Goal: Transaction & Acquisition: Purchase product/service

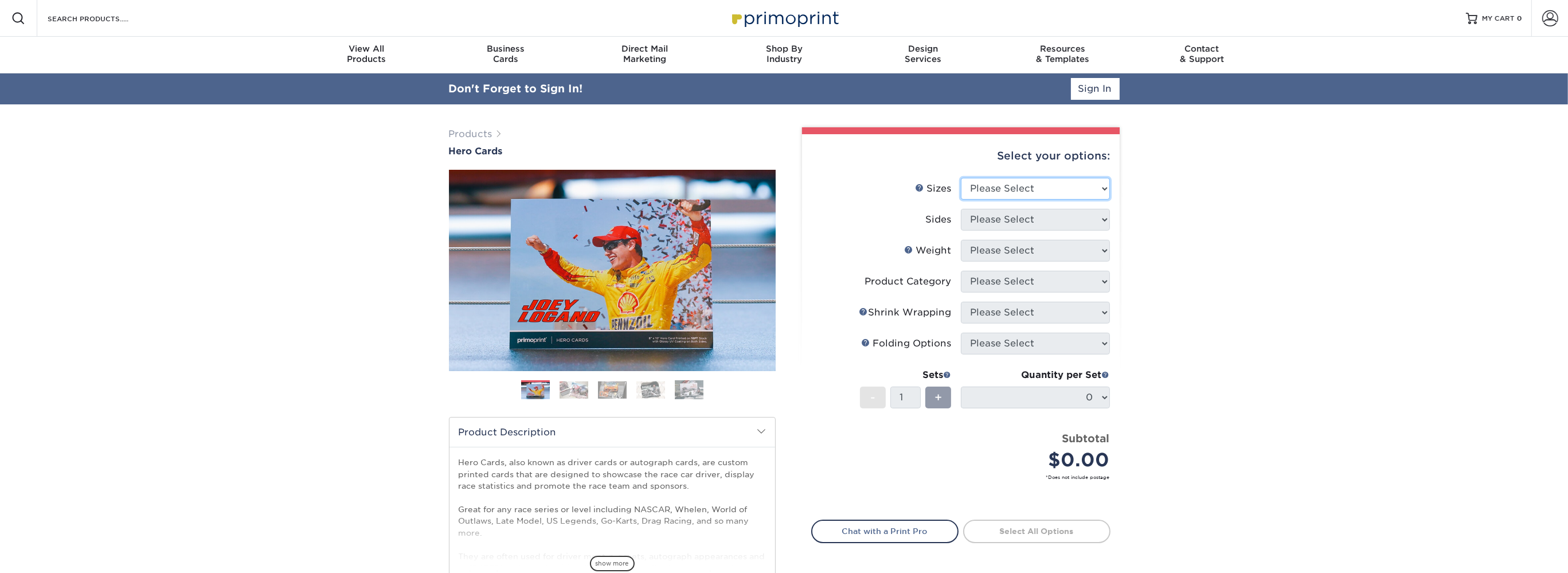
click at [961, 178] on select "Please Select 1.5" x 7" 4" x 6" 5" x 7" 6" x 8" 6" x 8.5" 6" x 9" 7" x 8.5" 7.5…" at bounding box center [1035, 188] width 149 height 22
select select "8.50x11.00"
click option "8.5" x 11"" at bounding box center [0, 0] width 0 height 0
click at [1538, 17] on link "Account" at bounding box center [1550, 18] width 37 height 37
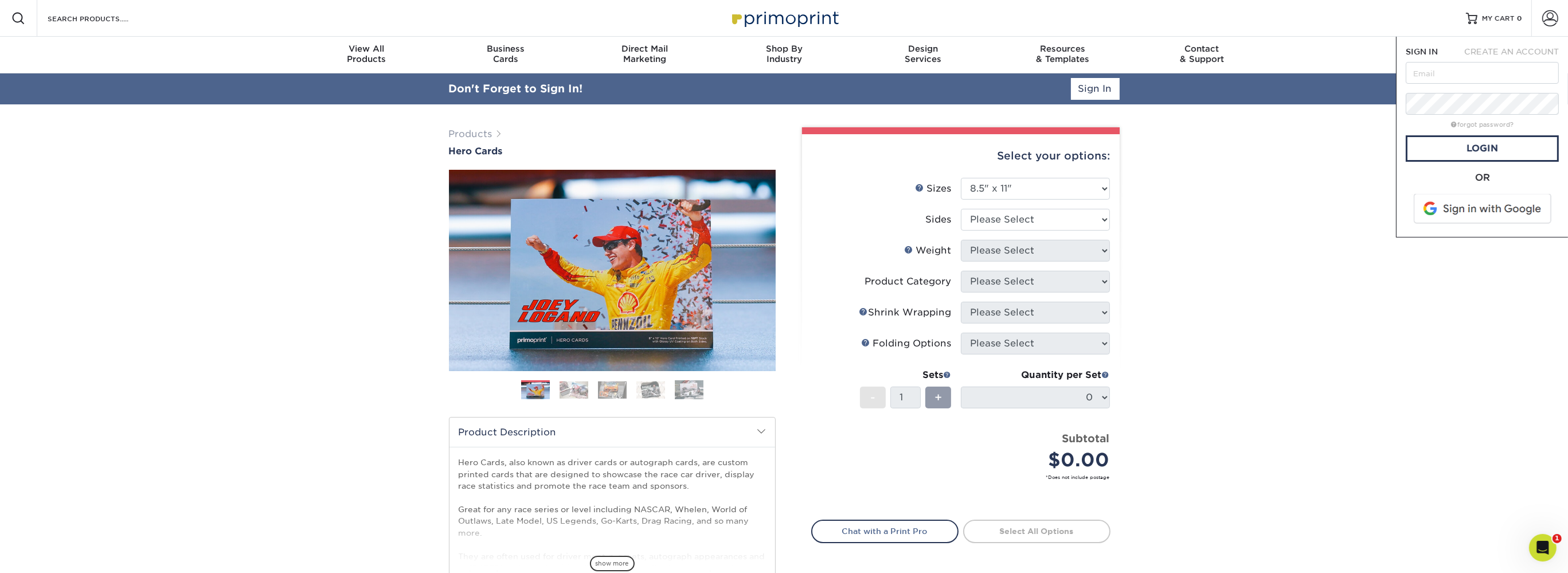
click at [1497, 217] on span at bounding box center [1484, 208] width 146 height 30
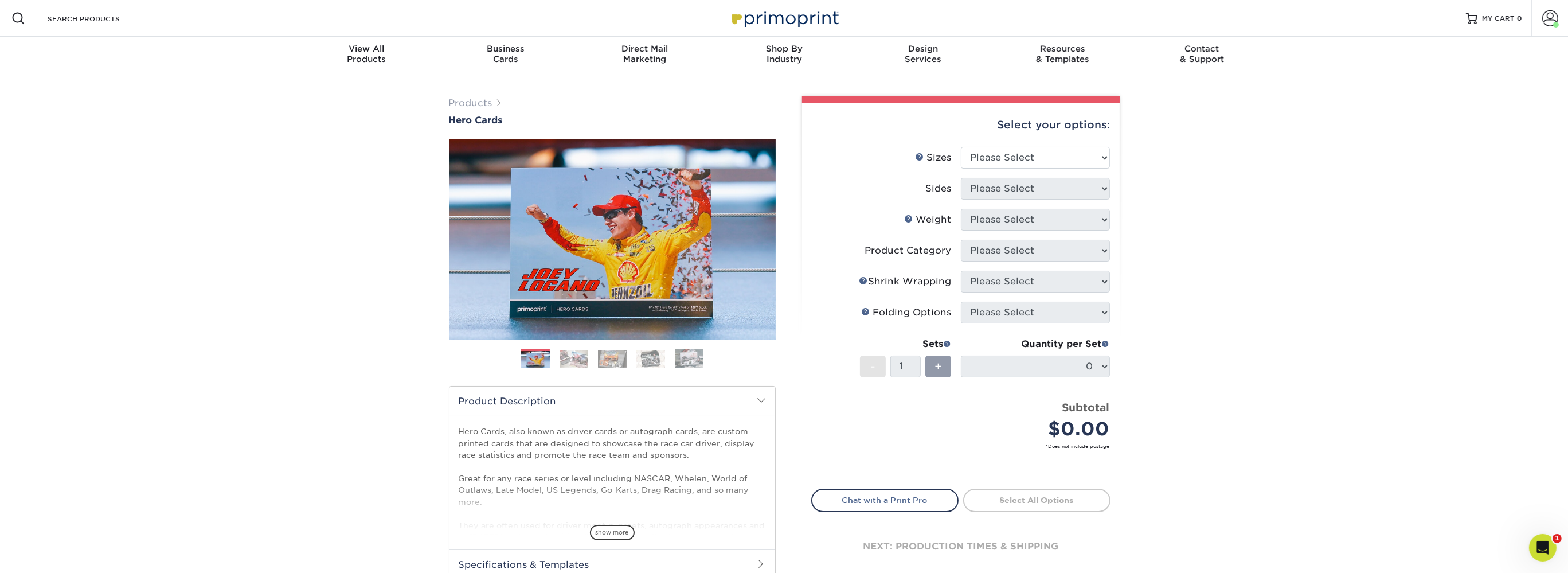
click at [1016, 143] on div "Select your options:" at bounding box center [961, 125] width 300 height 43
click at [1562, 18] on link "Account" at bounding box center [1550, 18] width 37 height 37
click at [1452, 118] on link "Order History" at bounding box center [1482, 125] width 144 height 15
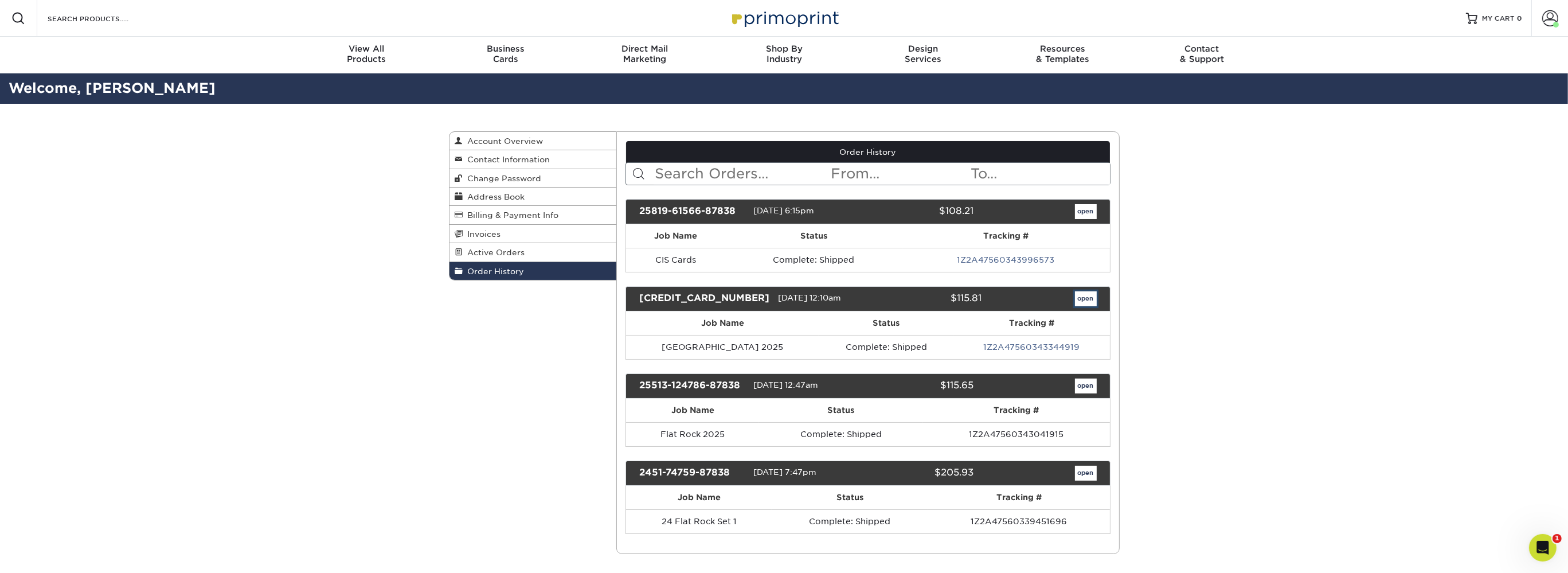
click at [1083, 301] on link "open" at bounding box center [1085, 299] width 22 height 15
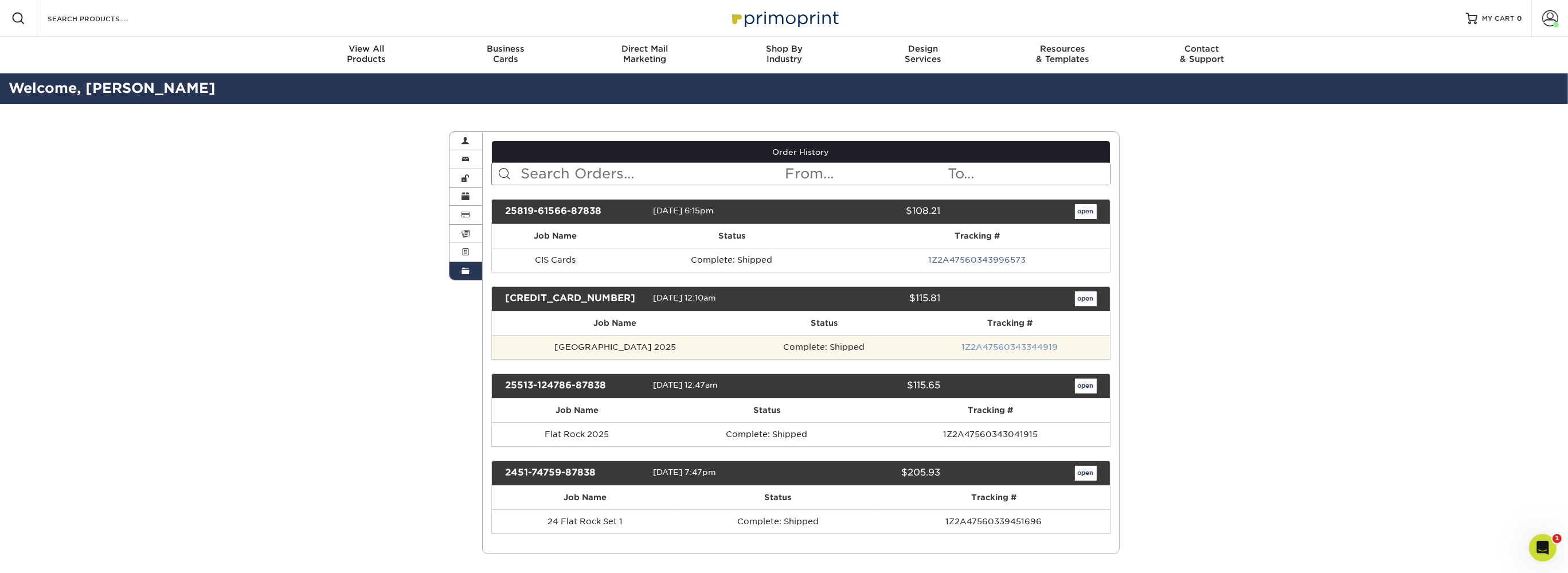
click at [981, 342] on link "1Z2A47560343344919" at bounding box center [1010, 346] width 96 height 9
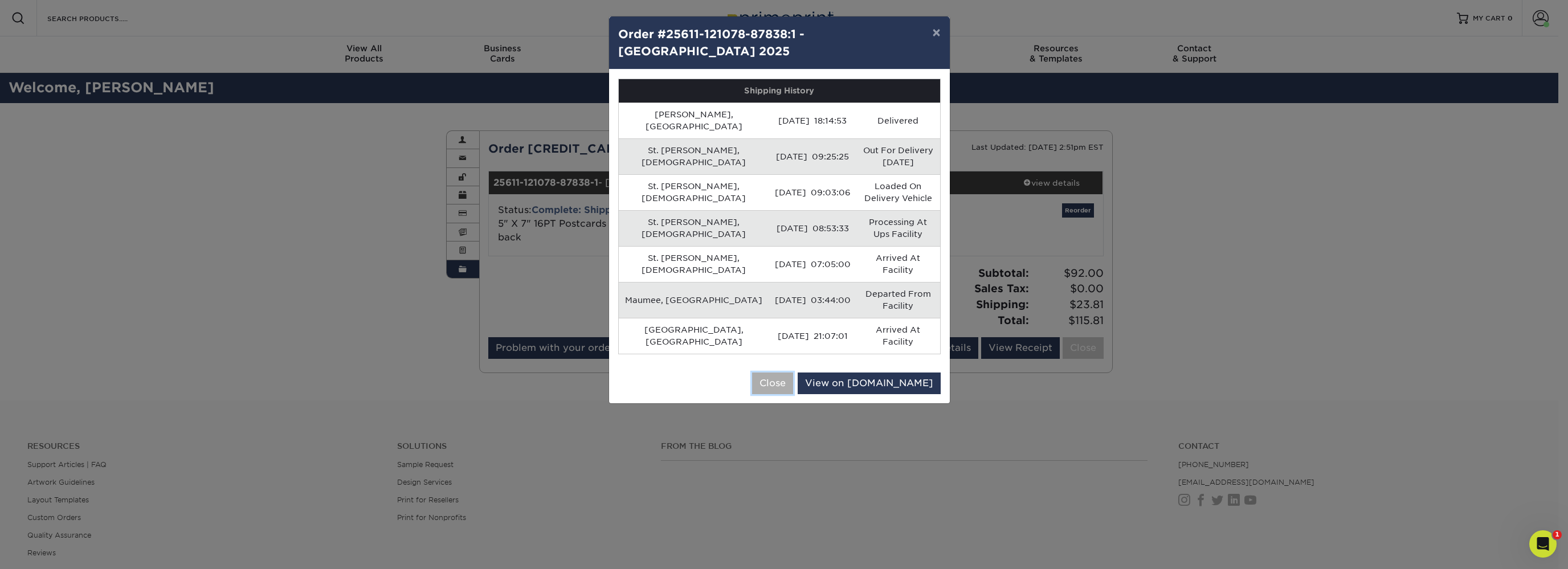
click at [794, 373] on button "Close" at bounding box center [772, 383] width 41 height 22
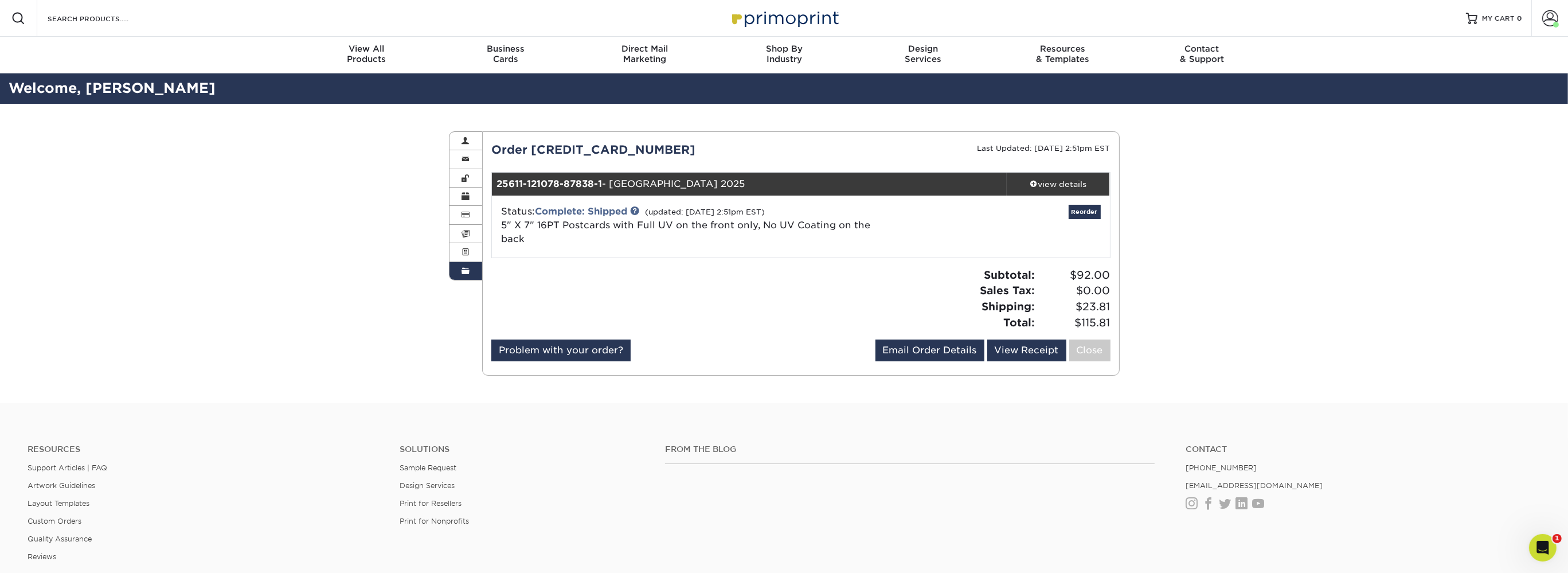
click at [582, 203] on div "Status: Complete: Shipped (updated: 06/16/2025 2:51pm EST) 5" X 7" 16PT Postcar…" at bounding box center [801, 226] width 635 height 62
click at [578, 211] on link "Complete: Shipped" at bounding box center [581, 211] width 92 height 11
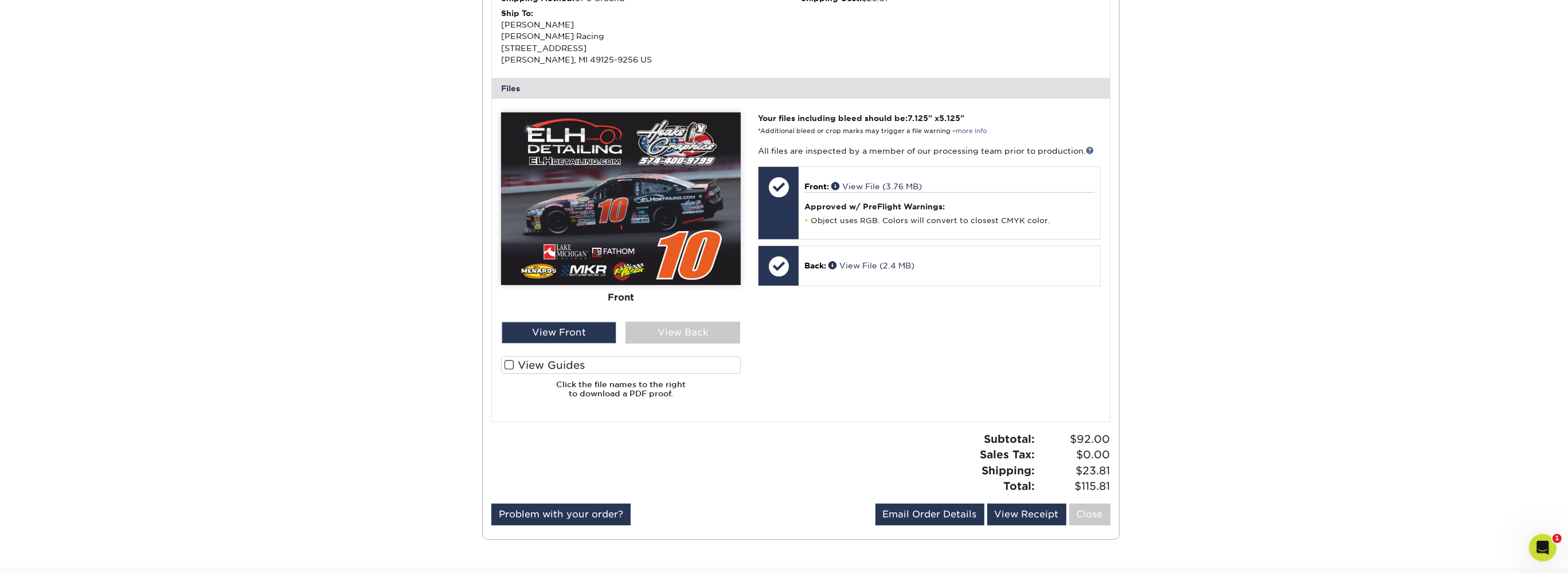
scroll to position [424, 0]
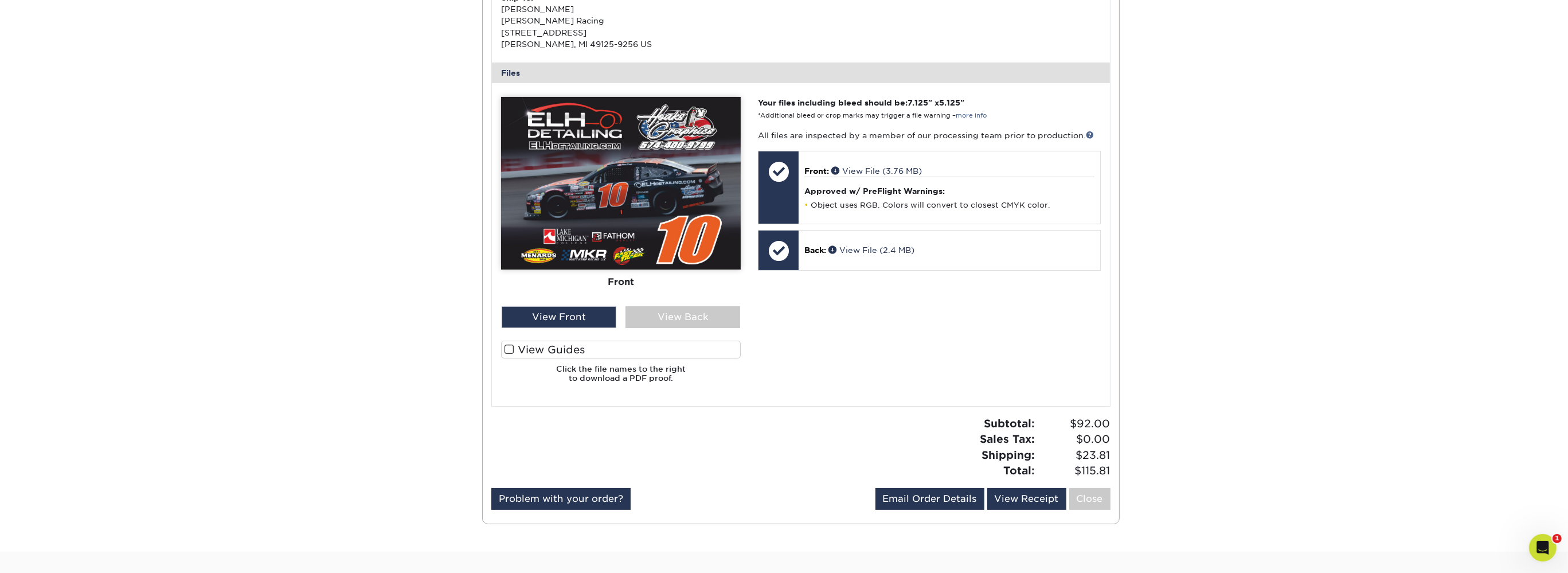
click at [686, 290] on div "Front Back" at bounding box center [621, 202] width 239 height 210
click at [686, 306] on div "View Back" at bounding box center [683, 317] width 115 height 22
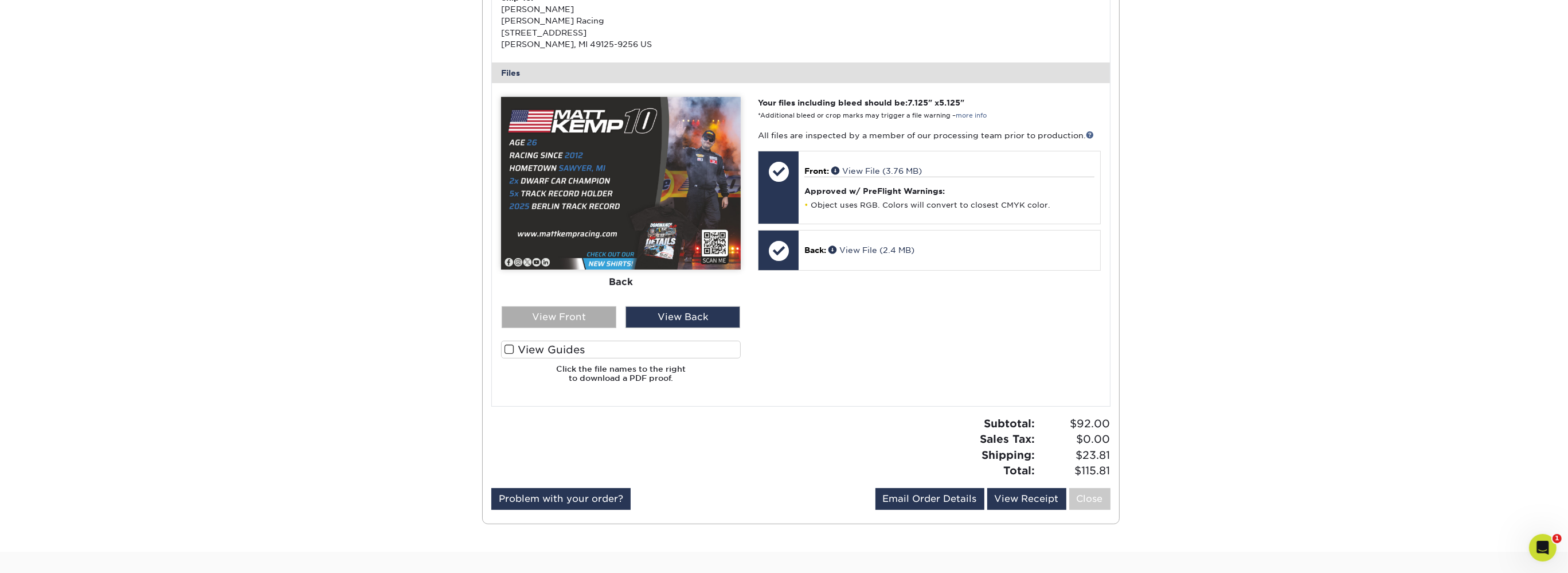
click at [606, 306] on div "View Front" at bounding box center [559, 317] width 115 height 22
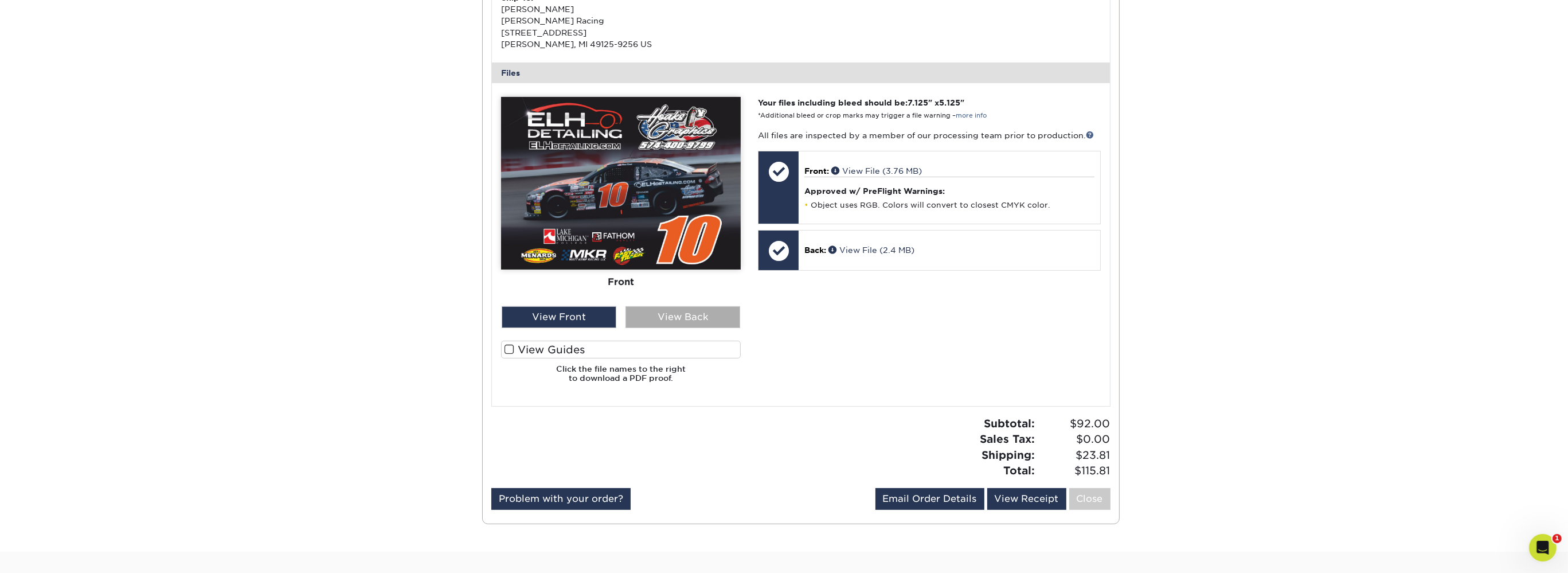
click at [668, 306] on div "View Back" at bounding box center [683, 317] width 115 height 22
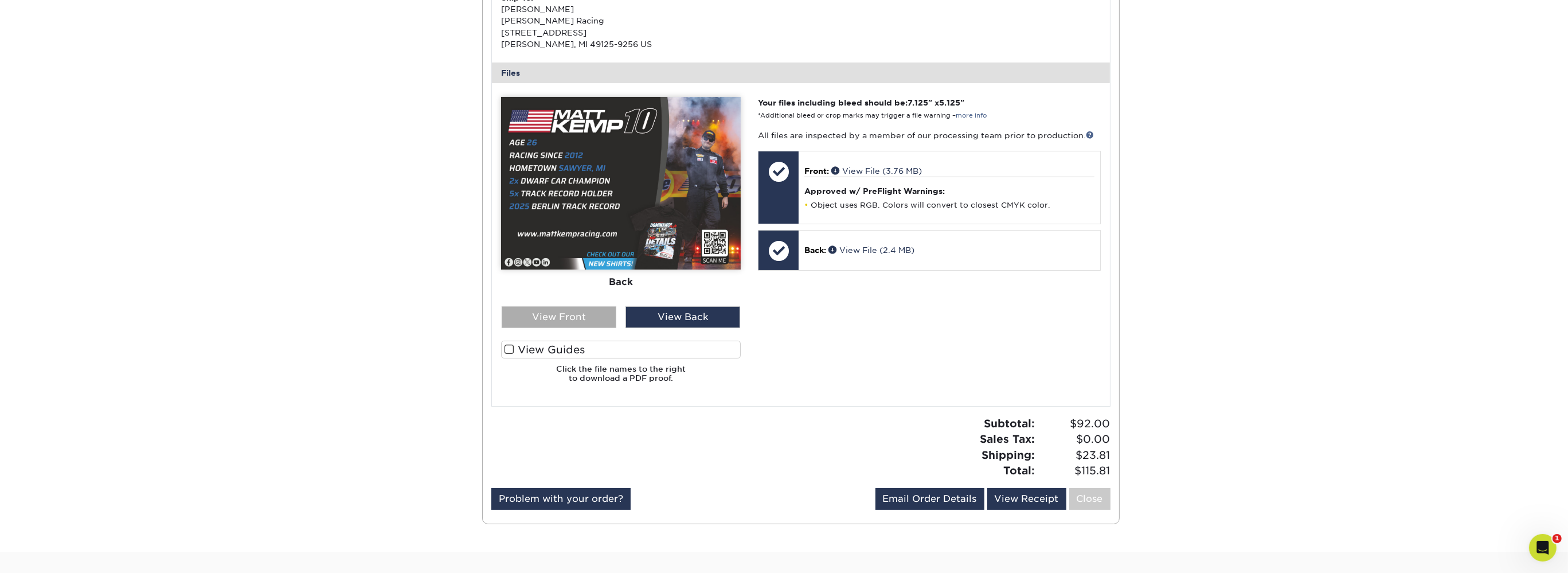
click at [598, 306] on div "View Front" at bounding box center [559, 317] width 115 height 22
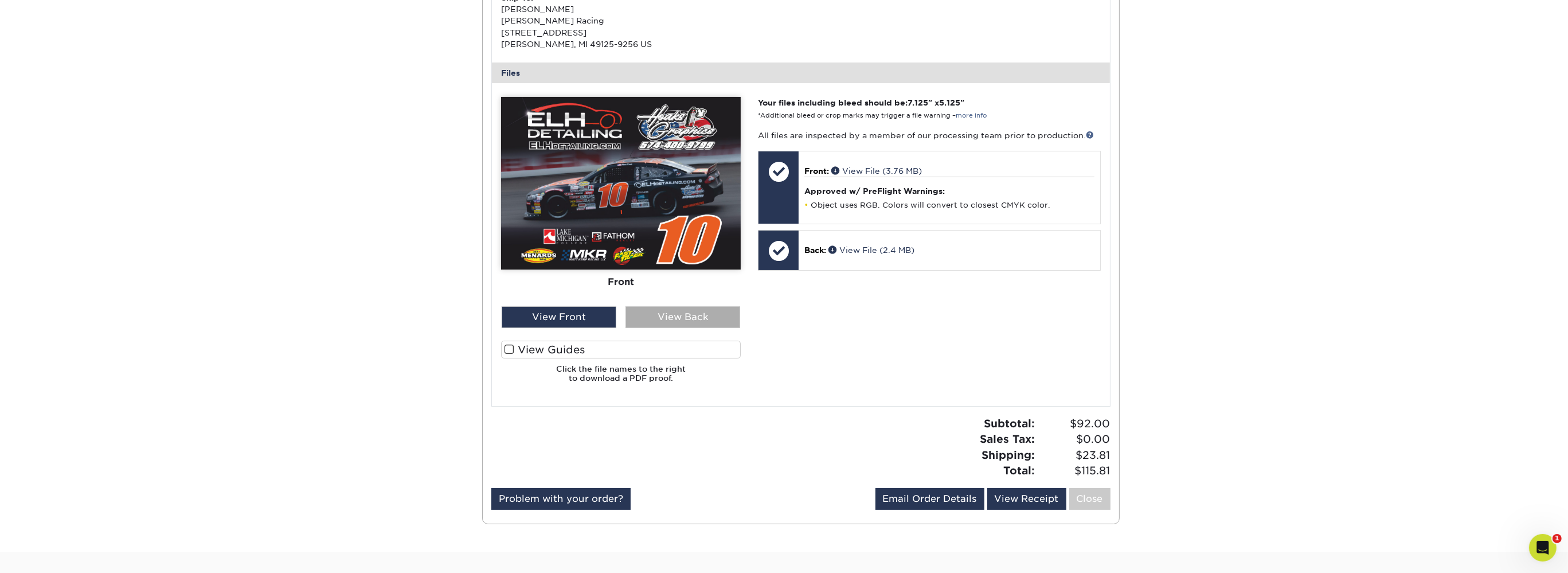
click at [659, 306] on div "View Back" at bounding box center [683, 317] width 115 height 22
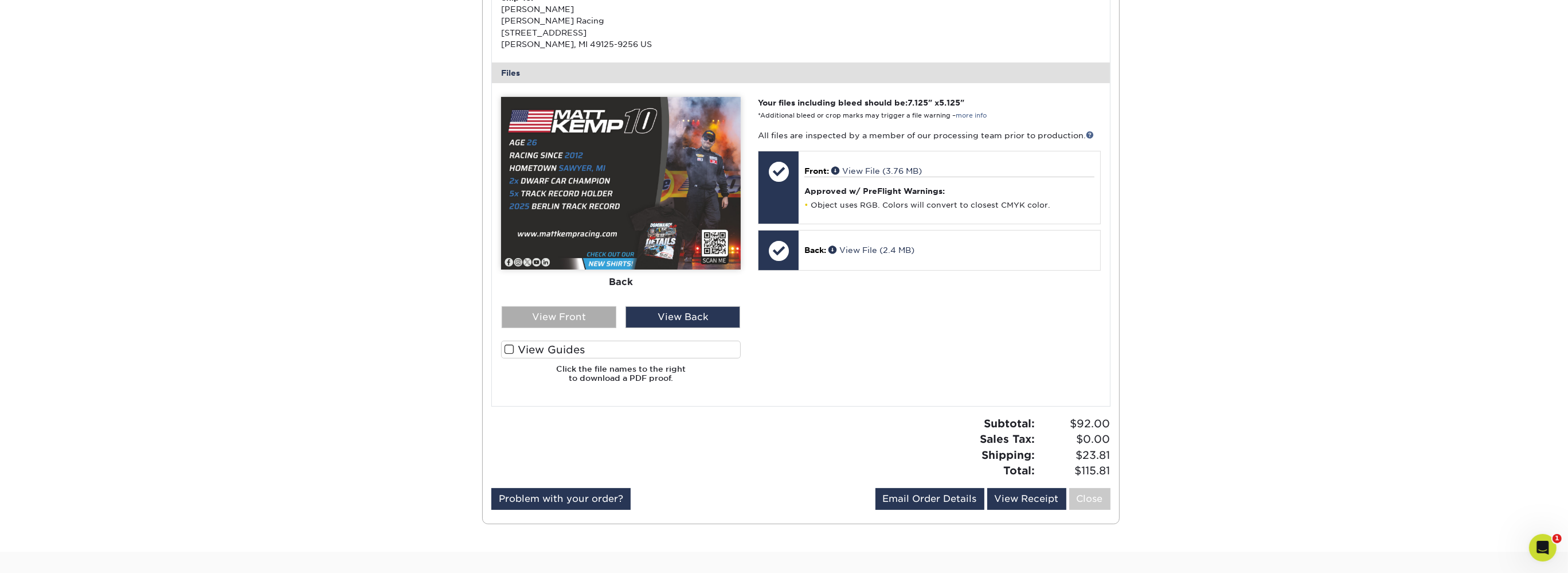
click at [566, 306] on div "View Front" at bounding box center [559, 317] width 115 height 22
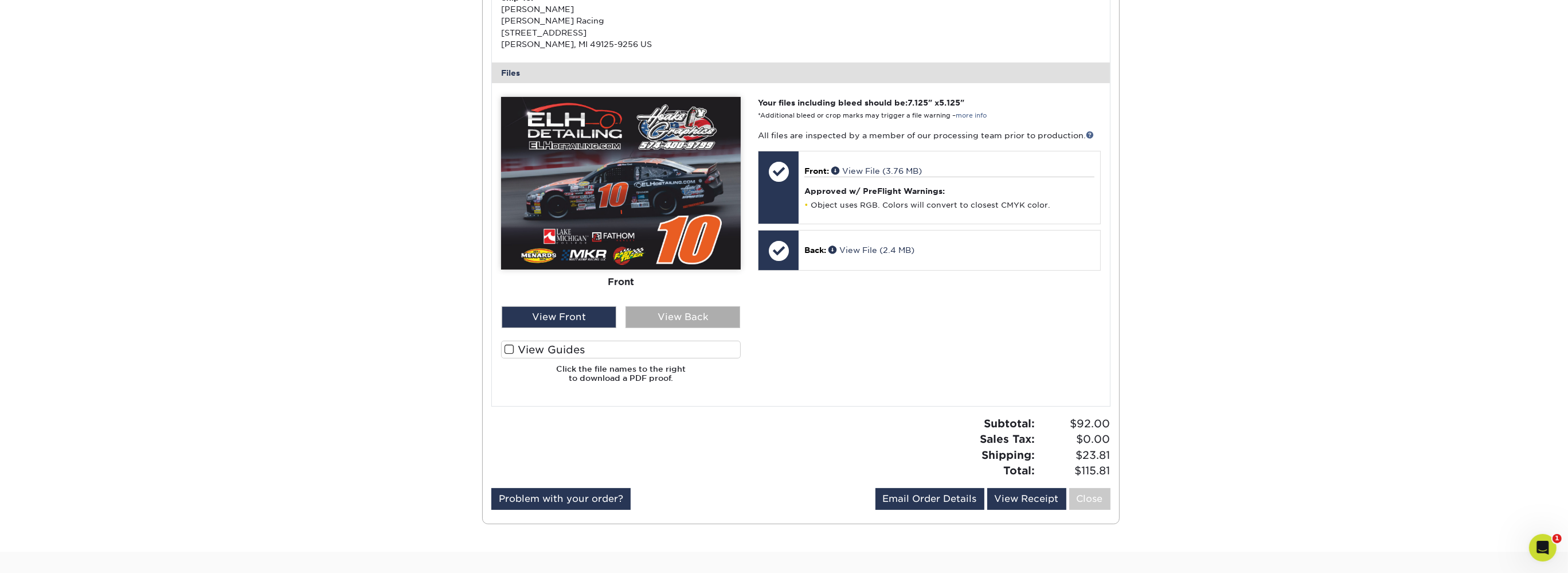
click at [695, 309] on div "View Back" at bounding box center [683, 317] width 115 height 22
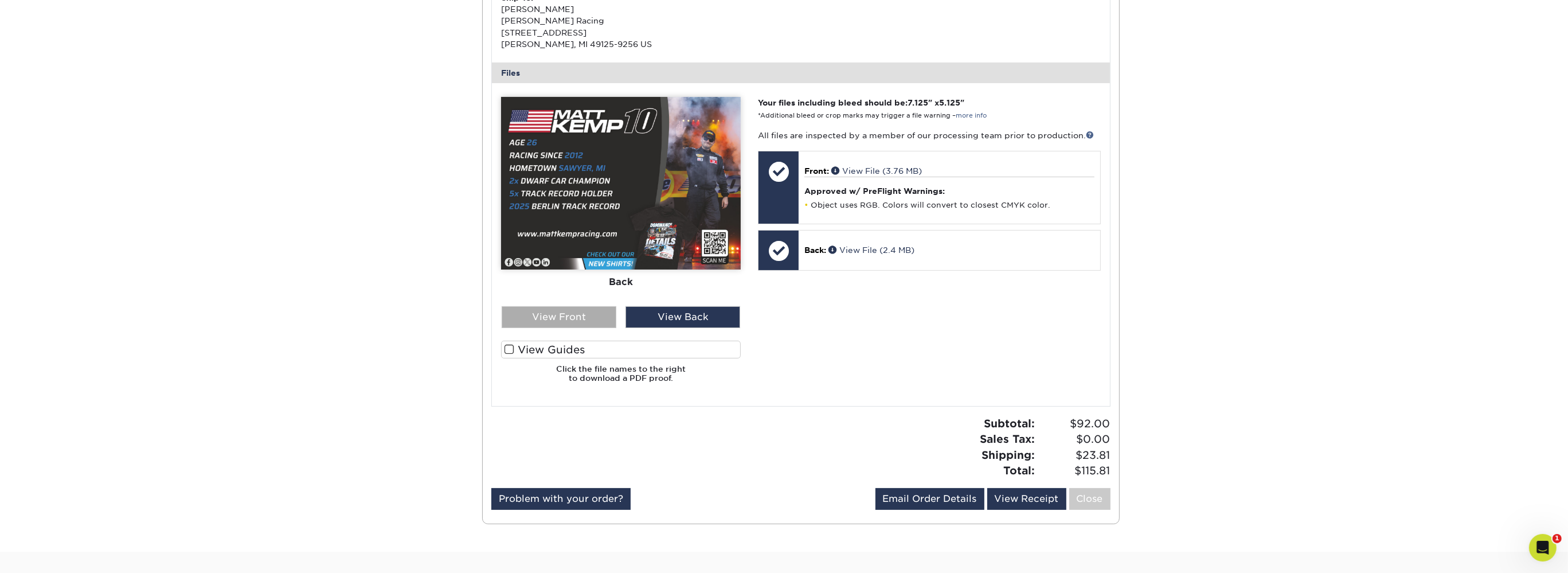
click at [569, 306] on div "View Front" at bounding box center [559, 317] width 115 height 22
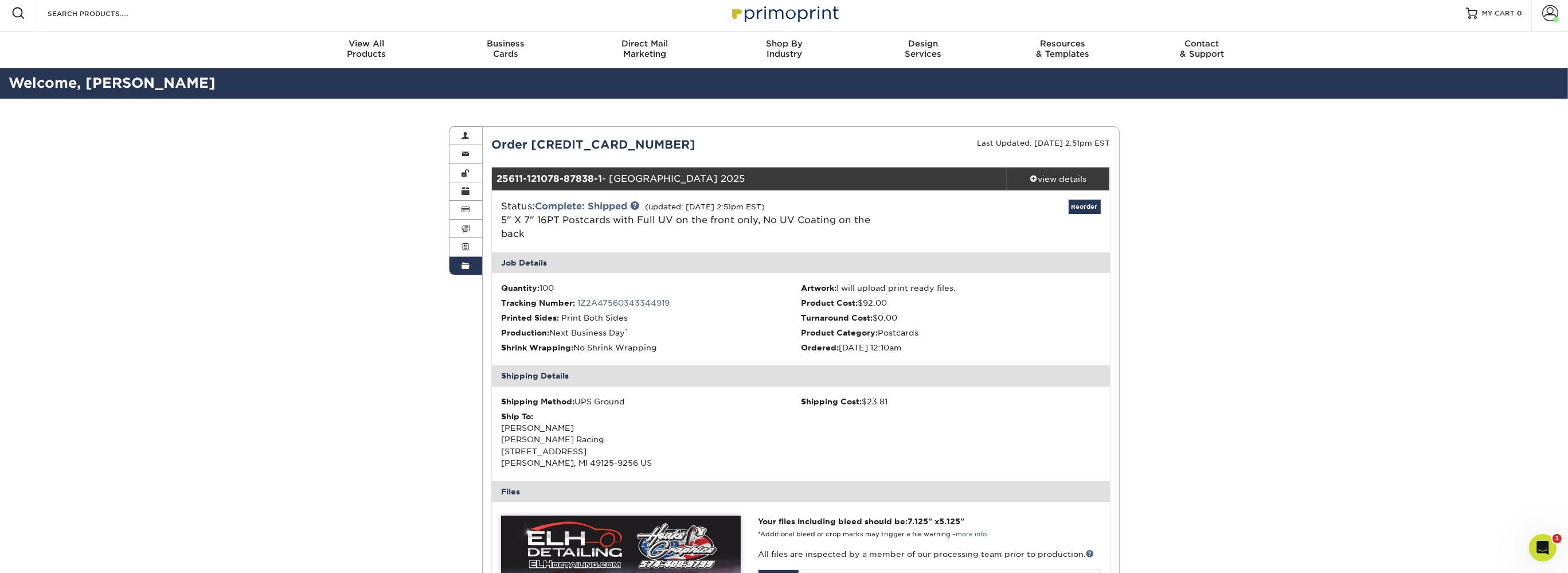
scroll to position [0, 0]
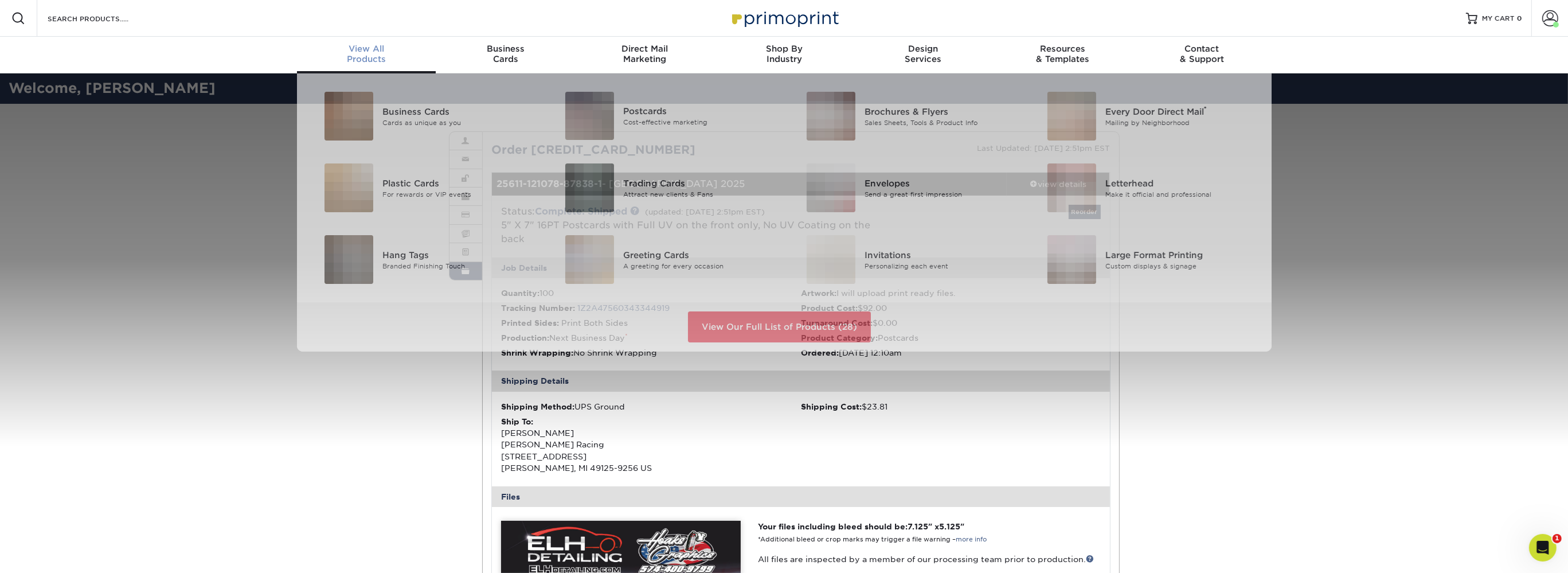
click at [370, 57] on div "View All Products" at bounding box center [366, 54] width 139 height 21
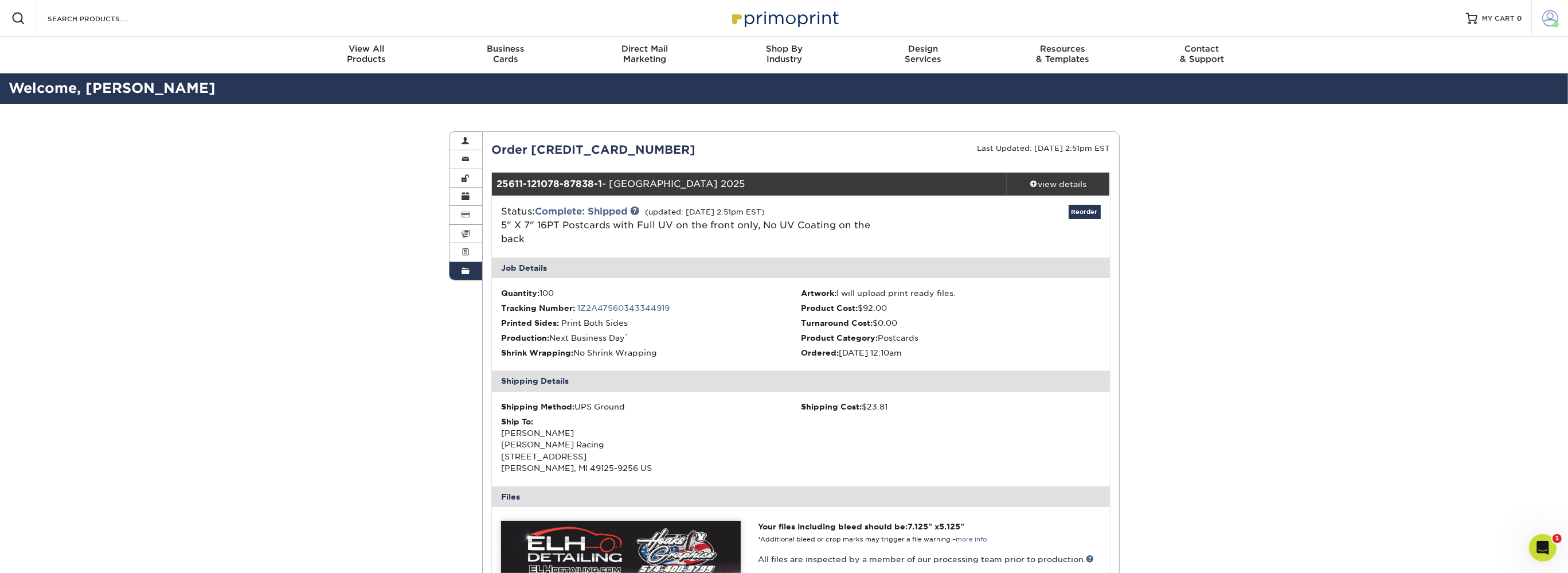
click at [1545, 20] on span at bounding box center [1550, 18] width 16 height 16
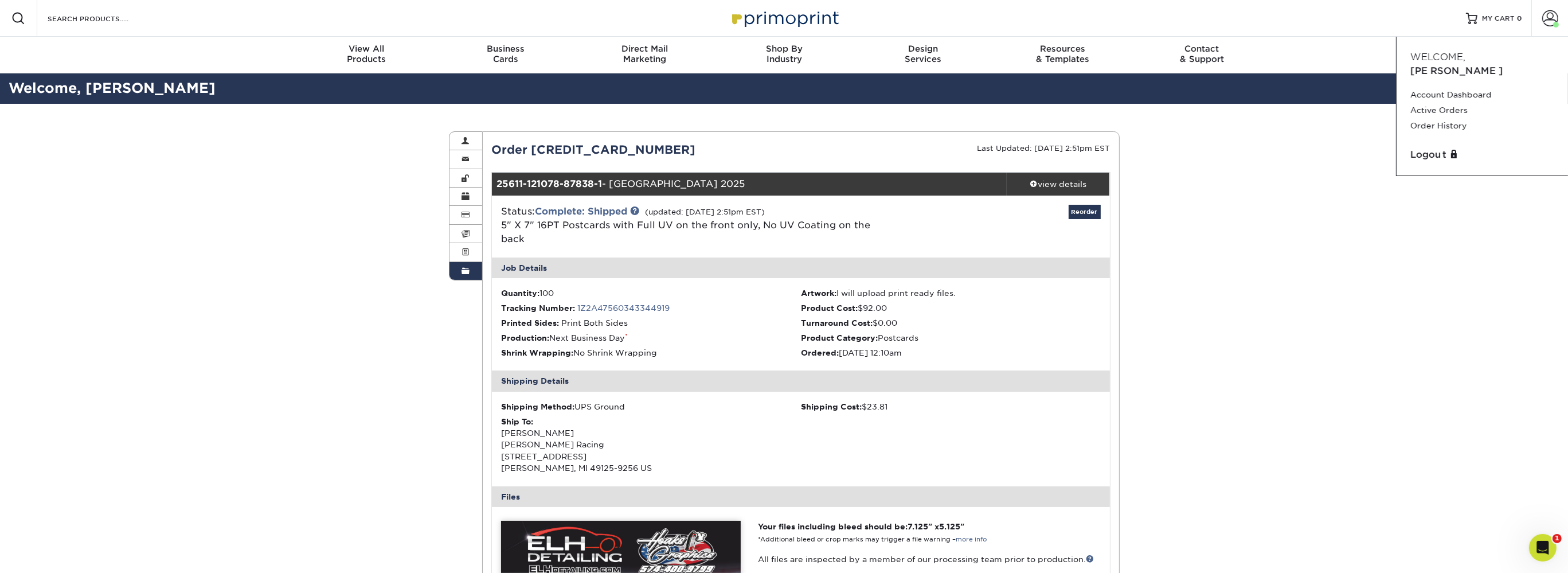
click at [1097, 202] on div "Status: Complete: Shipped (updated: 06/16/2025 2:51pm EST) 5" X 7" 16PT Postcar…" at bounding box center [801, 226] width 635 height 62
click at [1089, 208] on link "Reorder" at bounding box center [1085, 212] width 32 height 14
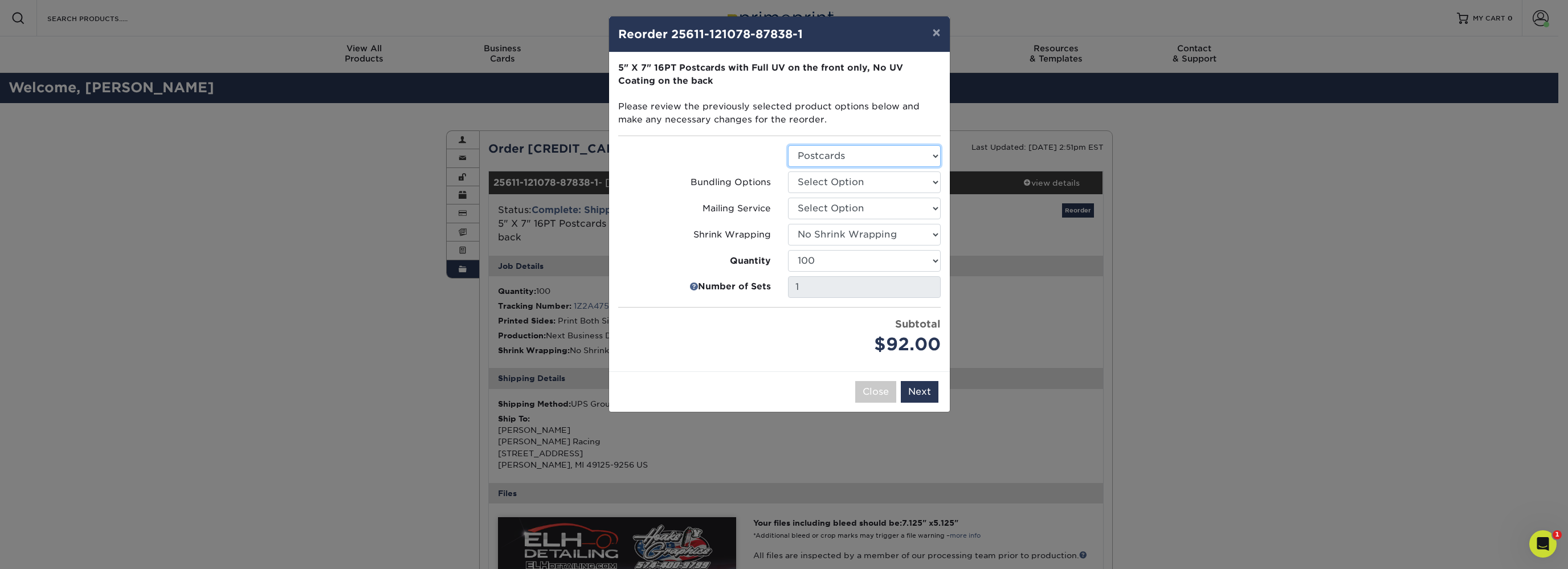
click at [788, 145] on select "Select Option Postcards" at bounding box center [864, 156] width 152 height 22
click at [760, 188] on div "Bundling Options" at bounding box center [695, 182] width 170 height 22
click at [788, 172] on select "Select Option No Bundling Services Yes, Bundles of 50 (+2 Days) Yes, Bundles of…" at bounding box center [864, 182] width 152 height 22
select select "58689abb-25c0-461c-a4c3-a80b627d6649"
click option "No Bundling Services" at bounding box center [0, 0] width 0 height 0
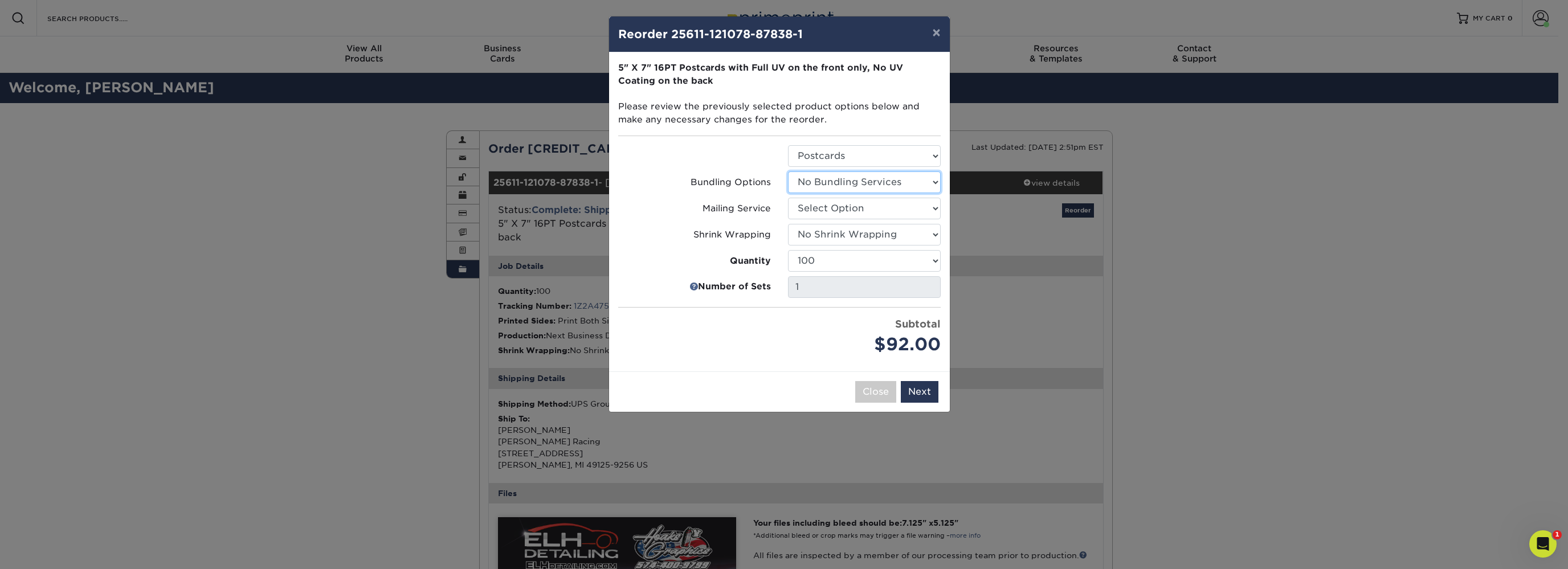
click at [788, 172] on select "Select Option No Bundling Services Yes, Bundles of 50 (+2 Days) Yes, Bundles of…" at bounding box center [864, 182] width 152 height 22
click option "Select Option" at bounding box center [0, 0] width 0 height 0
click at [788, 172] on select "Select Option No Bundling Services Yes, Bundles of 50 (+2 Days) Yes, Bundles of…" at bounding box center [864, 182] width 152 height 22
click at [822, 184] on select "Select Option No Bundling Services Yes, Bundles of 50 (+2 Days) Yes, Bundles of…" at bounding box center [864, 182] width 152 height 22
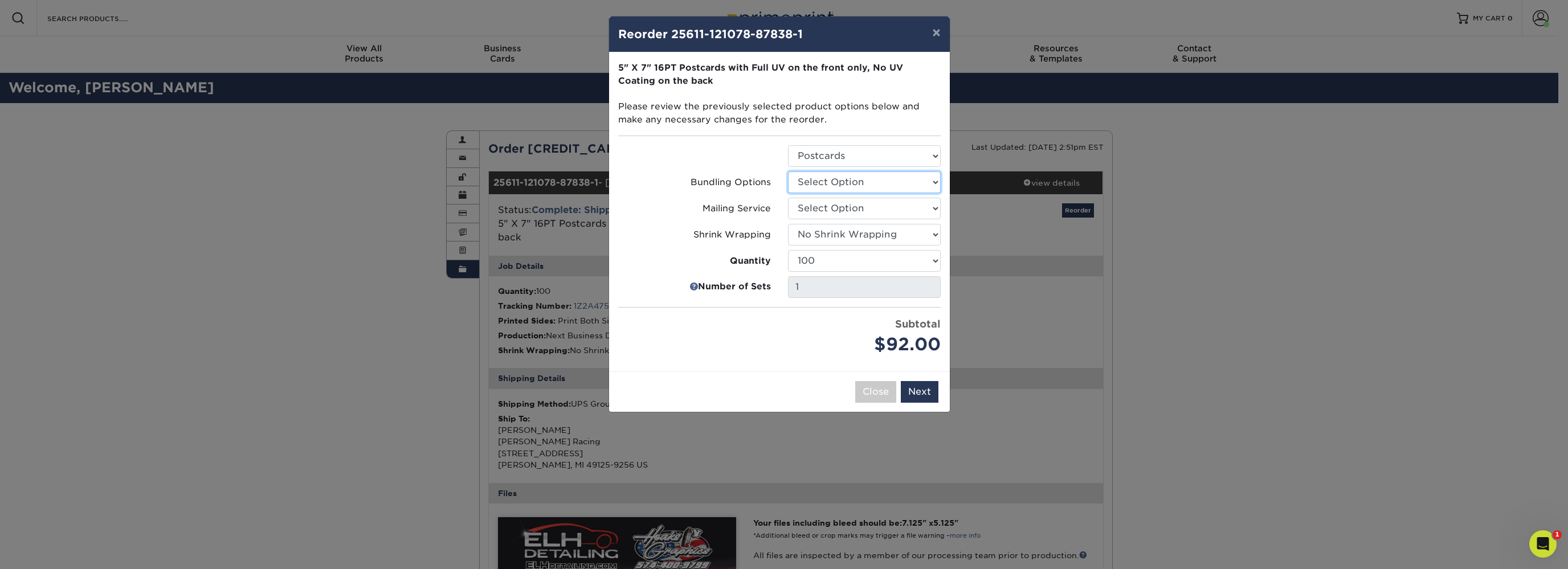
click at [788, 172] on select "Select Option No Bundling Services Yes, Bundles of 50 (+2 Days) Yes, Bundles of…" at bounding box center [864, 182] width 152 height 22
select select "58689abb-25c0-461c-a4c3-a80b627d6649"
click option "No Bundling Services" at bounding box center [0, 0] width 0 height 0
click at [788, 198] on select "Select Option No Direct Mailing Service No, I will mail/stamp/imprint Direct Ma…" at bounding box center [864, 208] width 152 height 22
select select "3e5e9bdd-d78a-4c28-a41d-fe1407925ca6"
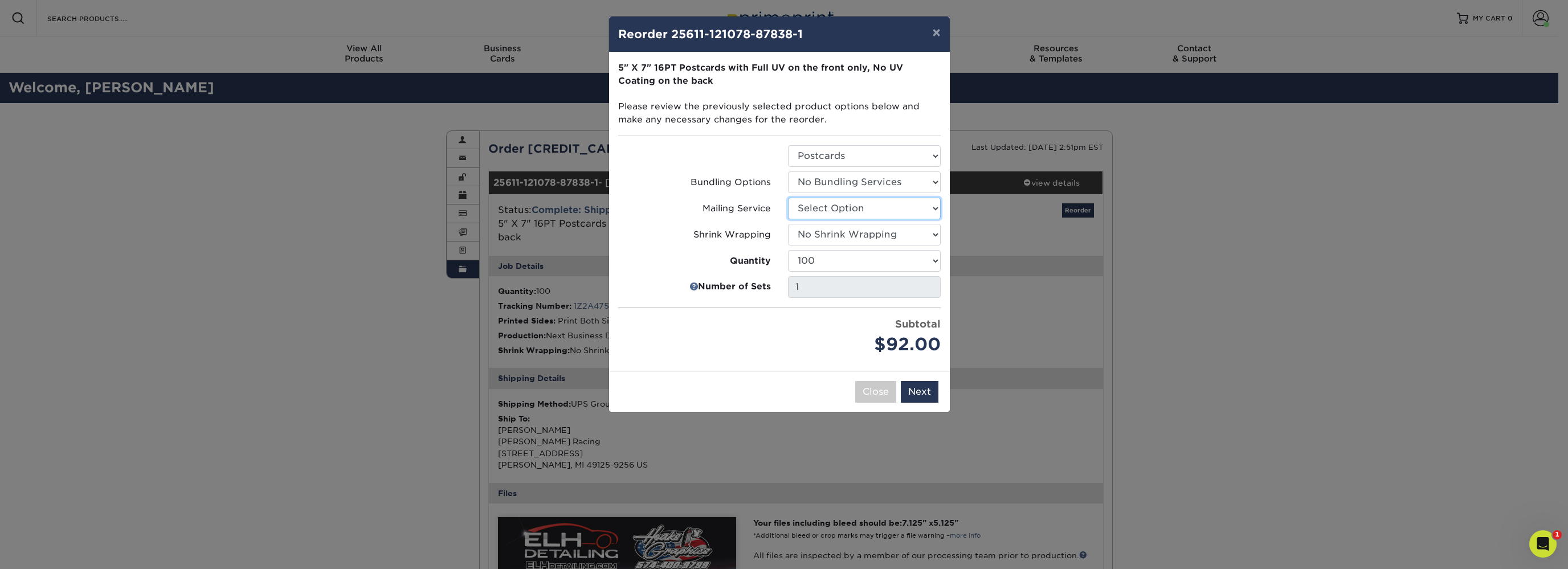
click option "No Direct Mailing Service" at bounding box center [0, 0] width 0 height 0
click at [788, 224] on select "Select Option No Shrink Wrapping Shrink Wrap 100 Per Package Shrink Wrap 50 Per…" at bounding box center [864, 235] width 152 height 22
click at [829, 234] on select "Select Option No Shrink Wrapping Shrink Wrap 100 Per Package Shrink Wrap 50 Per…" at bounding box center [864, 235] width 152 height 22
click at [929, 391] on button "Next" at bounding box center [920, 392] width 38 height 22
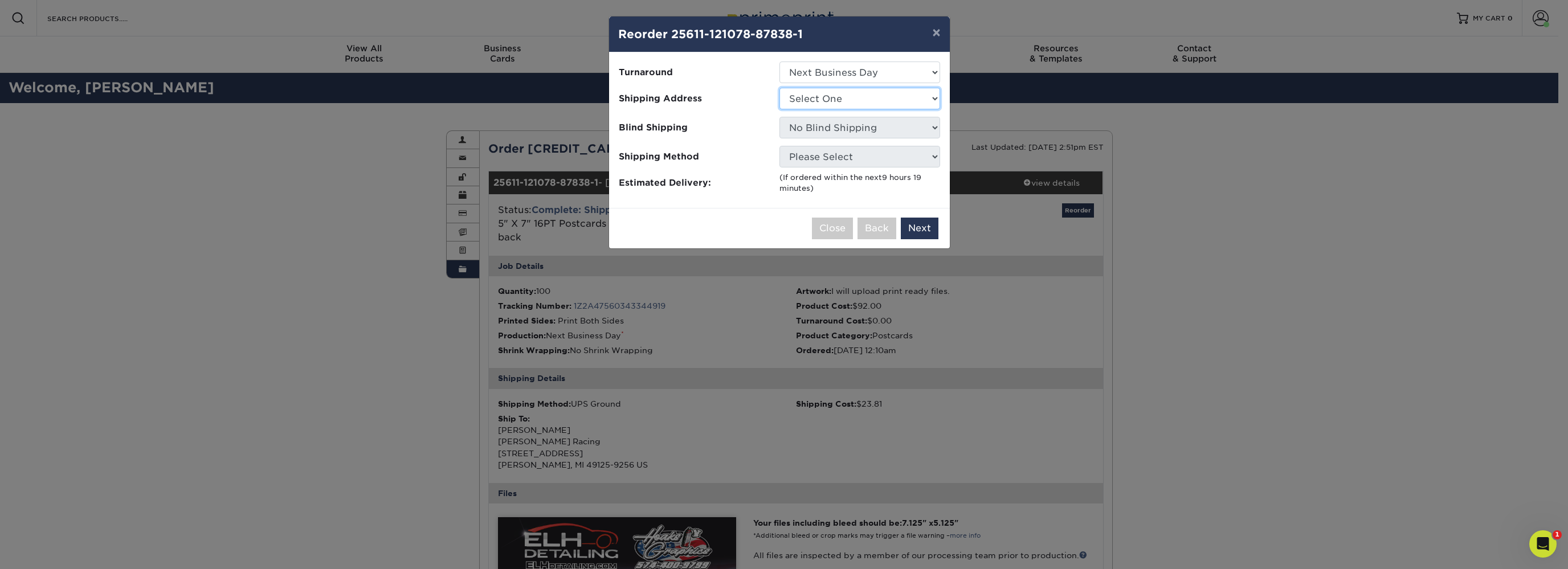
click at [780, 88] on select "Select One CIS Agency Matt Kemp Racing" at bounding box center [860, 98] width 160 height 22
click at [835, 102] on select "Select One CIS Agency Matt Kemp Racing" at bounding box center [860, 98] width 160 height 22
click at [780, 88] on select "Select One CIS Agency Matt Kemp Racing" at bounding box center [860, 98] width 160 height 22
select select "263089"
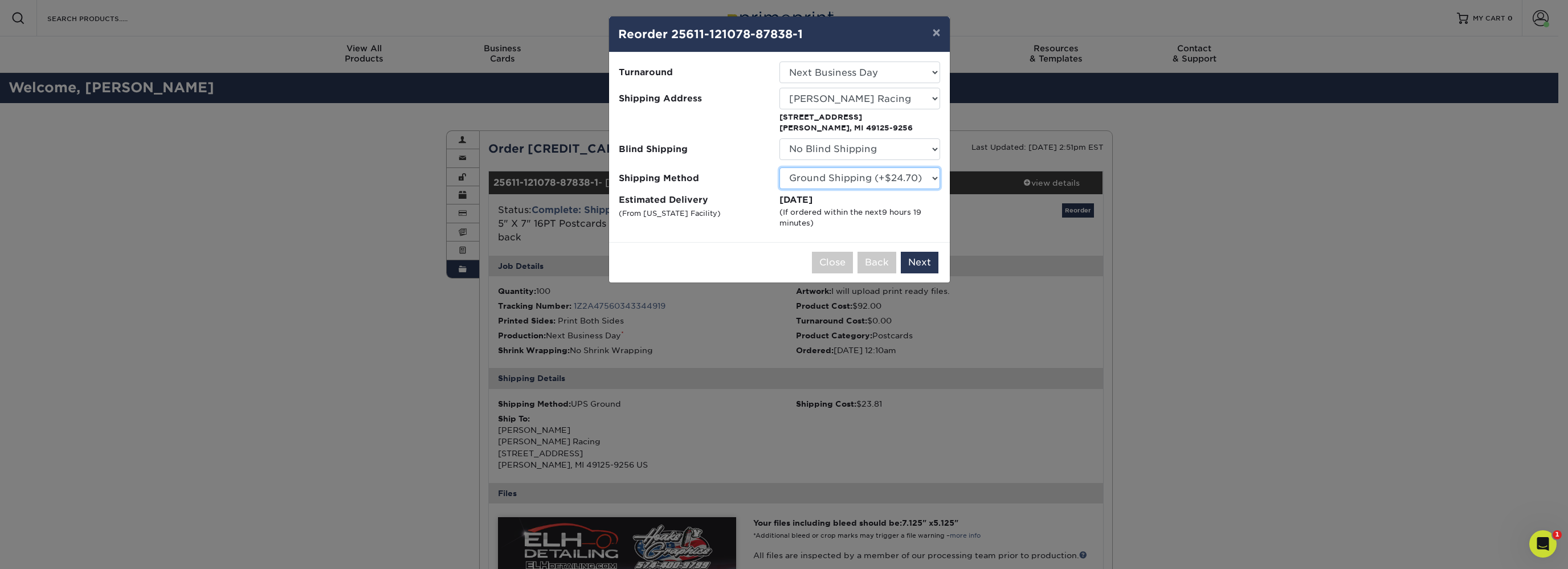
click at [873, 183] on select "Please Select Ground Shipping (+$24.70) 3 Day Shipping Service (+$31.17) 2 Day …" at bounding box center [860, 178] width 160 height 22
click at [780, 168] on select "Please Select Ground Shipping (+$24.70) 3 Day Shipping Service (+$31.17) 2 Day …" at bounding box center [860, 178] width 160 height 22
click at [873, 183] on select "Please Select Ground Shipping (+$24.70) 3 Day Shipping Service (+$31.17) 2 Day …" at bounding box center [860, 178] width 160 height 22
click at [780, 168] on select "Please Select Ground Shipping (+$24.70) 3 Day Shipping Service (+$31.17) 2 Day …" at bounding box center [860, 178] width 160 height 22
click at [873, 183] on select "Please Select Ground Shipping (+$24.70) 3 Day Shipping Service (+$31.17) 2 Day …" at bounding box center [860, 178] width 160 height 22
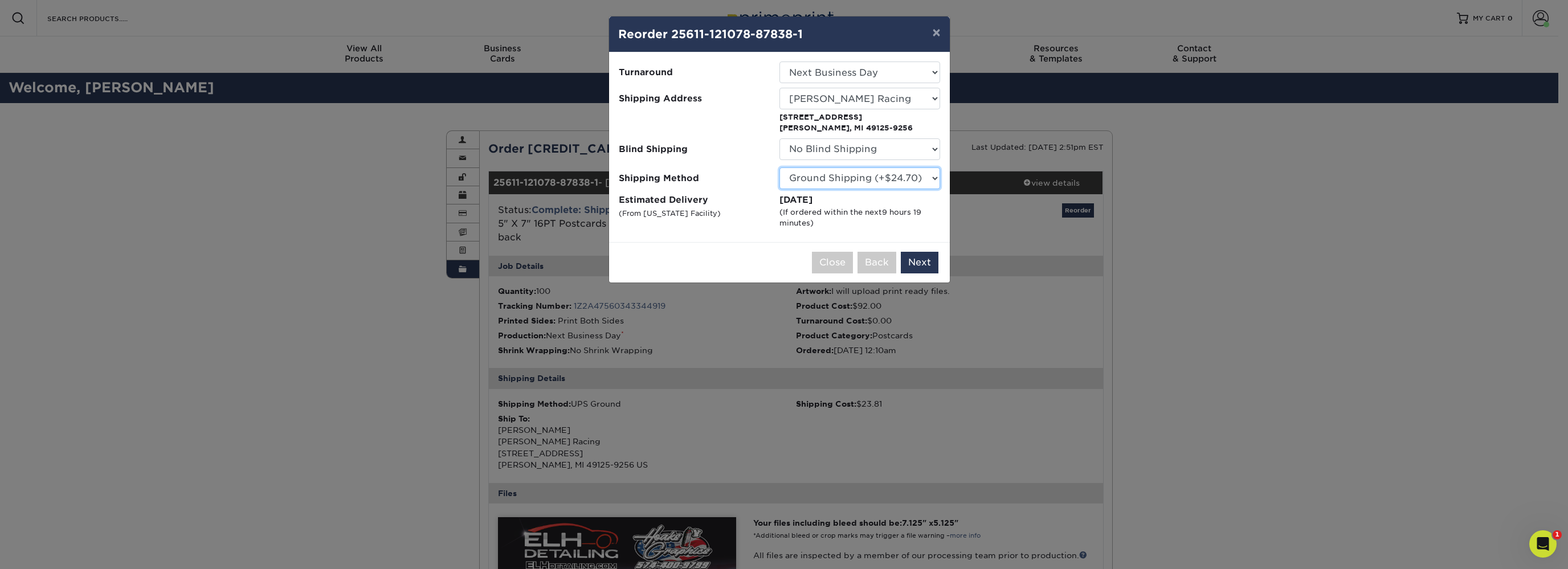
click at [780, 168] on select "Please Select Ground Shipping (+$24.70) 3 Day Shipping Service (+$31.17) 2 Day …" at bounding box center [860, 178] width 160 height 22
click at [873, 183] on select "Please Select Ground Shipping (+$24.70) 3 Day Shipping Service (+$31.17) 2 Day …" at bounding box center [860, 178] width 160 height 22
click at [780, 168] on select "Please Select Ground Shipping (+$24.70) 3 Day Shipping Service (+$31.17) 2 Day …" at bounding box center [860, 178] width 160 height 22
click at [873, 183] on select "Please Select Ground Shipping (+$24.70) 3 Day Shipping Service (+$31.17) 2 Day …" at bounding box center [860, 178] width 160 height 22
click at [780, 168] on select "Please Select Ground Shipping (+$24.70) 3 Day Shipping Service (+$31.17) 2 Day …" at bounding box center [860, 178] width 160 height 22
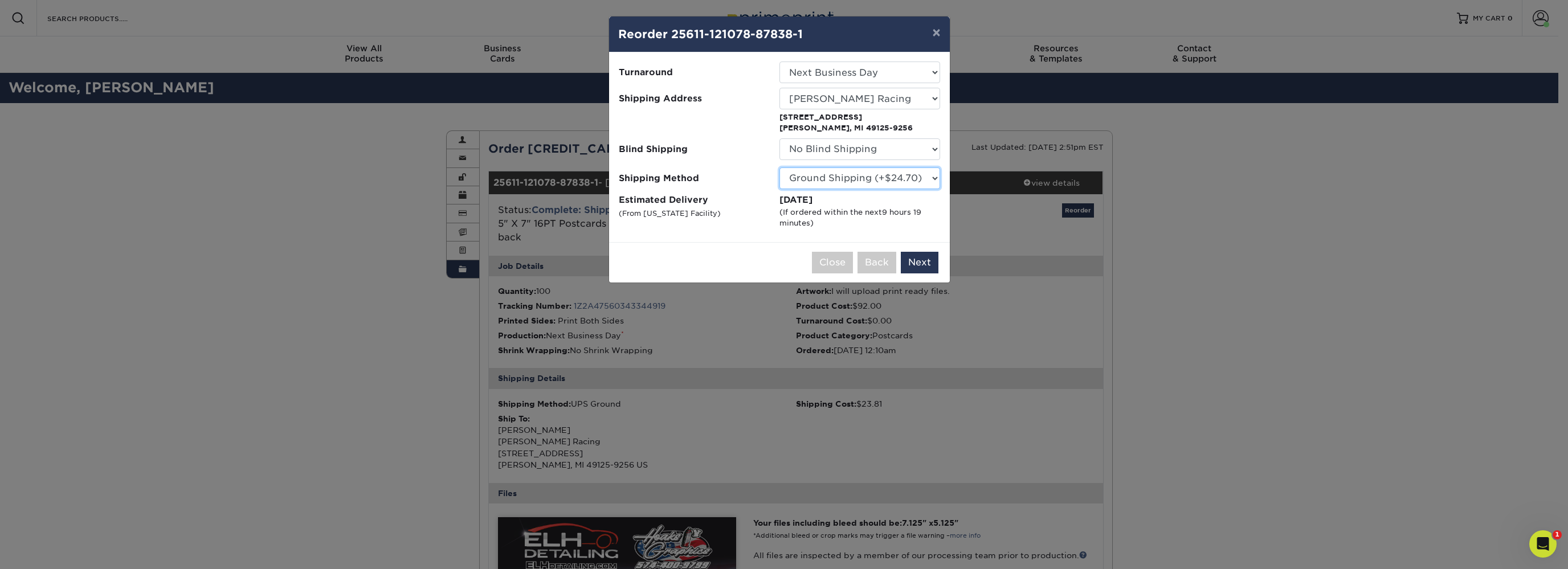
click at [873, 183] on select "Please Select Ground Shipping (+$24.70) 3 Day Shipping Service (+$31.17) 2 Day …" at bounding box center [860, 178] width 160 height 22
click at [780, 168] on select "Please Select Ground Shipping (+$24.70) 3 Day Shipping Service (+$31.17) 2 Day …" at bounding box center [860, 178] width 160 height 22
click at [873, 183] on select "Please Select Ground Shipping (+$24.70) 3 Day Shipping Service (+$31.17) 2 Day …" at bounding box center [860, 178] width 160 height 22
click at [780, 168] on select "Please Select Ground Shipping (+$24.70) 3 Day Shipping Service (+$31.17) 2 Day …" at bounding box center [860, 178] width 160 height 22
click at [873, 183] on select "Please Select Ground Shipping (+$24.70) 3 Day Shipping Service (+$31.17) 2 Day …" at bounding box center [860, 178] width 160 height 22
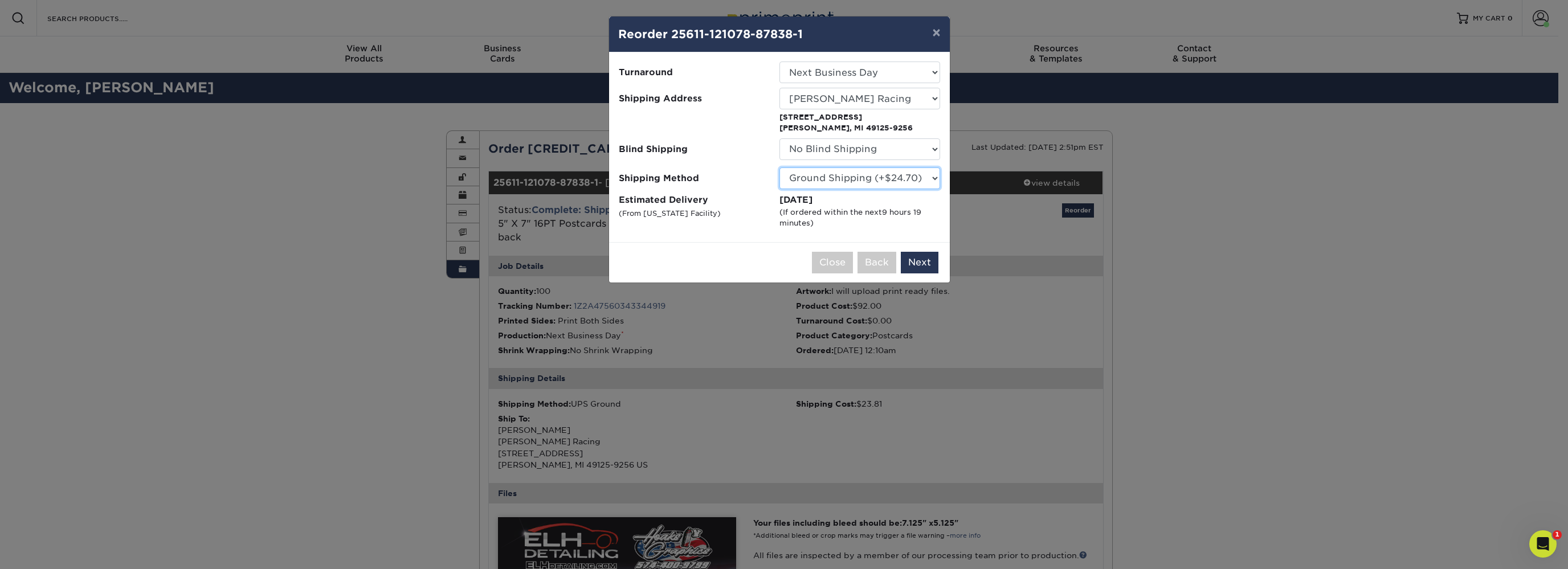
click at [780, 168] on select "Please Select Ground Shipping (+$24.70) 3 Day Shipping Service (+$31.17) 2 Day …" at bounding box center [860, 178] width 160 height 22
click at [873, 183] on select "Please Select Ground Shipping (+$24.70) 3 Day Shipping Service (+$31.17) 2 Day …" at bounding box center [860, 178] width 160 height 22
click at [780, 168] on select "Please Select Ground Shipping (+$24.70) 3 Day Shipping Service (+$31.17) 2 Day …" at bounding box center [860, 178] width 160 height 22
click at [873, 183] on select "Please Select Ground Shipping (+$24.70) 3 Day Shipping Service (+$31.17) 2 Day …" at bounding box center [860, 178] width 160 height 22
click at [780, 168] on select "Please Select Ground Shipping (+$24.70) 3 Day Shipping Service (+$31.17) 2 Day …" at bounding box center [860, 178] width 160 height 22
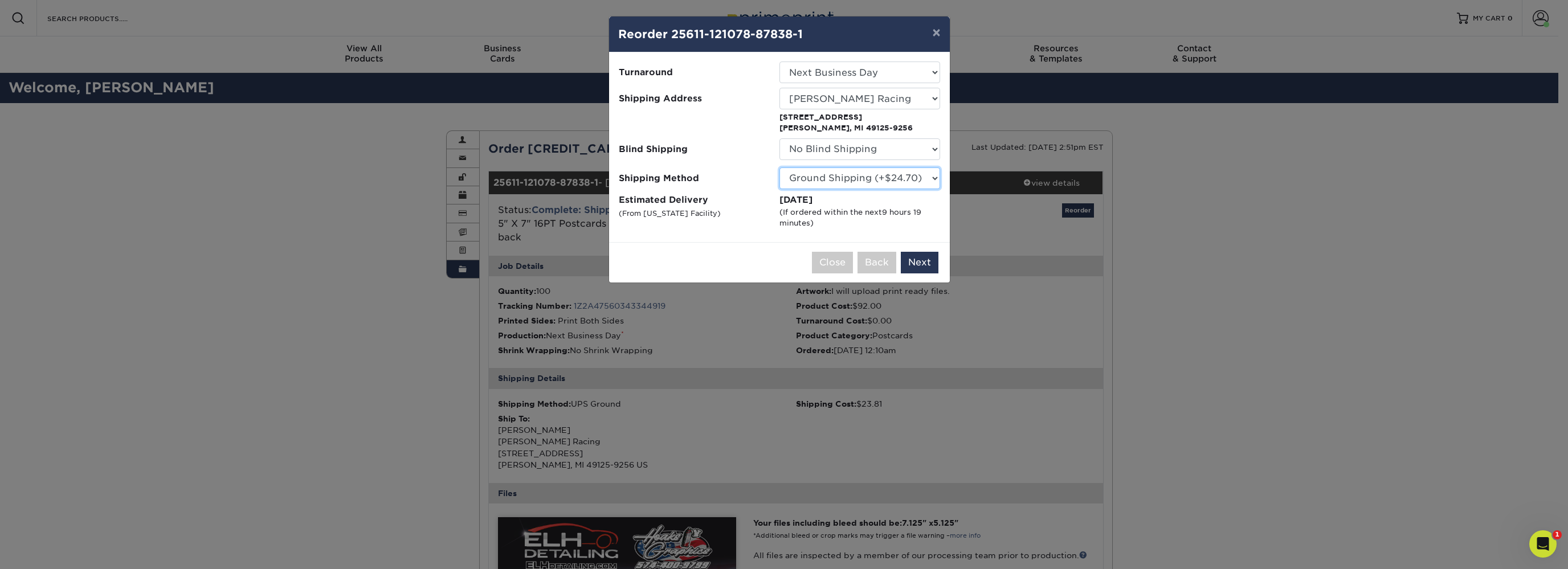
click at [873, 181] on select "Please Select Ground Shipping (+$24.70) 3 Day Shipping Service (+$31.17) 2 Day …" at bounding box center [860, 178] width 160 height 22
click at [780, 168] on select "Please Select Ground Shipping (+$24.70) 3 Day Shipping Service (+$31.17) 2 Day …" at bounding box center [860, 178] width 160 height 22
click at [873, 181] on select "Please Select Ground Shipping (+$24.70) 3 Day Shipping Service (+$31.17) 2 Day …" at bounding box center [860, 178] width 160 height 22
click at [780, 168] on select "Please Select Ground Shipping (+$24.70) 3 Day Shipping Service (+$31.17) 2 Day …" at bounding box center [860, 178] width 160 height 22
click at [872, 181] on select "Please Select Ground Shipping (+$24.70) 3 Day Shipping Service (+$31.17) 2 Day …" at bounding box center [860, 178] width 160 height 22
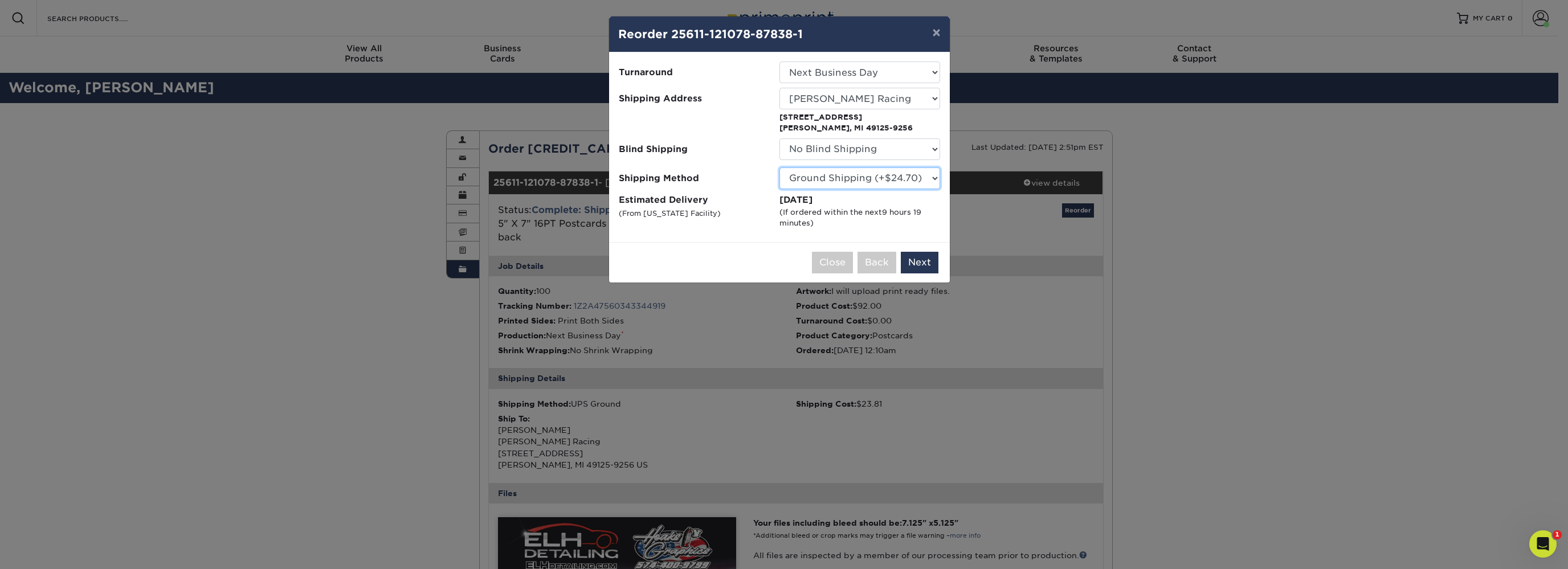
click at [780, 168] on select "Please Select Ground Shipping (+$24.70) 3 Day Shipping Service (+$31.17) 2 Day …" at bounding box center [860, 178] width 160 height 22
click at [872, 181] on select "Please Select Ground Shipping (+$24.70) 3 Day Shipping Service (+$31.17) 2 Day …" at bounding box center [860, 178] width 160 height 22
click at [780, 168] on select "Please Select Ground Shipping (+$24.70) 3 Day Shipping Service (+$31.17) 2 Day …" at bounding box center [860, 178] width 160 height 22
click at [872, 181] on select "Please Select Ground Shipping (+$24.70) 3 Day Shipping Service (+$31.17) 2 Day …" at bounding box center [860, 178] width 160 height 22
click at [780, 168] on select "Please Select Ground Shipping (+$24.70) 3 Day Shipping Service (+$31.17) 2 Day …" at bounding box center [860, 178] width 160 height 22
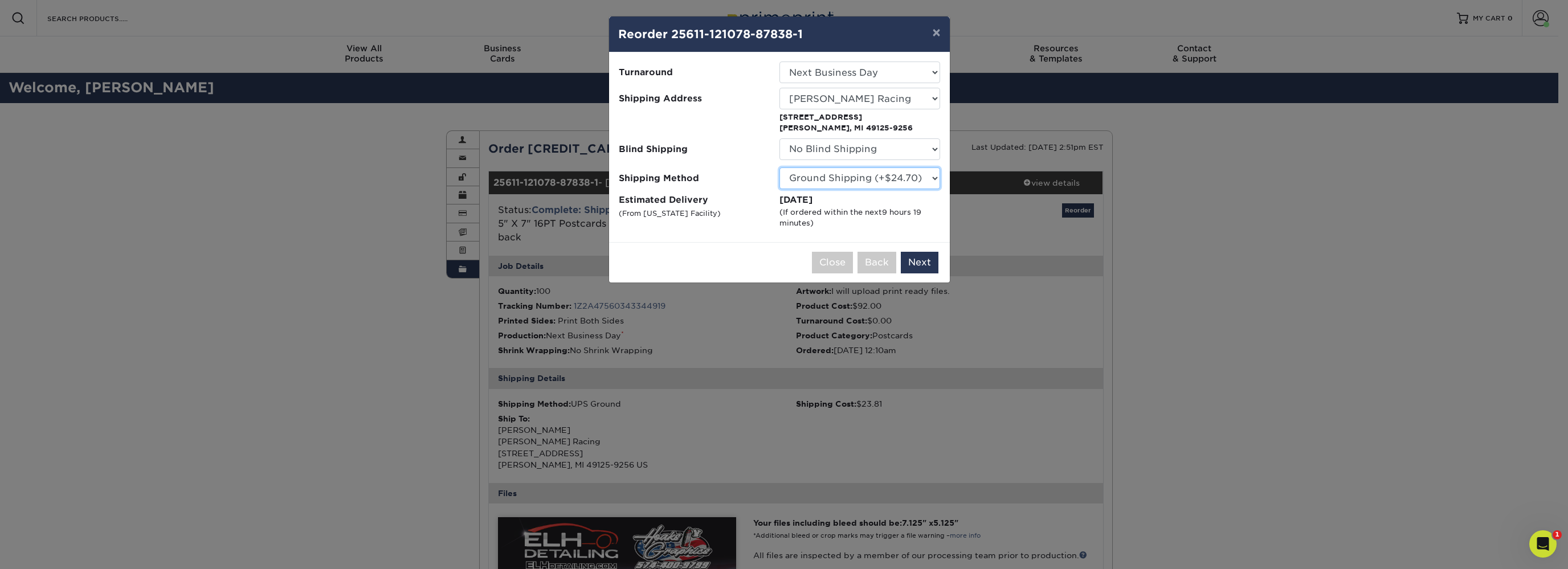
click at [872, 181] on select "Please Select Ground Shipping (+$24.70) 3 Day Shipping Service (+$31.17) 2 Day …" at bounding box center [860, 178] width 160 height 22
click at [780, 168] on select "Please Select Ground Shipping (+$24.70) 3 Day Shipping Service (+$31.17) 2 Day …" at bounding box center [860, 178] width 160 height 22
click at [872, 181] on select "Please Select Ground Shipping (+$24.70) 3 Day Shipping Service (+$31.17) 2 Day …" at bounding box center [860, 178] width 160 height 22
click at [780, 168] on select "Please Select Ground Shipping (+$24.70) 3 Day Shipping Service (+$31.17) 2 Day …" at bounding box center [860, 178] width 160 height 22
click at [872, 181] on select "Please Select Ground Shipping (+$24.70) 3 Day Shipping Service (+$31.17) 2 Day …" at bounding box center [860, 178] width 160 height 22
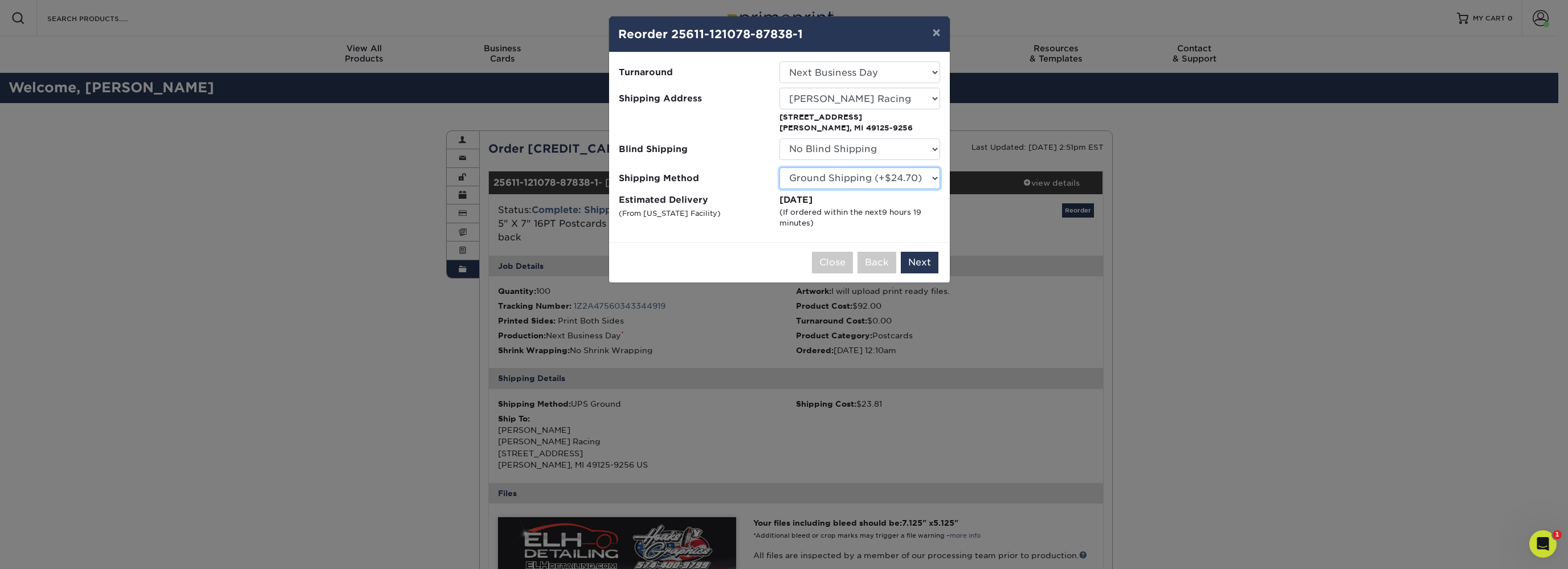
click at [780, 168] on select "Please Select Ground Shipping (+$24.70) 3 Day Shipping Service (+$31.17) 2 Day …" at bounding box center [860, 178] width 160 height 22
click at [872, 181] on select "Please Select Ground Shipping (+$24.70) 3 Day Shipping Service (+$31.17) 2 Day …" at bounding box center [860, 178] width 160 height 22
click at [780, 168] on select "Please Select Ground Shipping (+$24.70) 3 Day Shipping Service (+$31.17) 2 Day …" at bounding box center [860, 178] width 160 height 22
click at [872, 181] on select "Please Select Ground Shipping (+$24.70) 3 Day Shipping Service (+$31.17) 2 Day …" at bounding box center [860, 178] width 160 height 22
click at [780, 168] on select "Please Select Ground Shipping (+$24.70) 3 Day Shipping Service (+$31.17) 2 Day …" at bounding box center [860, 178] width 160 height 22
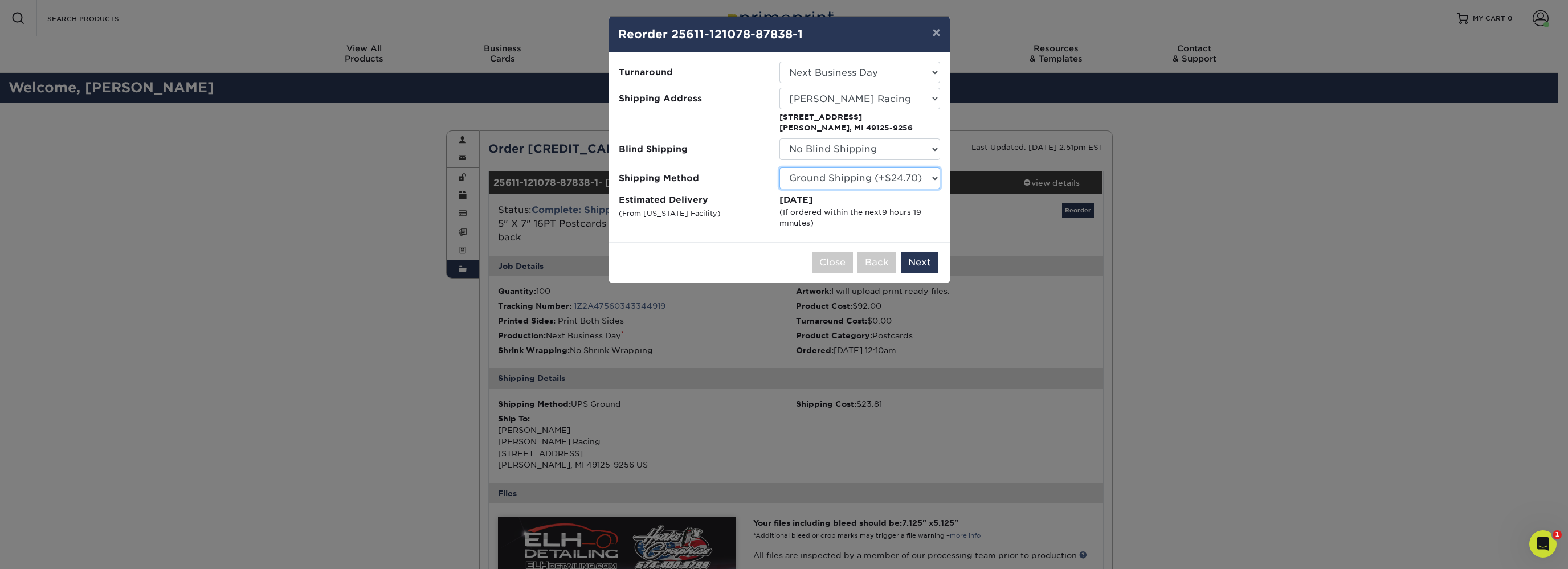
click at [872, 181] on select "Please Select Ground Shipping (+$24.70) 3 Day Shipping Service (+$31.17) 2 Day …" at bounding box center [860, 178] width 160 height 22
click at [780, 168] on select "Please Select Ground Shipping (+$24.70) 3 Day Shipping Service (+$31.17) 2 Day …" at bounding box center [860, 178] width 160 height 22
click at [872, 181] on select "Please Select Ground Shipping (+$24.70) 3 Day Shipping Service (+$31.17) 2 Day …" at bounding box center [860, 178] width 160 height 22
click at [780, 168] on select "Please Select Ground Shipping (+$24.70) 3 Day Shipping Service (+$31.17) 2 Day …" at bounding box center [860, 178] width 160 height 22
click at [872, 181] on select "Please Select Ground Shipping (+$24.70) 3 Day Shipping Service (+$31.17) 2 Day …" at bounding box center [860, 178] width 160 height 22
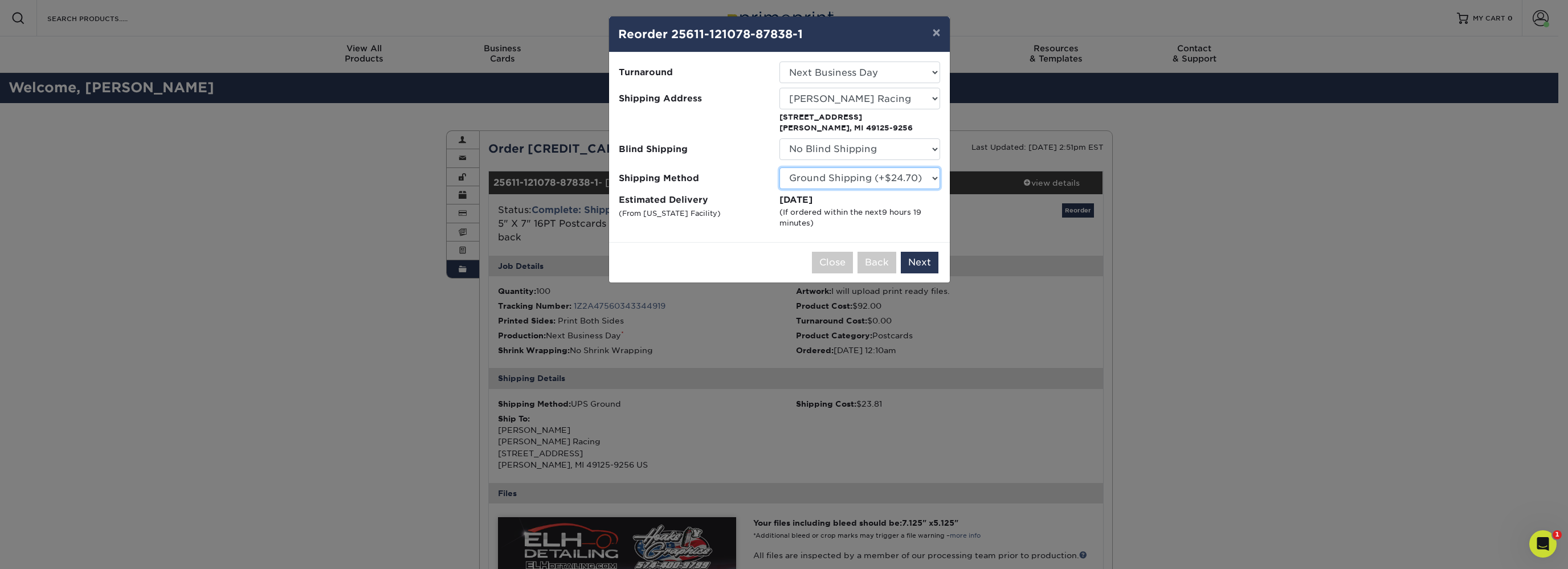
click at [780, 168] on select "Please Select Ground Shipping (+$24.70) 3 Day Shipping Service (+$31.17) 2 Day …" at bounding box center [860, 178] width 160 height 22
click at [872, 181] on select "Please Select Ground Shipping (+$24.70) 3 Day Shipping Service (+$31.17) 2 Day …" at bounding box center [860, 178] width 160 height 22
click at [780, 168] on select "Please Select Ground Shipping (+$24.70) 3 Day Shipping Service (+$31.17) 2 Day …" at bounding box center [860, 178] width 160 height 22
click at [872, 181] on select "Please Select Ground Shipping (+$24.70) 3 Day Shipping Service (+$31.17) 2 Day …" at bounding box center [860, 178] width 160 height 22
click at [780, 168] on select "Please Select Ground Shipping (+$24.70) 3 Day Shipping Service (+$31.17) 2 Day …" at bounding box center [860, 178] width 160 height 22
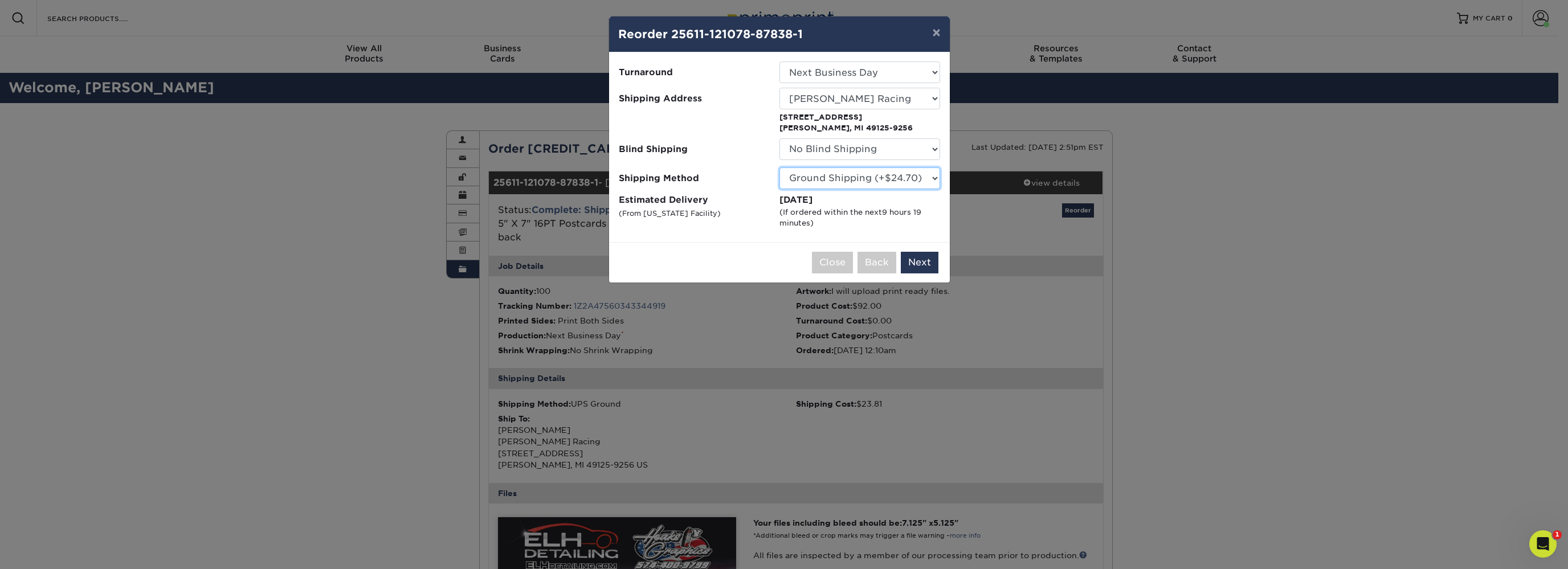
click at [872, 181] on select "Please Select Ground Shipping (+$24.70) 3 Day Shipping Service (+$31.17) 2 Day …" at bounding box center [860, 178] width 160 height 22
click at [780, 168] on select "Please Select Ground Shipping (+$24.70) 3 Day Shipping Service (+$31.17) 2 Day …" at bounding box center [860, 178] width 160 height 22
click at [872, 181] on select "Please Select Ground Shipping (+$24.70) 3 Day Shipping Service (+$31.17) 2 Day …" at bounding box center [860, 178] width 160 height 22
click at [780, 168] on select "Please Select Ground Shipping (+$24.70) 3 Day Shipping Service (+$31.17) 2 Day …" at bounding box center [860, 178] width 160 height 22
click at [872, 181] on select "Please Select Ground Shipping (+$24.70) 3 Day Shipping Service (+$31.17) 2 Day …" at bounding box center [860, 178] width 160 height 22
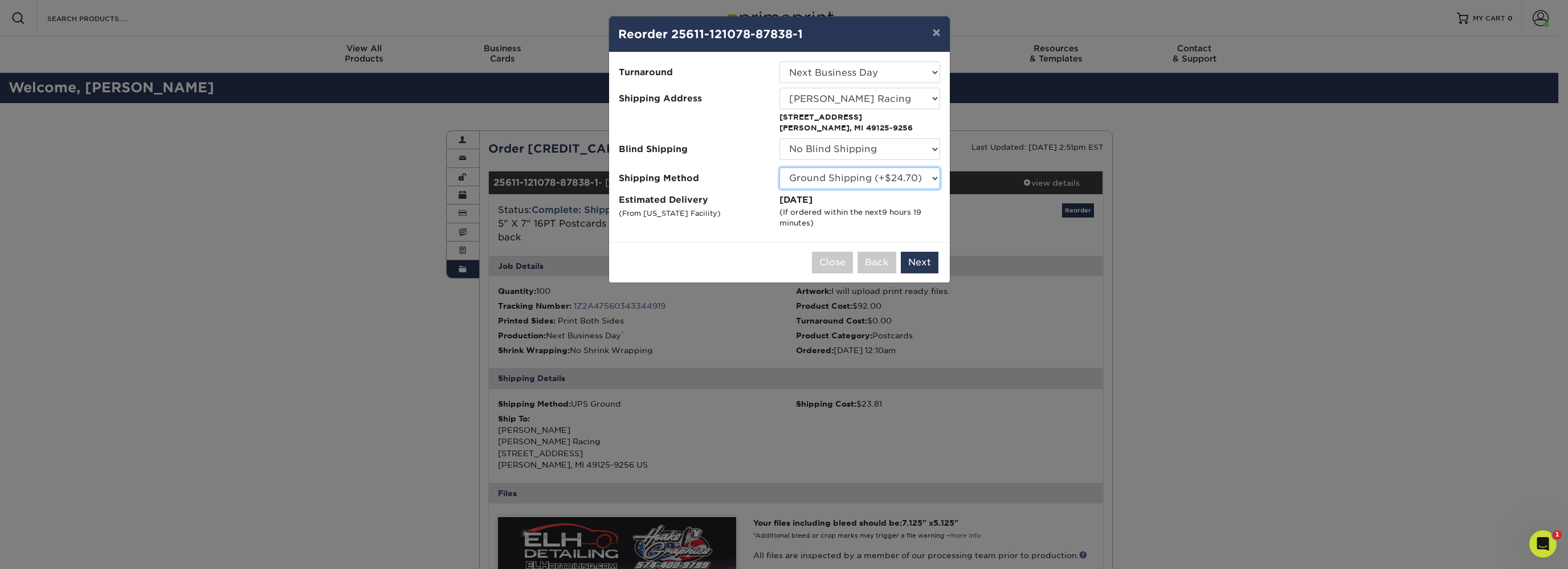
click at [780, 168] on select "Please Select Ground Shipping (+$24.70) 3 Day Shipping Service (+$31.17) 2 Day …" at bounding box center [860, 178] width 160 height 22
click at [872, 181] on select "Please Select Ground Shipping (+$24.70) 3 Day Shipping Service (+$31.17) 2 Day …" at bounding box center [860, 178] width 160 height 22
click at [780, 168] on select "Please Select Ground Shipping (+$24.70) 3 Day Shipping Service (+$31.17) 2 Day …" at bounding box center [860, 178] width 160 height 22
click at [872, 181] on select "Please Select Ground Shipping (+$24.70) 3 Day Shipping Service (+$31.17) 2 Day …" at bounding box center [860, 178] width 160 height 22
click at [780, 168] on select "Please Select Ground Shipping (+$24.70) 3 Day Shipping Service (+$31.17) 2 Day …" at bounding box center [860, 178] width 160 height 22
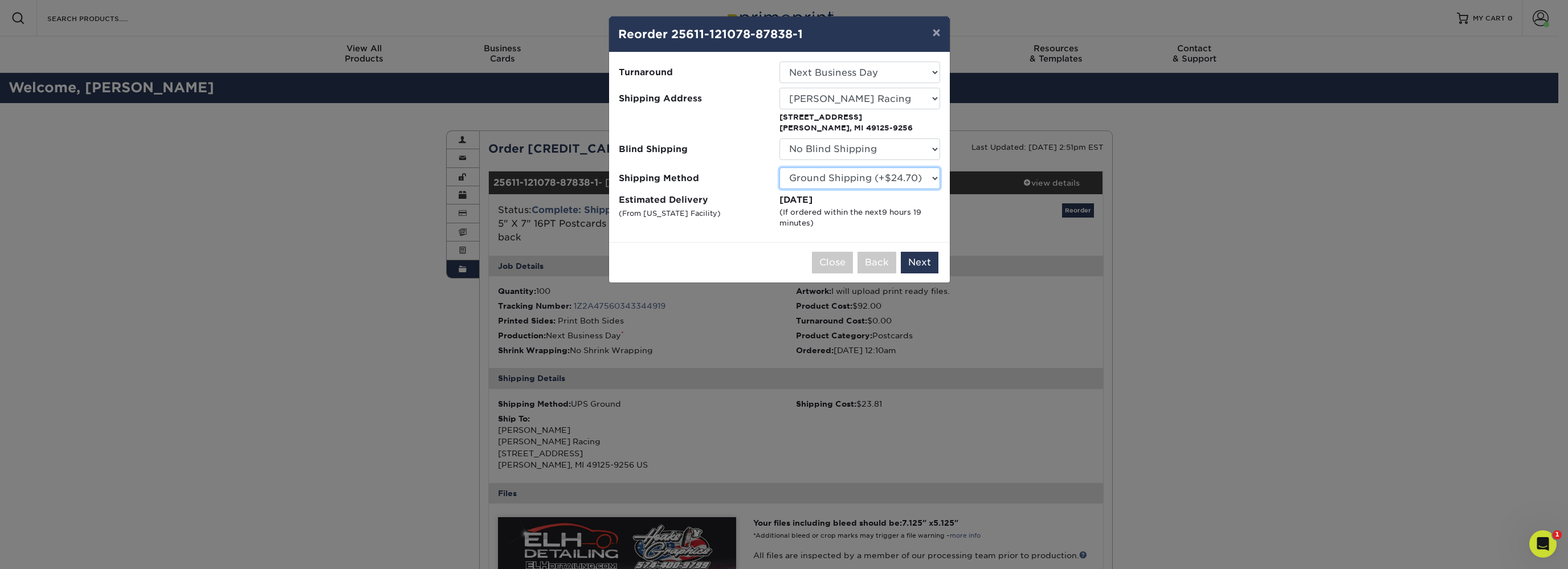
click at [872, 181] on select "Please Select Ground Shipping (+$24.70) 3 Day Shipping Service (+$31.17) 2 Day …" at bounding box center [860, 178] width 160 height 22
click at [780, 168] on select "Please Select Ground Shipping (+$24.70) 3 Day Shipping Service (+$31.17) 2 Day …" at bounding box center [860, 178] width 160 height 22
click at [872, 181] on select "Please Select Ground Shipping (+$24.70) 3 Day Shipping Service (+$31.17) 2 Day …" at bounding box center [860, 178] width 160 height 22
click at [780, 168] on select "Please Select Ground Shipping (+$24.70) 3 Day Shipping Service (+$31.17) 2 Day …" at bounding box center [860, 178] width 160 height 22
click at [872, 181] on select "Please Select Ground Shipping (+$24.70) 3 Day Shipping Service (+$31.17) 2 Day …" at bounding box center [860, 178] width 160 height 22
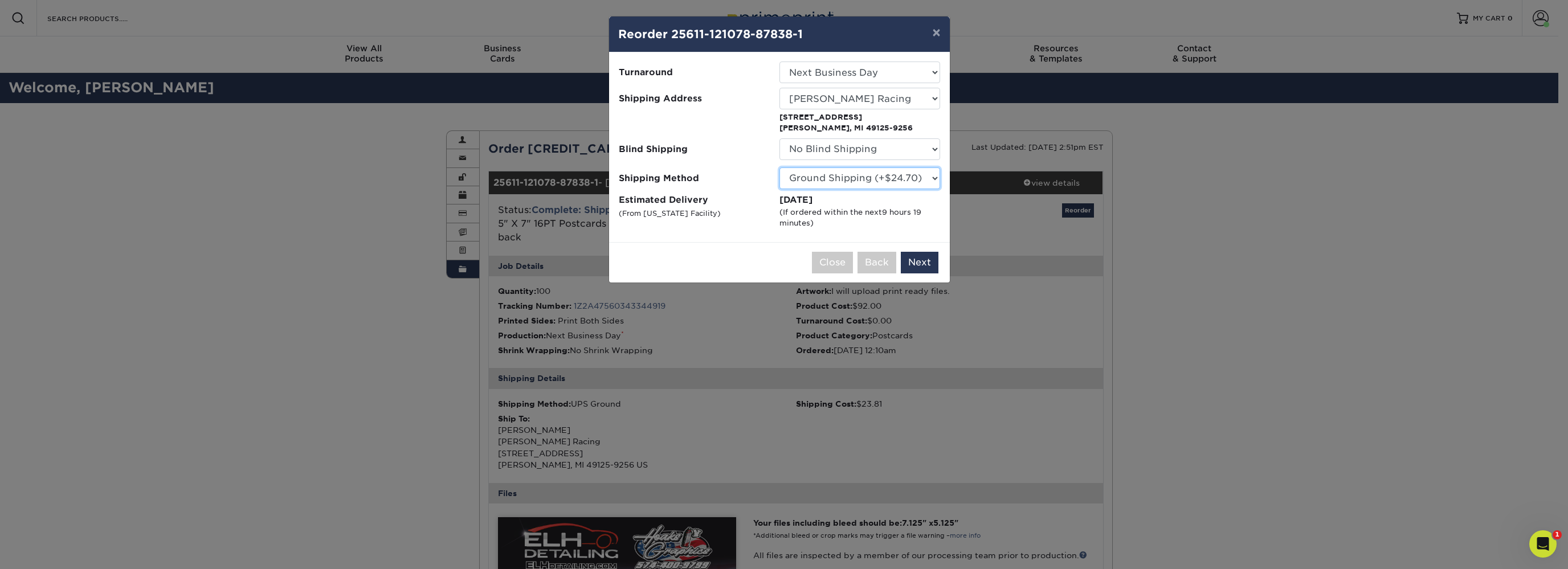
click at [780, 168] on select "Please Select Ground Shipping (+$24.70) 3 Day Shipping Service (+$31.17) 2 Day …" at bounding box center [860, 178] width 160 height 22
click at [872, 181] on select "Please Select Ground Shipping (+$24.70) 3 Day Shipping Service (+$31.17) 2 Day …" at bounding box center [860, 178] width 160 height 22
click at [780, 168] on select "Please Select Ground Shipping (+$24.70) 3 Day Shipping Service (+$31.17) 2 Day …" at bounding box center [860, 178] width 160 height 22
click at [872, 181] on select "Please Select Ground Shipping (+$24.70) 3 Day Shipping Service (+$31.17) 2 Day …" at bounding box center [860, 178] width 160 height 22
click at [780, 168] on select "Please Select Ground Shipping (+$24.70) 3 Day Shipping Service (+$31.17) 2 Day …" at bounding box center [860, 178] width 160 height 22
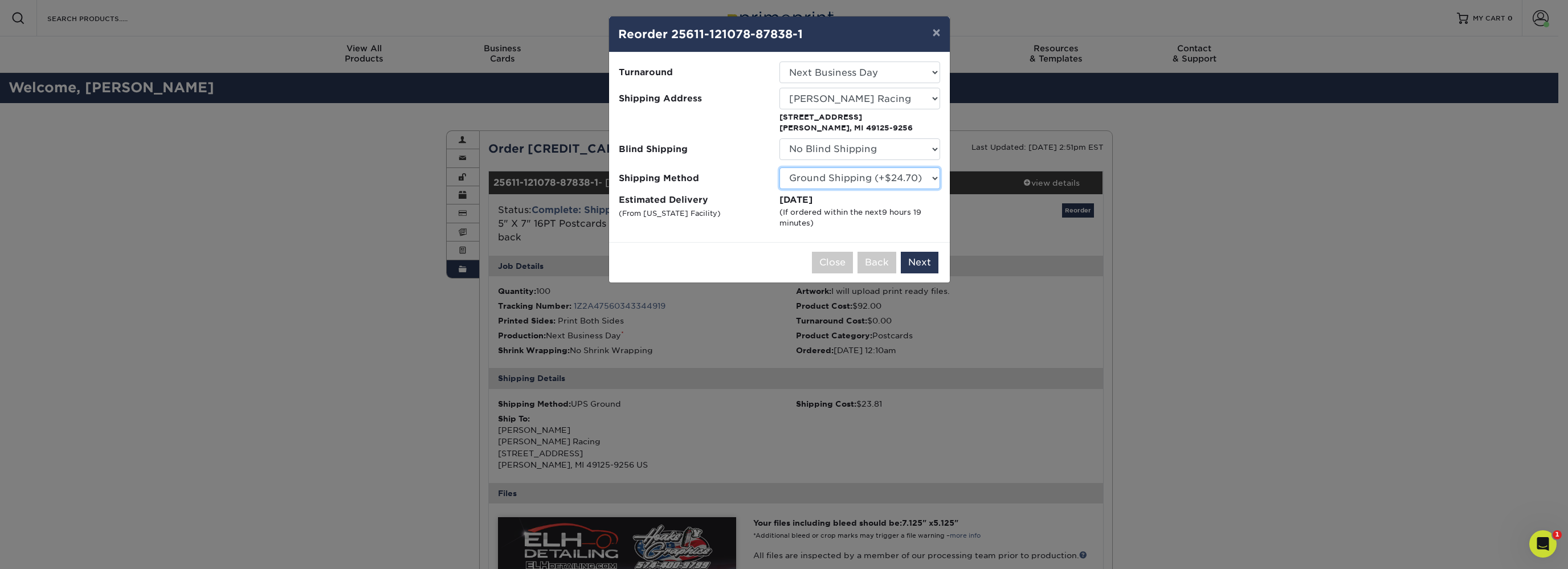
click at [872, 181] on select "Please Select Ground Shipping (+$24.70) 3 Day Shipping Service (+$31.17) 2 Day …" at bounding box center [860, 178] width 160 height 22
click at [780, 168] on select "Please Select Ground Shipping (+$24.70) 3 Day Shipping Service (+$31.17) 2 Day …" at bounding box center [860, 178] width 160 height 22
click at [872, 181] on select "Please Select Ground Shipping (+$24.70) 3 Day Shipping Service (+$31.17) 2 Day …" at bounding box center [860, 178] width 160 height 22
click at [780, 168] on select "Please Select Ground Shipping (+$24.70) 3 Day Shipping Service (+$31.17) 2 Day …" at bounding box center [860, 178] width 160 height 22
click at [872, 181] on select "Please Select Ground Shipping (+$24.70) 3 Day Shipping Service (+$31.17) 2 Day …" at bounding box center [860, 178] width 160 height 22
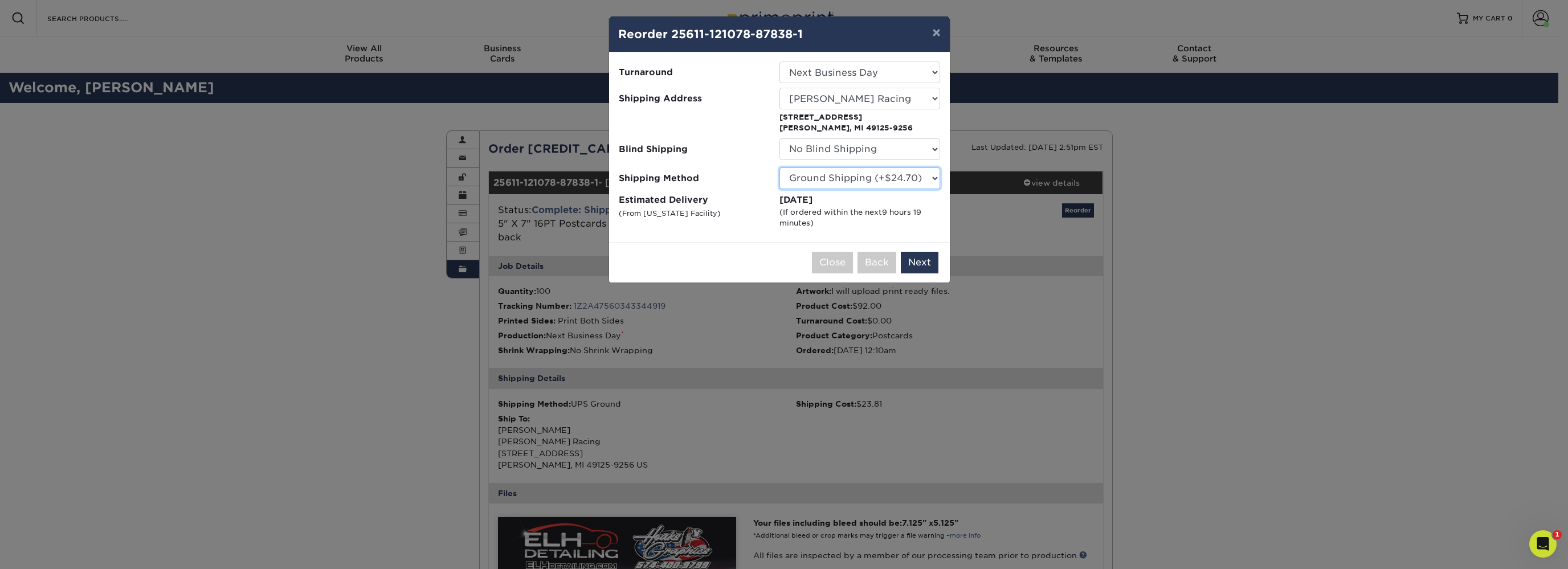
click at [780, 168] on select "Please Select Ground Shipping (+$24.70) 3 Day Shipping Service (+$31.17) 2 Day …" at bounding box center [860, 178] width 160 height 22
click at [872, 181] on select "Please Select Ground Shipping (+$24.70) 3 Day Shipping Service (+$31.17) 2 Day …" at bounding box center [860, 178] width 160 height 22
click at [780, 168] on select "Please Select Ground Shipping (+$24.70) 3 Day Shipping Service (+$31.17) 2 Day …" at bounding box center [860, 178] width 160 height 22
click at [872, 181] on select "Please Select Ground Shipping (+$24.70) 3 Day Shipping Service (+$31.17) 2 Day …" at bounding box center [860, 178] width 160 height 22
click at [780, 168] on select "Please Select Ground Shipping (+$24.70) 3 Day Shipping Service (+$31.17) 2 Day …" at bounding box center [860, 178] width 160 height 22
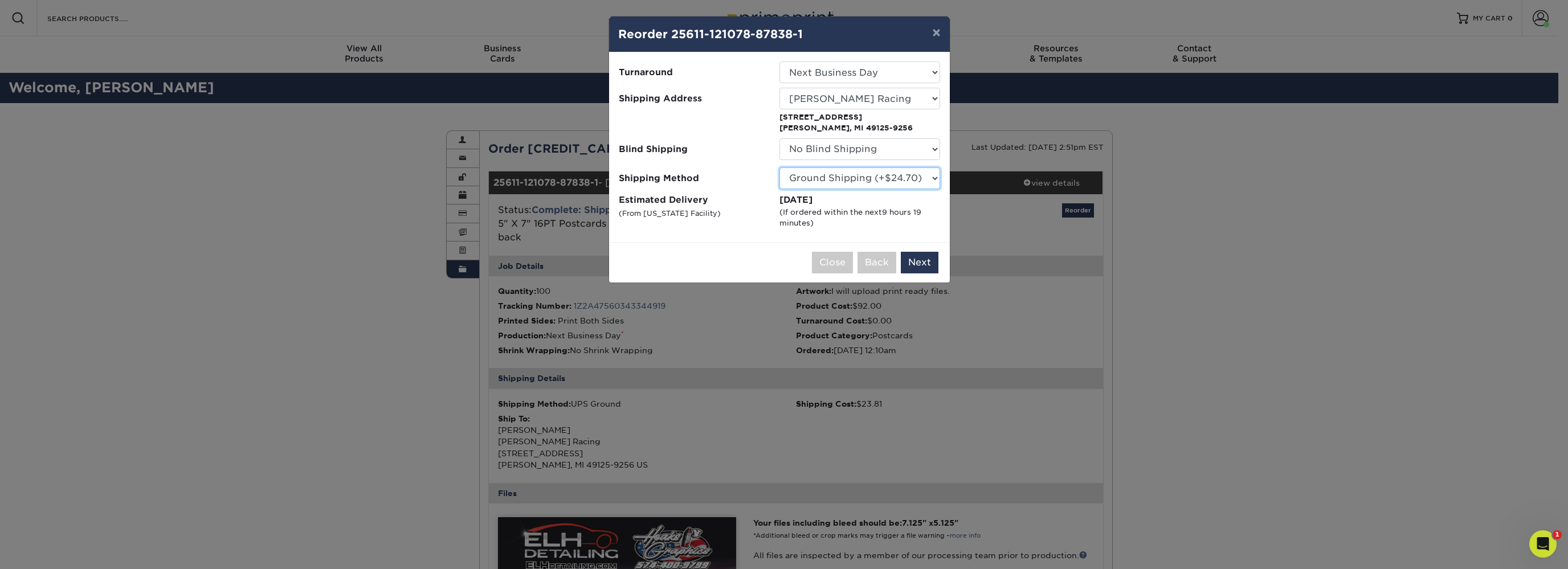
click at [872, 181] on select "Please Select Ground Shipping (+$24.70) 3 Day Shipping Service (+$31.17) 2 Day …" at bounding box center [860, 178] width 160 height 22
click at [780, 168] on select "Please Select Ground Shipping (+$24.70) 3 Day Shipping Service (+$31.17) 2 Day …" at bounding box center [860, 178] width 160 height 22
click at [872, 181] on select "Please Select Ground Shipping (+$24.70) 3 Day Shipping Service (+$31.17) 2 Day …" at bounding box center [860, 178] width 160 height 22
click at [780, 168] on select "Please Select Ground Shipping (+$24.70) 3 Day Shipping Service (+$31.17) 2 Day …" at bounding box center [860, 178] width 160 height 22
click at [872, 181] on select "Please Select Ground Shipping (+$24.70) 3 Day Shipping Service (+$31.17) 2 Day …" at bounding box center [860, 178] width 160 height 22
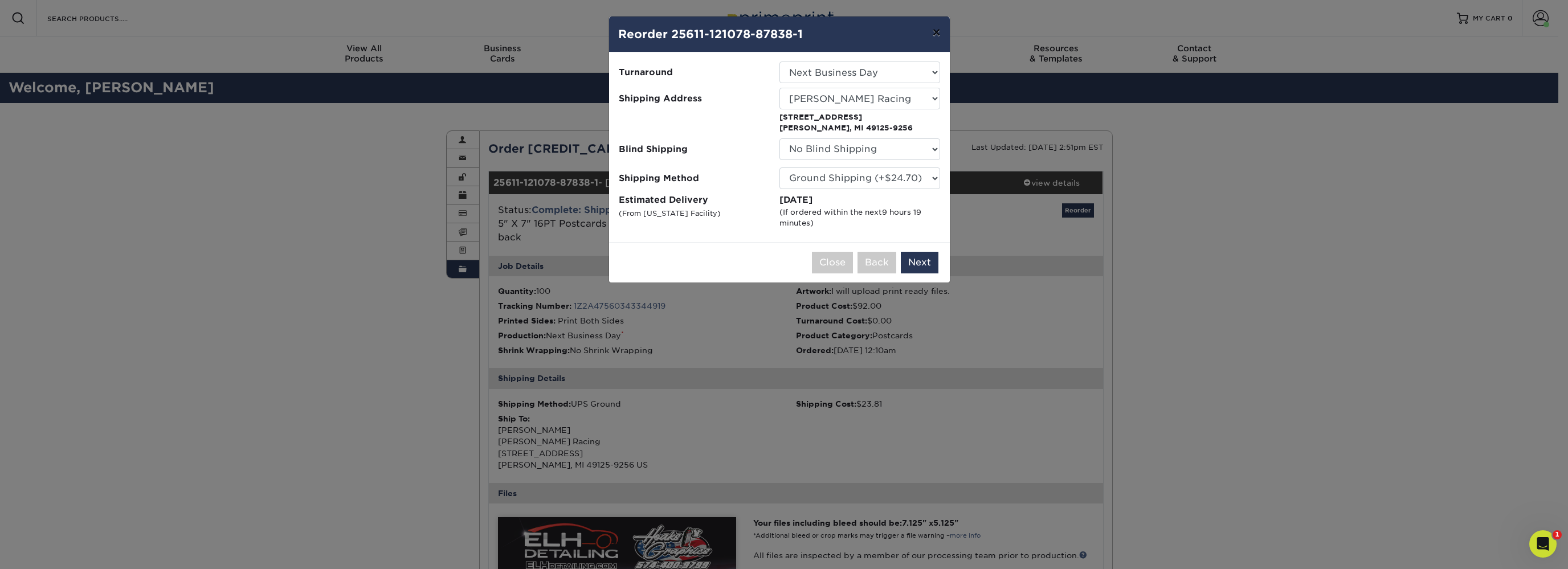
click at [933, 37] on button "×" at bounding box center [936, 33] width 26 height 32
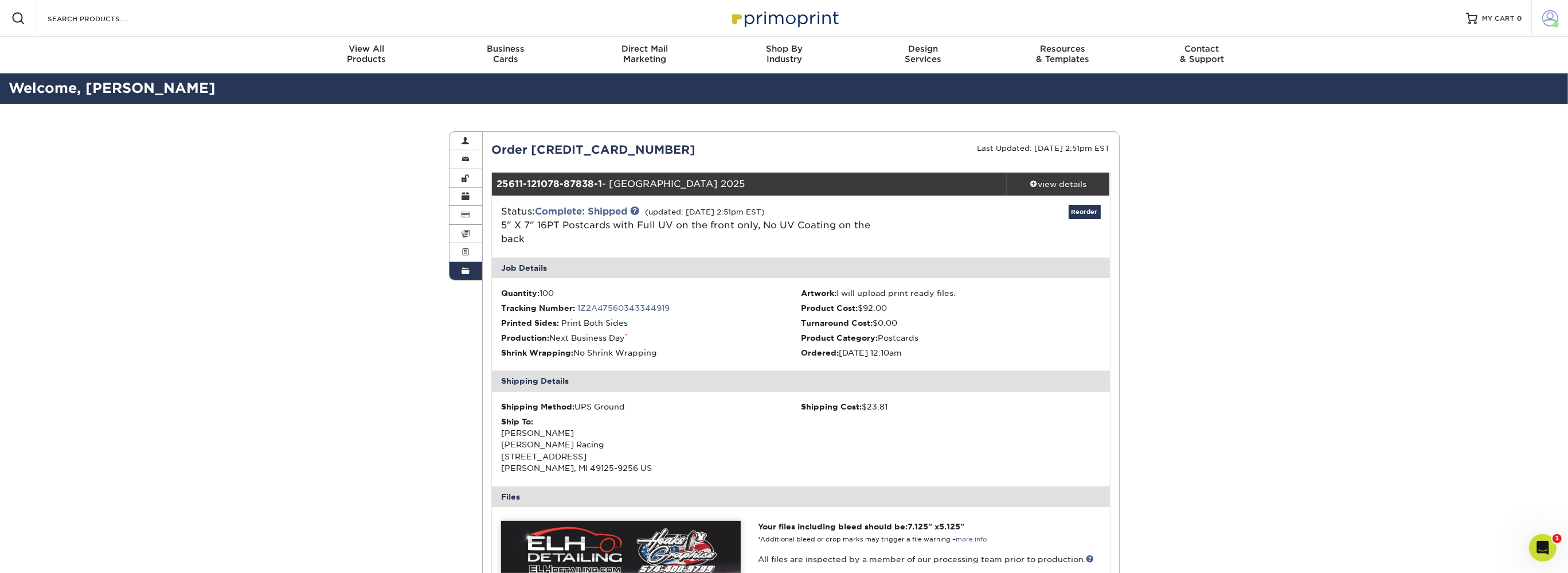
click at [1556, 17] on span at bounding box center [1550, 18] width 16 height 16
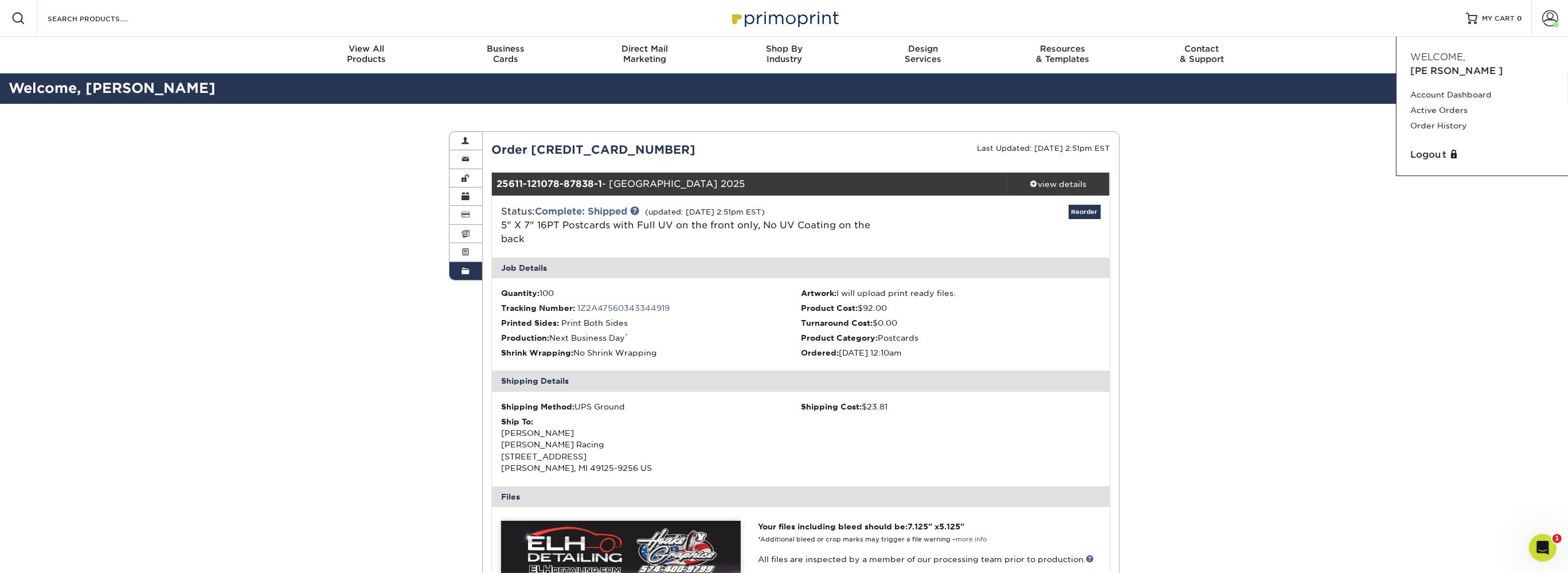
click at [472, 274] on link "Order History" at bounding box center [466, 271] width 33 height 18
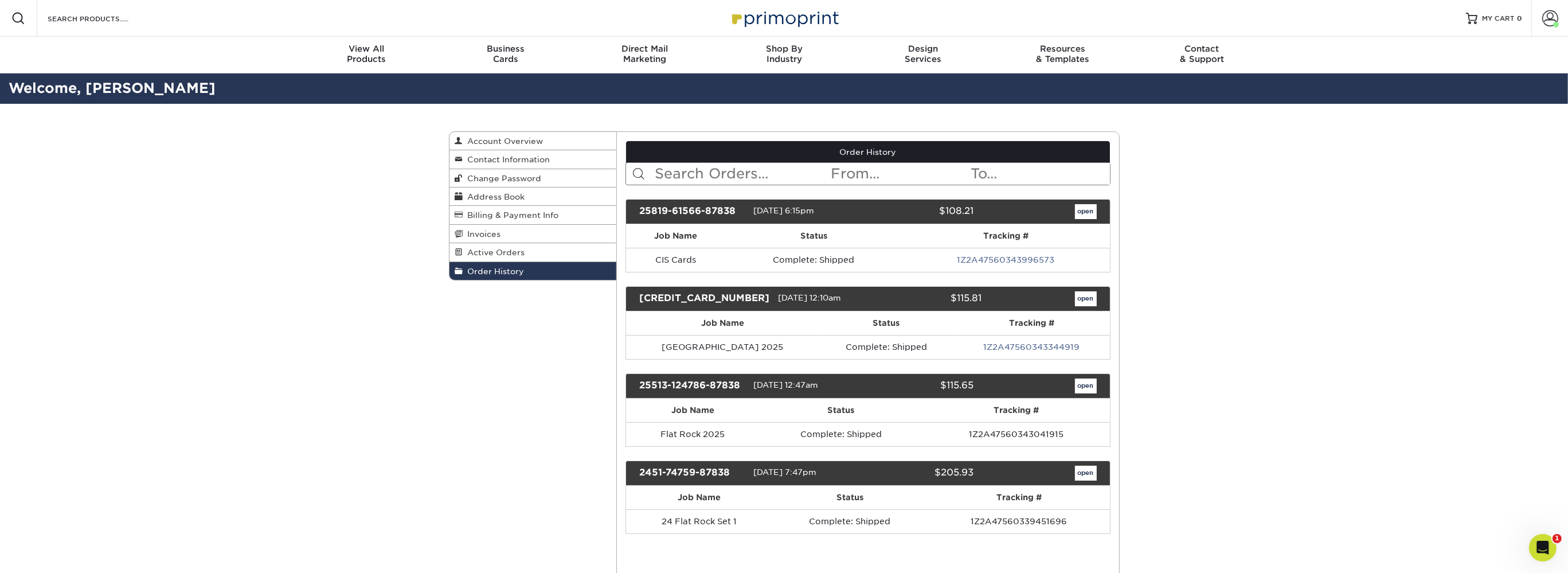
click at [476, 274] on span "Order History" at bounding box center [494, 271] width 61 height 9
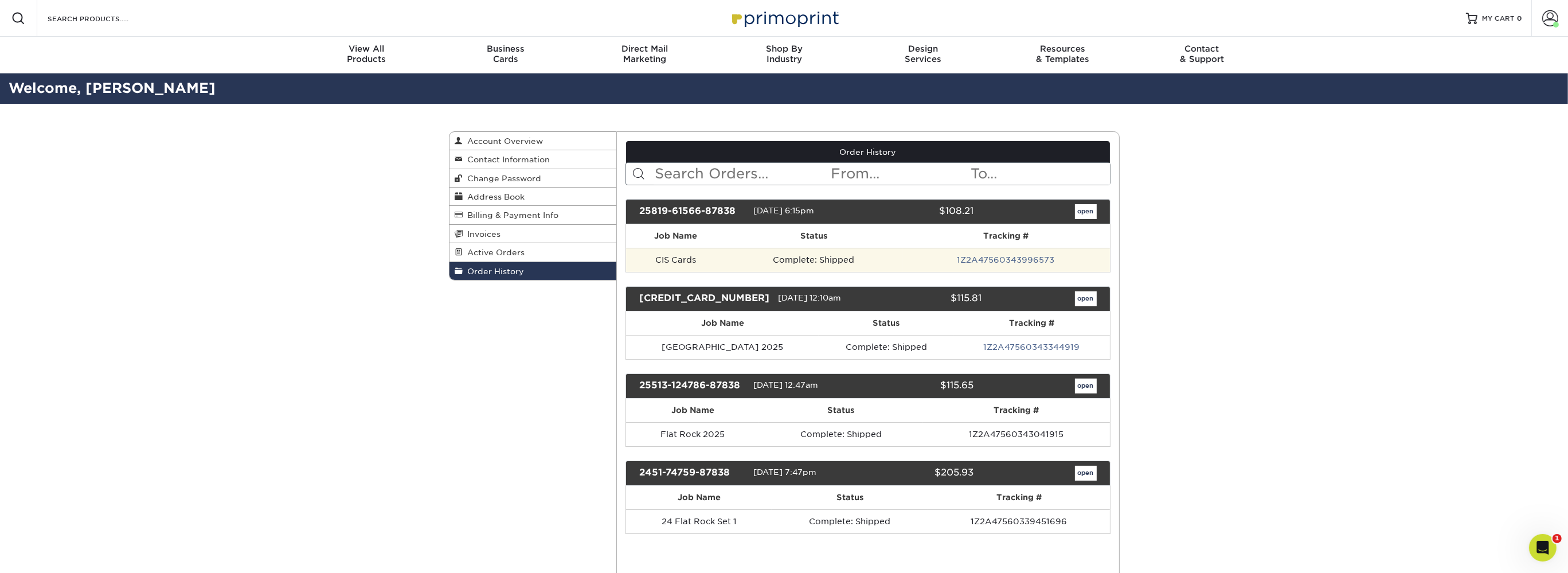
click at [782, 250] on td "Complete: Shipped" at bounding box center [814, 260] width 177 height 24
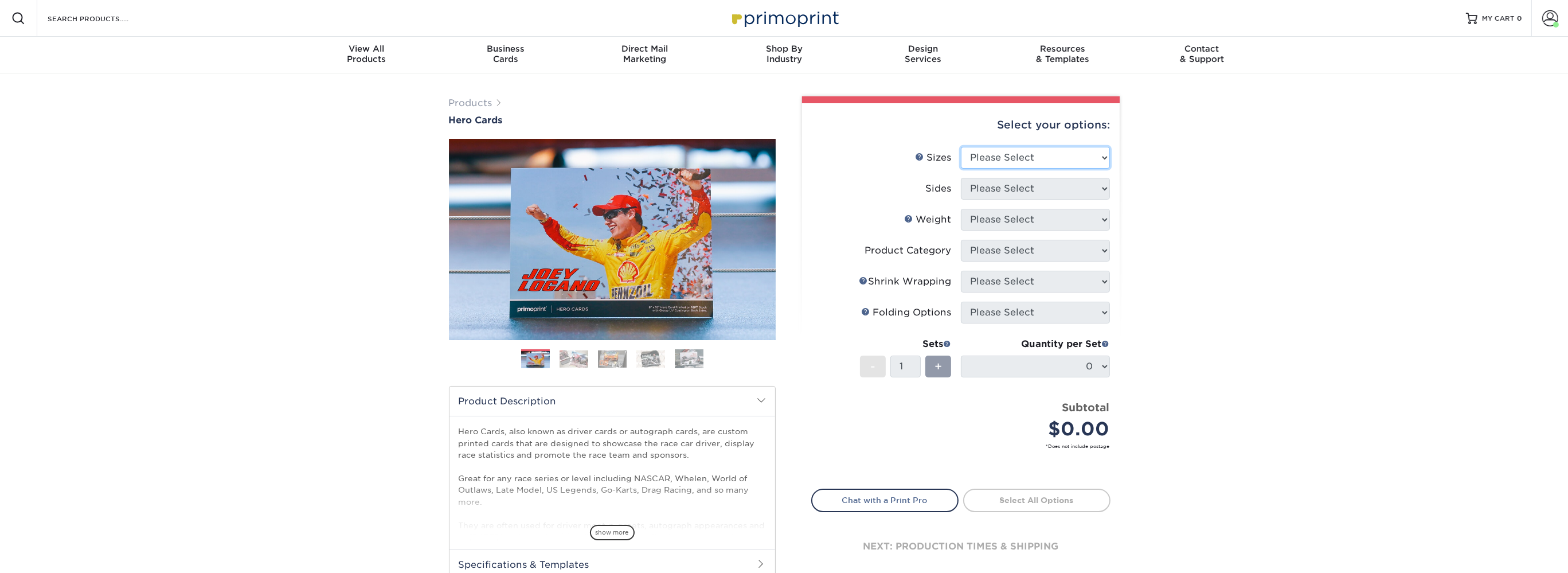
click at [961, 147] on select "Please Select 1.5" x 7" 4" x 6" 5" x 7" 6" x 8" 6" x 8.5" 6" x 9" 7" x 8.5" 7.5…" at bounding box center [1035, 158] width 149 height 22
select select "5.00x7.00"
click option "5" x 7"" at bounding box center [0, 0] width 0 height 0
click at [961, 178] on select "Please Select Print Both Sides Print Front Only" at bounding box center [1035, 188] width 149 height 22
select select "13abbda7-1d64-4f25-8bb2-c179b224825d"
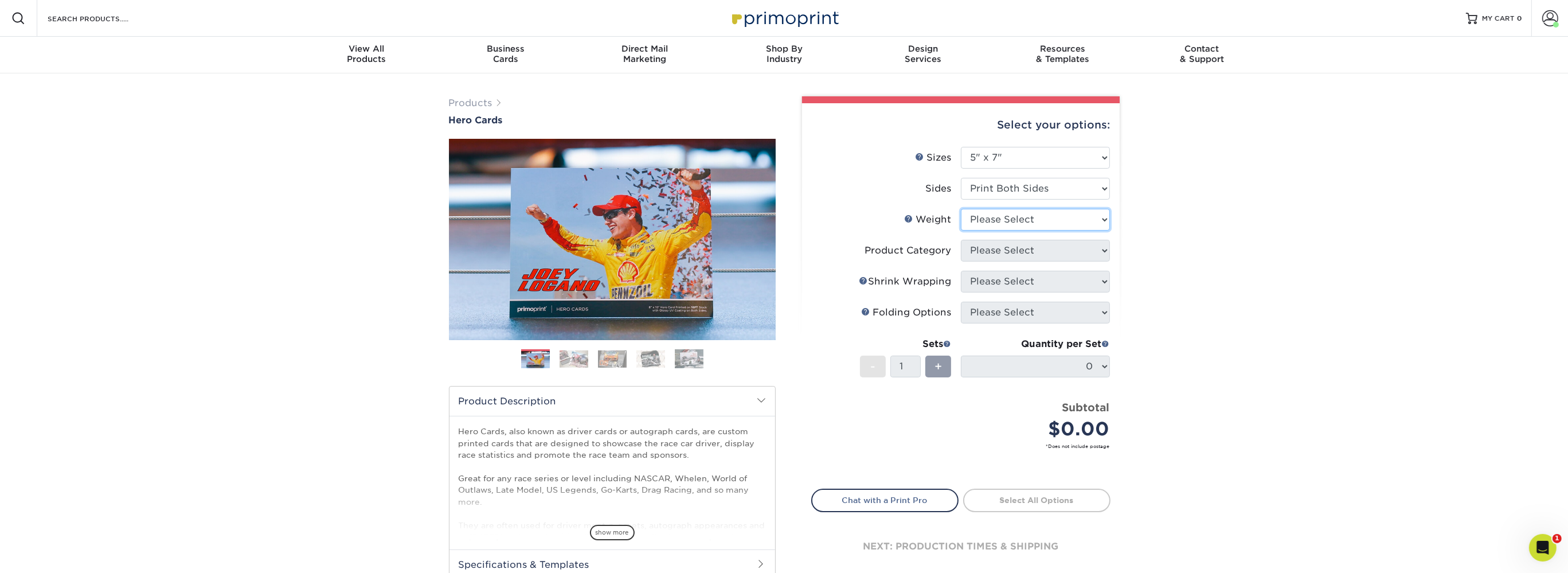
click at [961, 209] on select "Please Select 14PT 16PT 100LB" at bounding box center [1035, 219] width 149 height 22
select select "16PT"
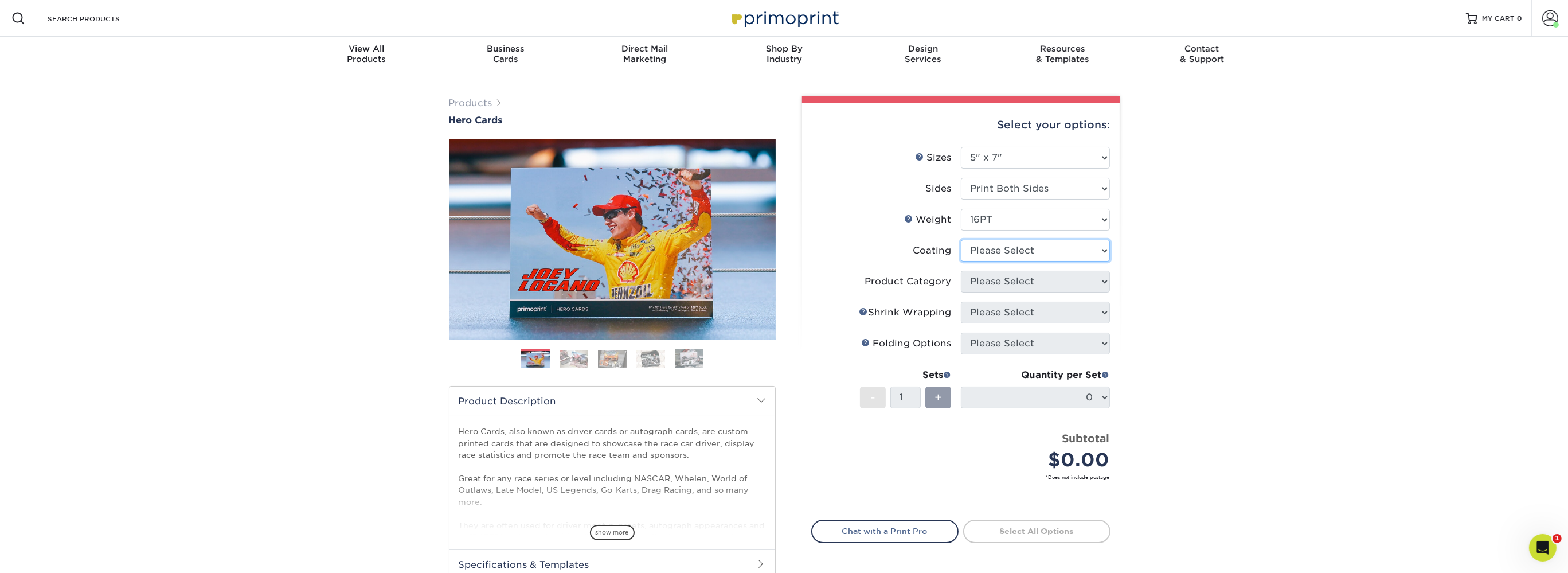
click at [961, 239] on select at bounding box center [1035, 250] width 149 height 22
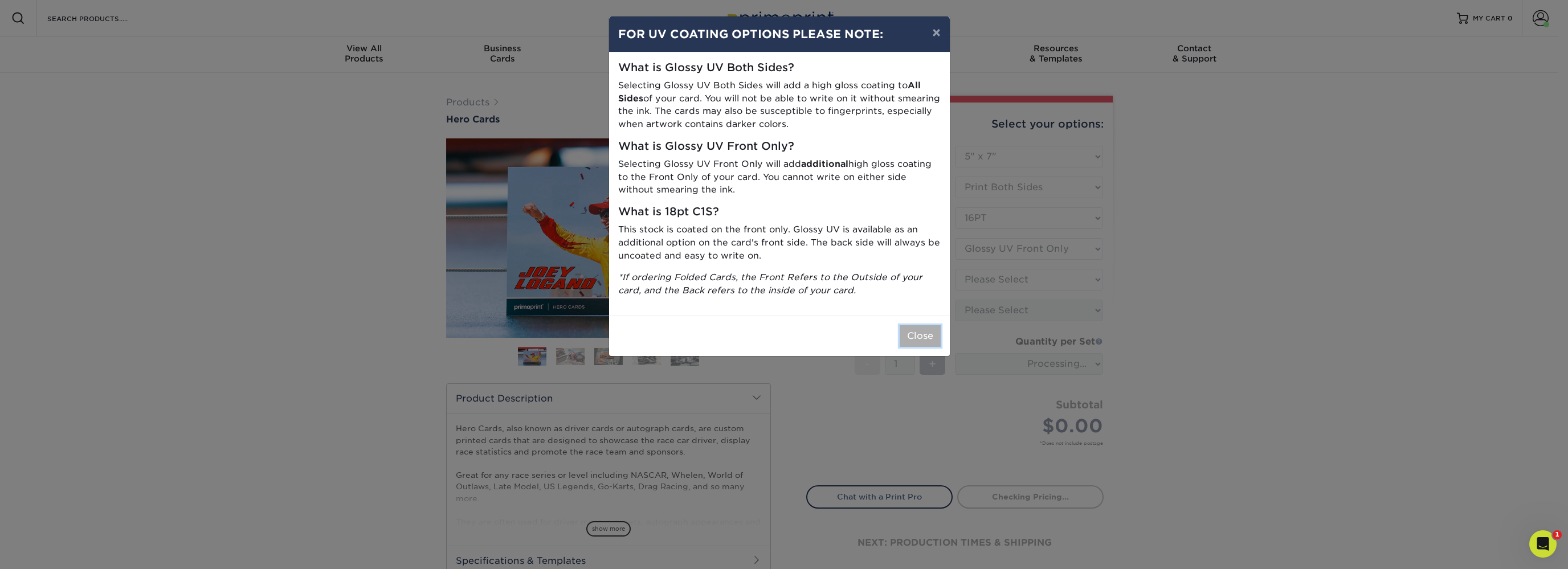
click at [936, 331] on button "Close" at bounding box center [920, 336] width 41 height 22
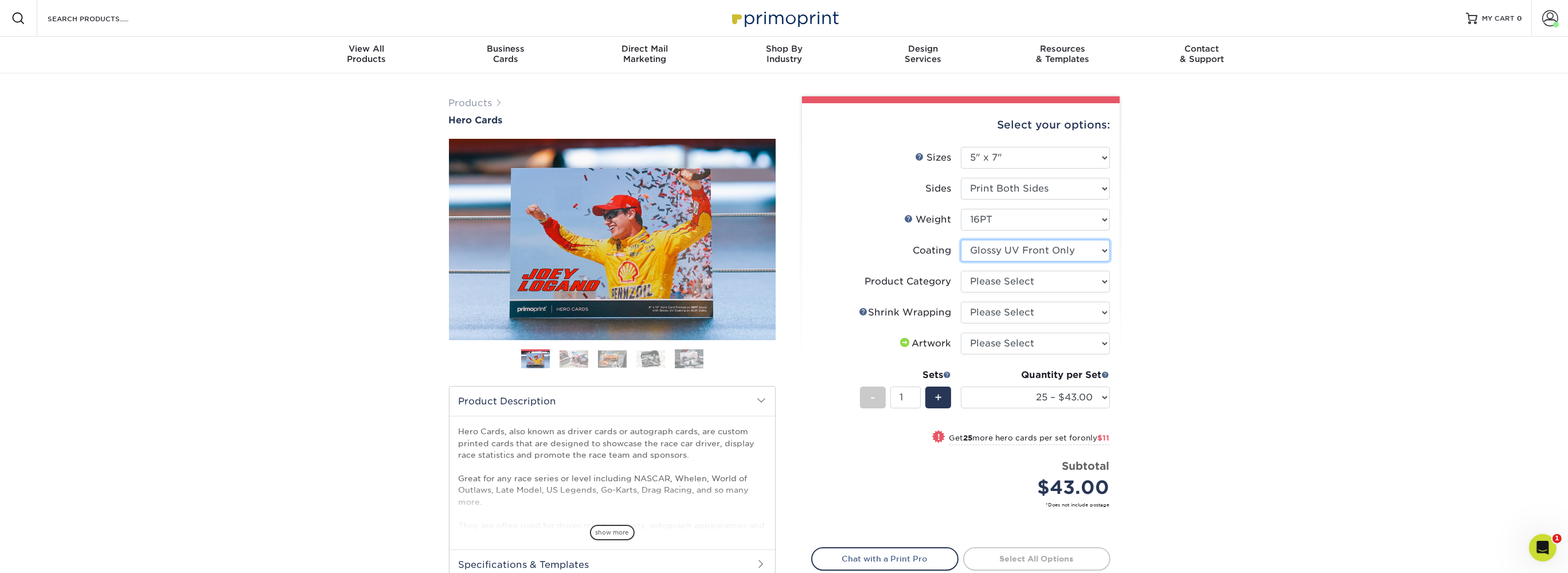
click at [961, 239] on select at bounding box center [1035, 250] width 149 height 22
select select "121bb7b5-3b4d-429f-bd8d-bbf80e953313"
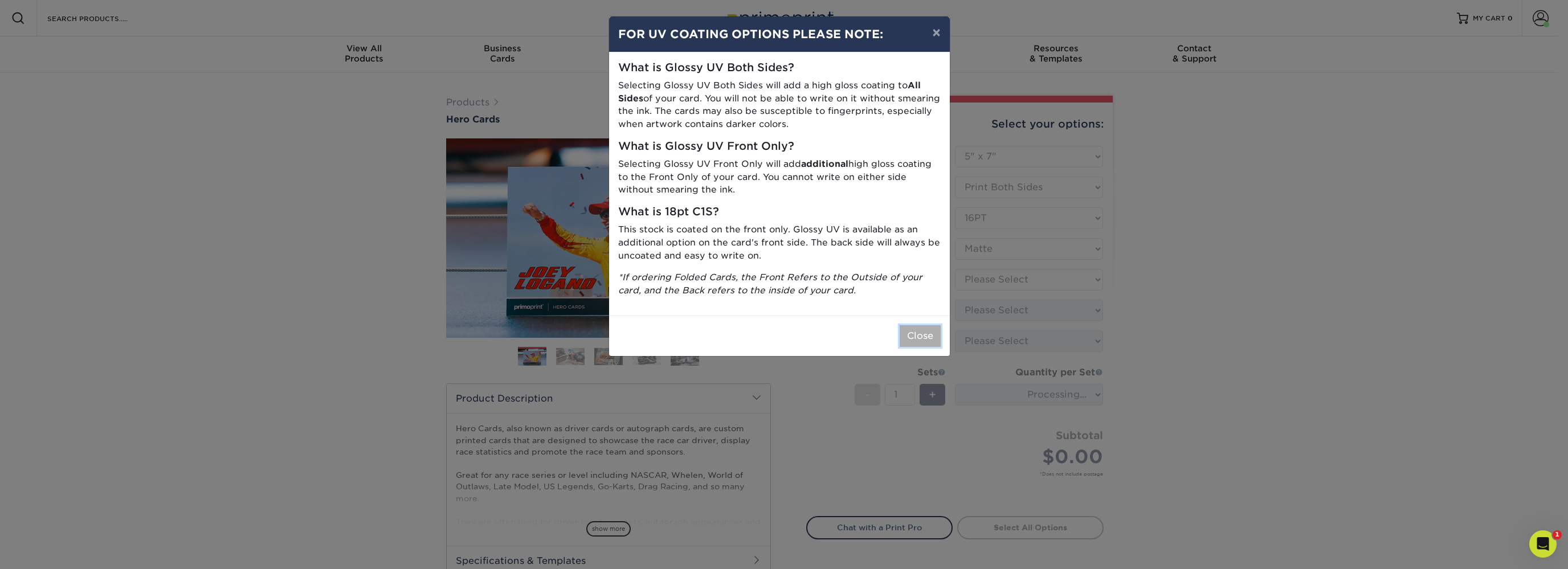
click at [922, 338] on button "Close" at bounding box center [920, 336] width 41 height 22
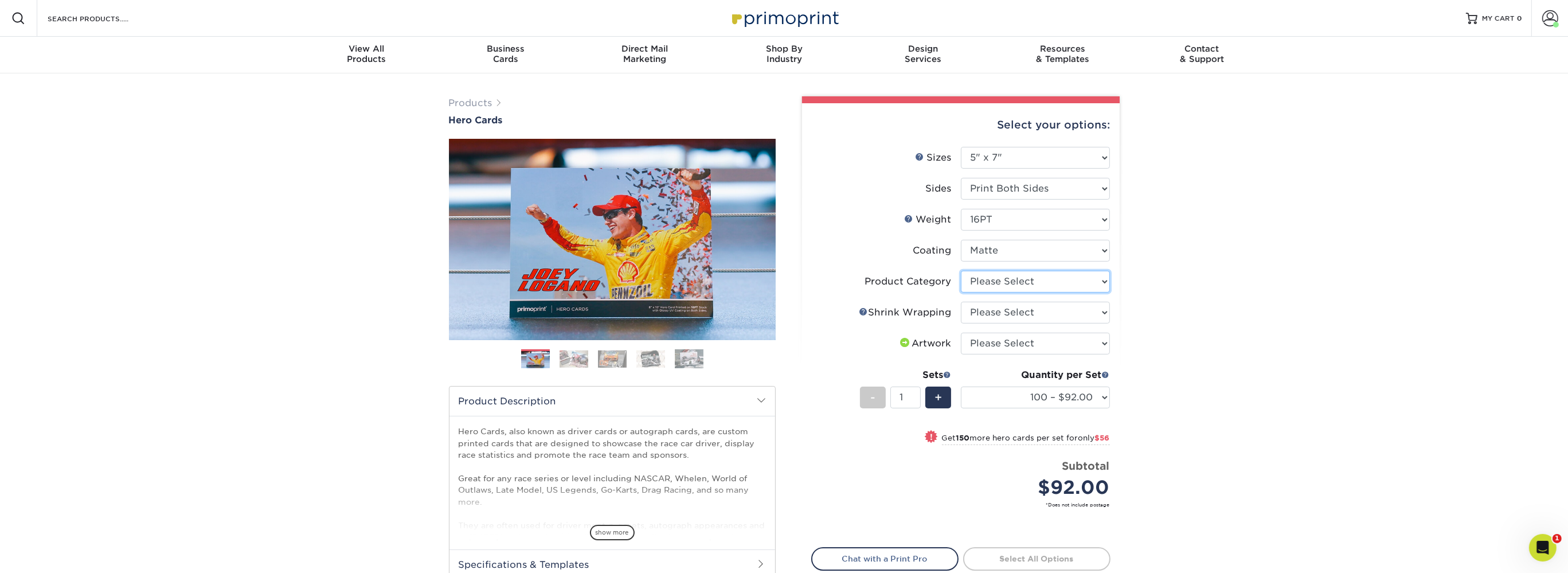
click at [961, 271] on select "Please Select Postcards" at bounding box center [1035, 281] width 149 height 22
select select "9b7272e0-d6c8-4c3c-8e97-d3a1bcdab858"
click option "Postcards" at bounding box center [0, 0] width 0 height 0
click at [961, 301] on select "Please Select No Shrink Wrapping Shrink Wrap 100 Per Package Shrink Wrap 50 Per…" at bounding box center [1035, 312] width 149 height 22
select select "c8749376-e7da-41d0-b3dc-647faf84d907"
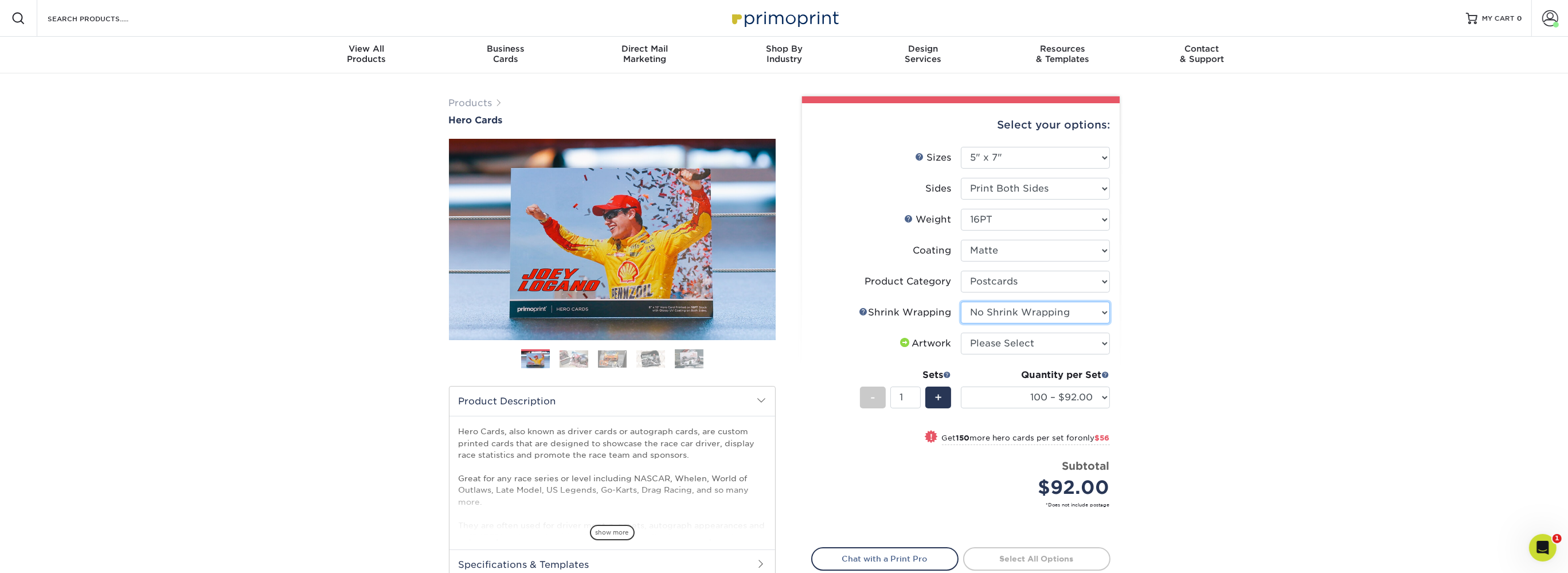
click option "No Shrink Wrapping" at bounding box center [0, 0] width 0 height 0
click at [961, 333] on select "Please Select I will upload files I need a design - $150" at bounding box center [1035, 343] width 149 height 22
select select "upload"
click option "I will upload files" at bounding box center [0, 0] width 0 height 0
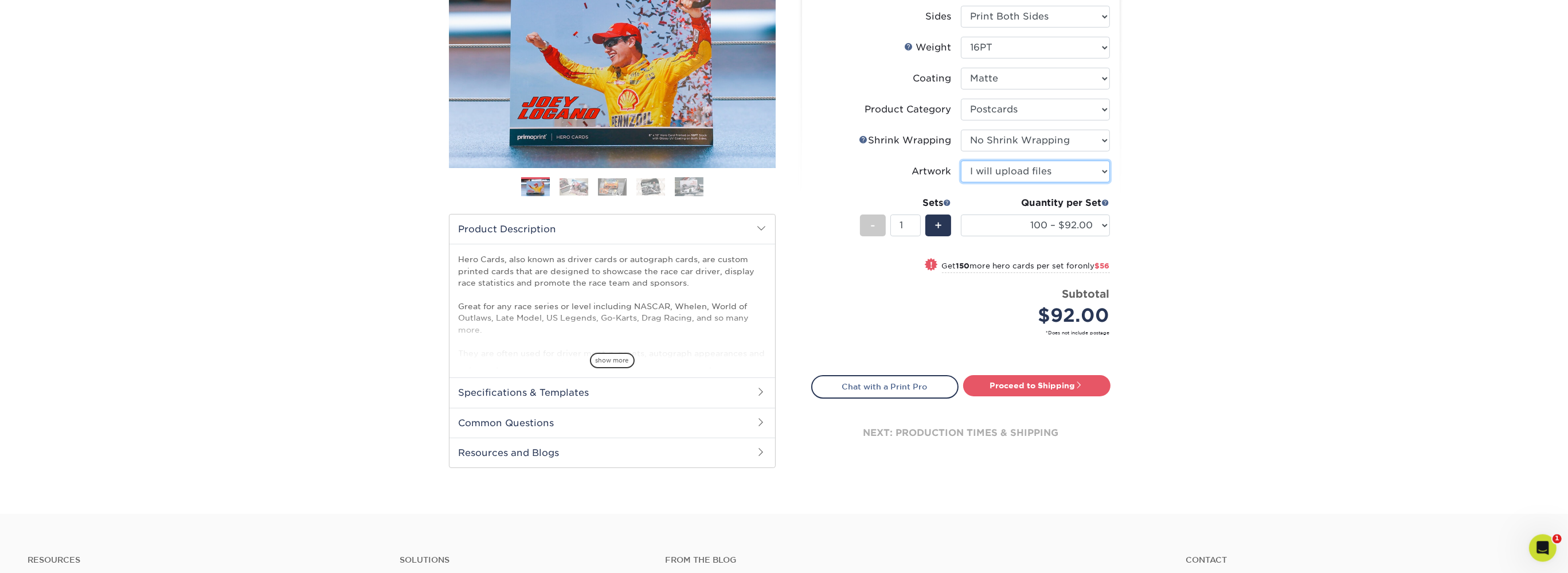
scroll to position [182, 0]
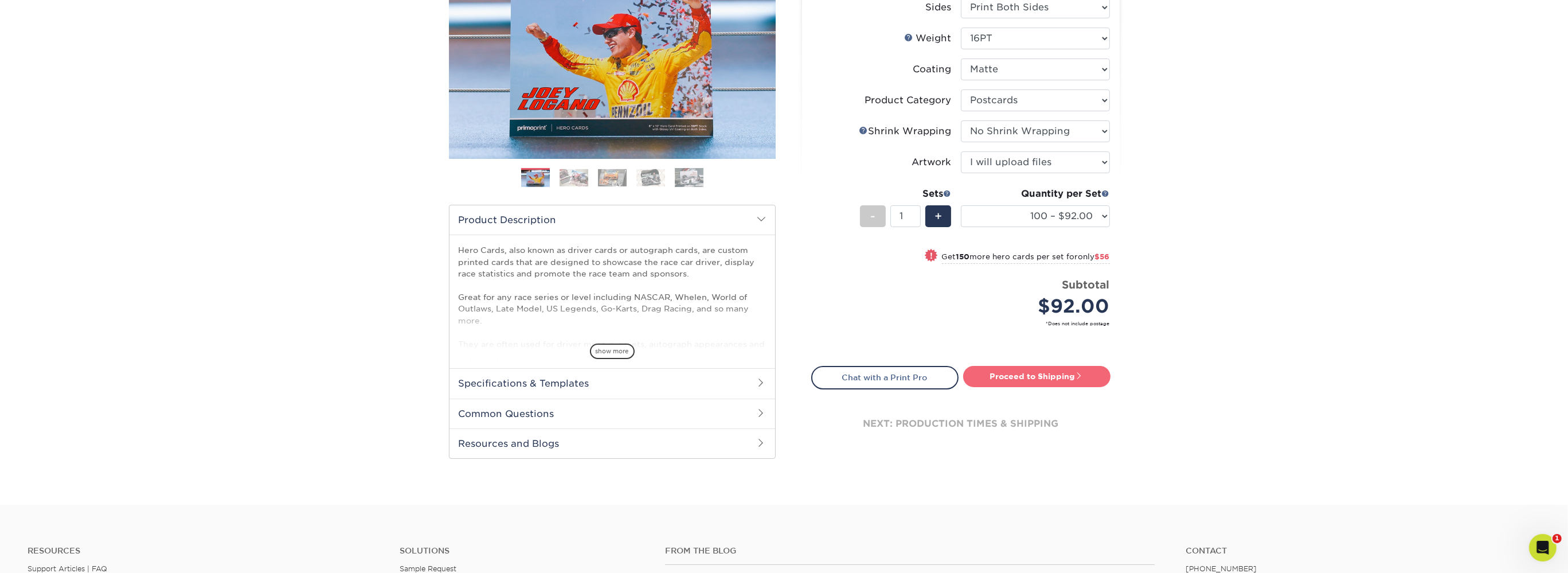
click at [1065, 372] on link "Proceed to Shipping" at bounding box center [1036, 376] width 147 height 21
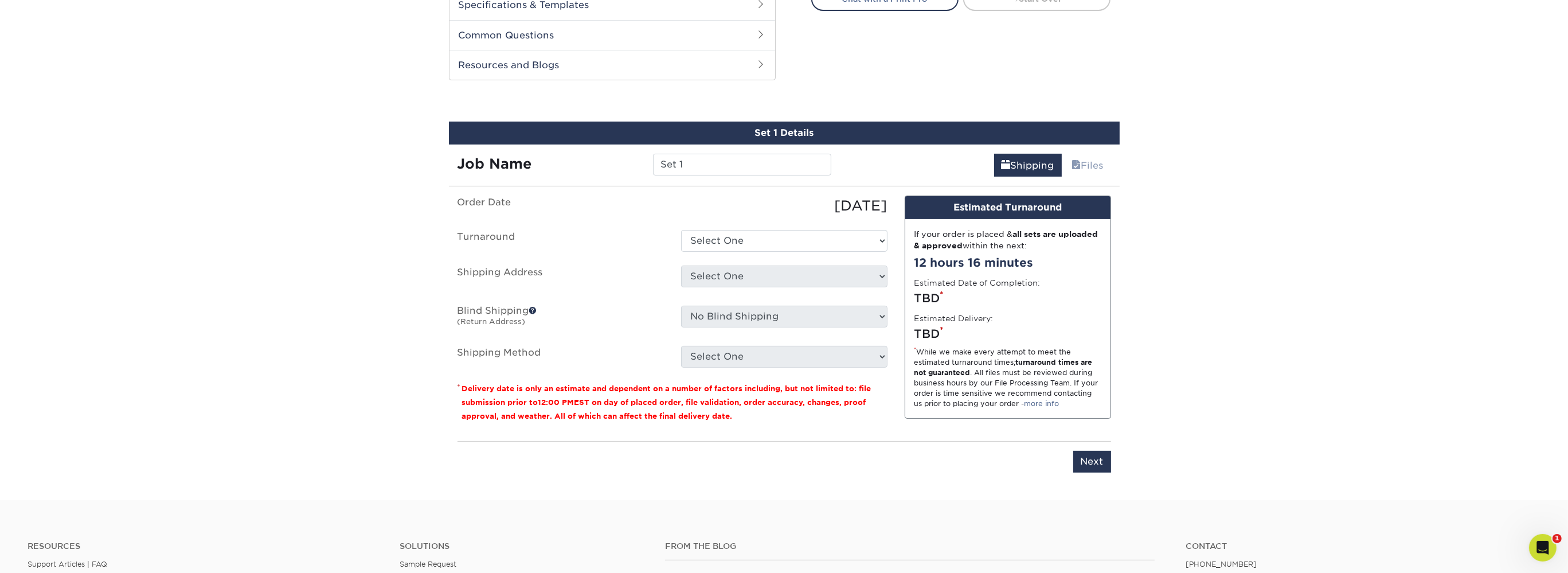
scroll to position [583, 0]
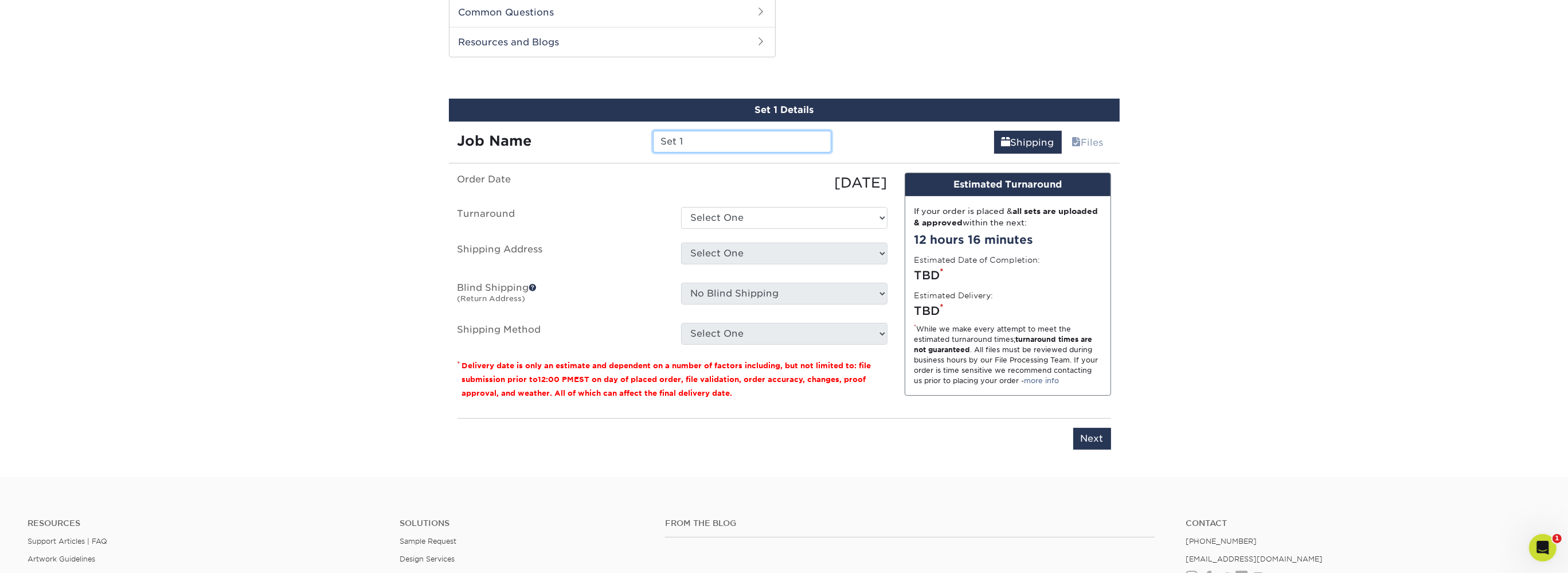
drag, startPoint x: 693, startPoint y: 141, endPoint x: 652, endPoint y: 141, distance: 41.0
click at [653, 141] on input "Set 1" at bounding box center [742, 141] width 178 height 22
type input "Toledo"
select select "e8ad2885-5229-4831-b22d-a7c14bb02f5e"
click option "Next Business Day" at bounding box center [0, 0] width 0 height 0
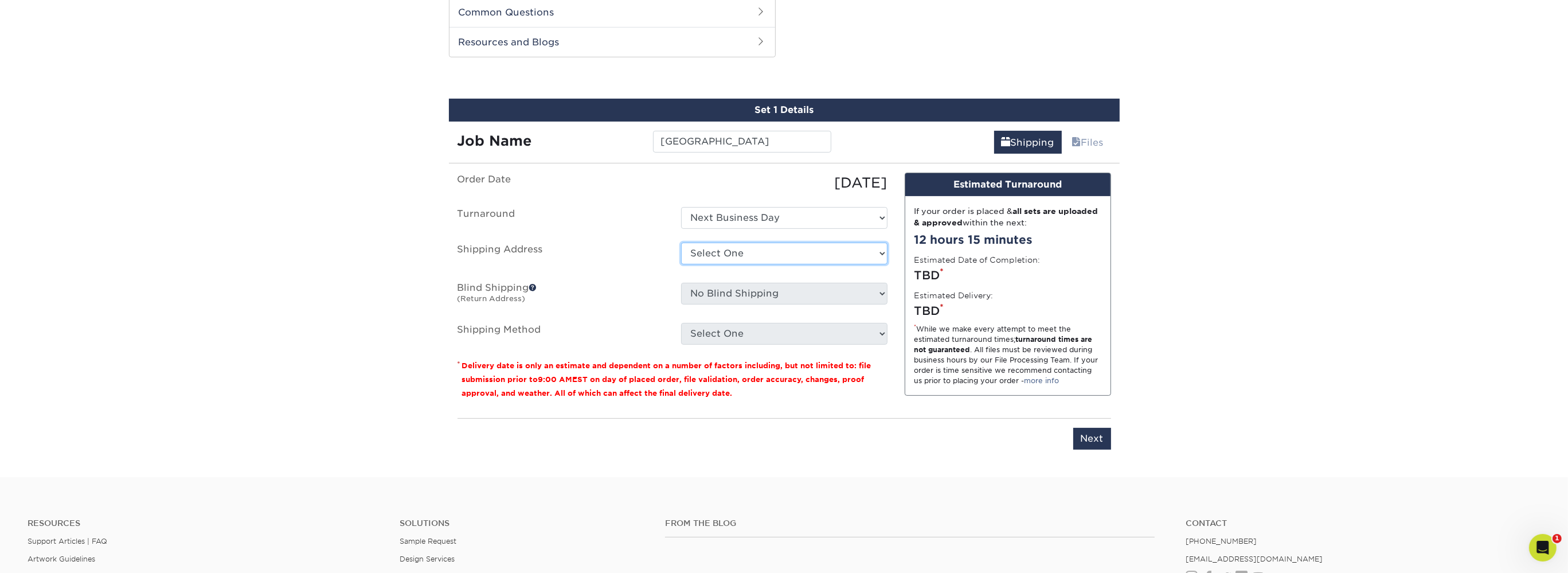
click at [681, 243] on select "Select One CIS Agency Matt Kemp Racing + Add New Address" at bounding box center [784, 253] width 206 height 22
select select "263089"
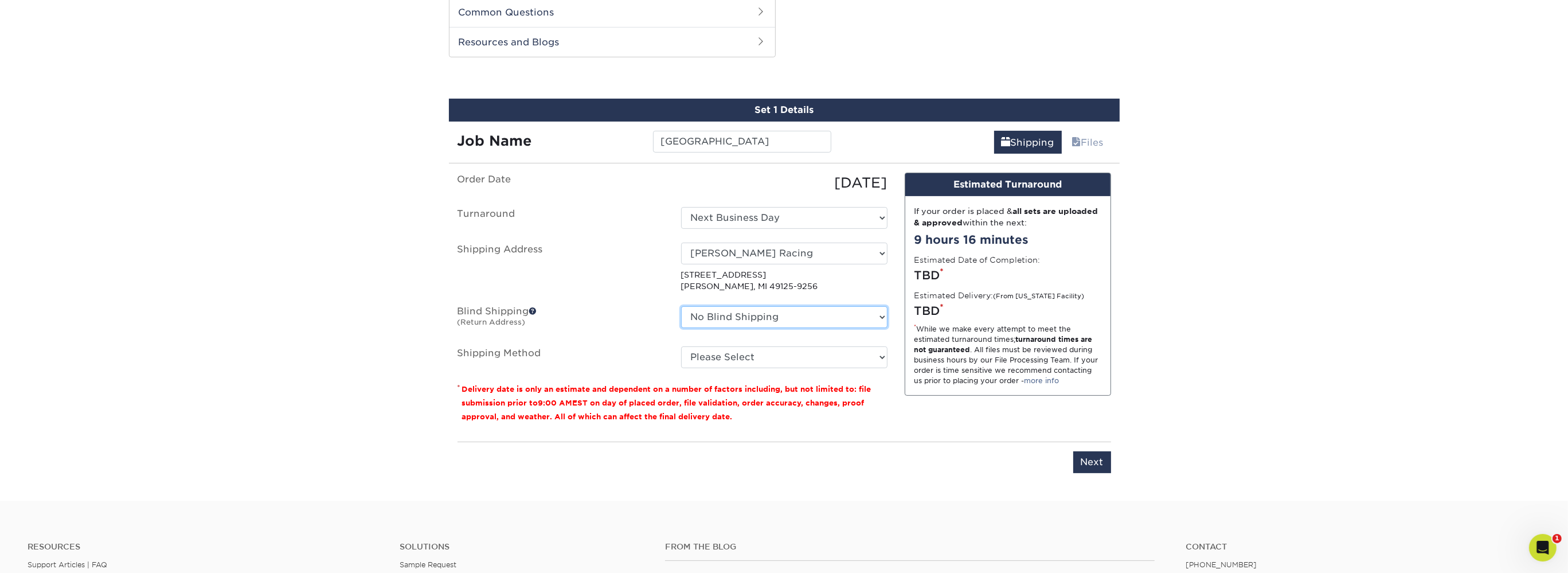
click at [681, 306] on select "No Blind Shipping CIS Agency Matt Kemp Racing + Add New Address" at bounding box center [784, 317] width 206 height 22
click at [754, 320] on select "No Blind Shipping CIS Agency Matt Kemp Racing + Add New Address" at bounding box center [784, 317] width 206 height 22
click at [681, 346] on select "Please Select Ground Shipping (+$24.70) 3 Day Shipping Service (+$31.17) 2 Day …" at bounding box center [784, 357] width 206 height 22
select select "03"
click option "Ground Shipping (+$24.70)" at bounding box center [0, 0] width 0 height 0
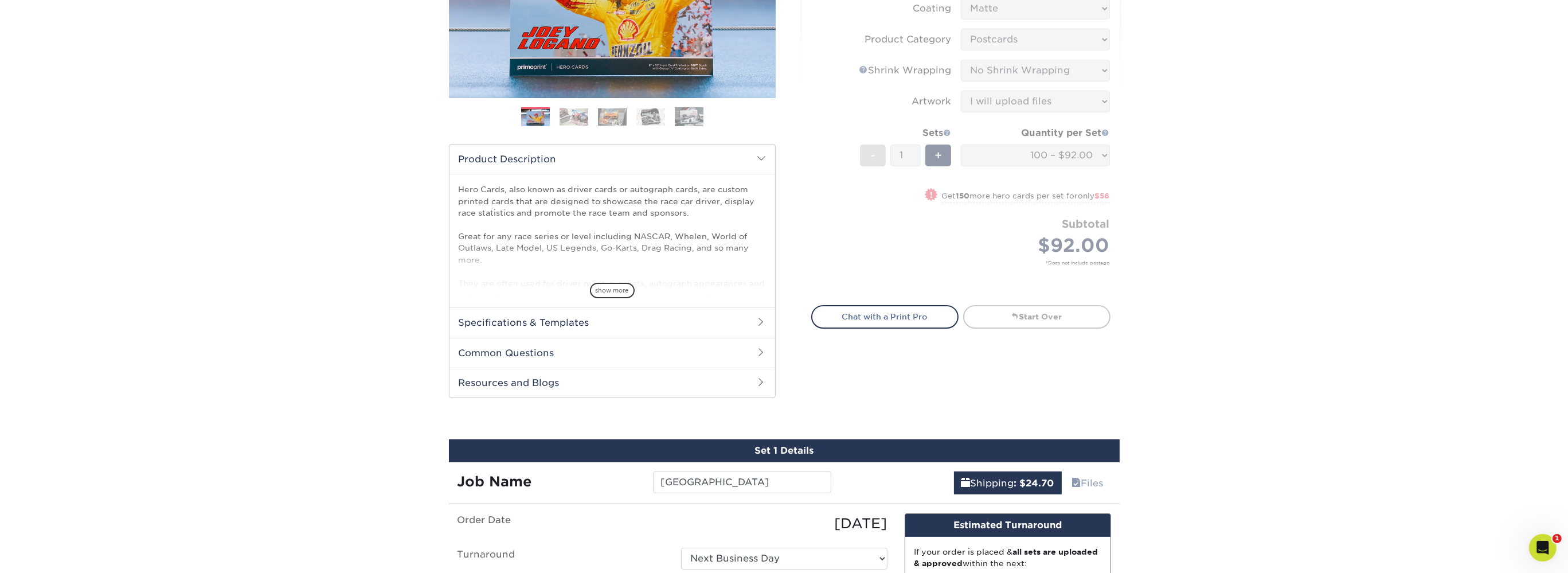
scroll to position [0, 0]
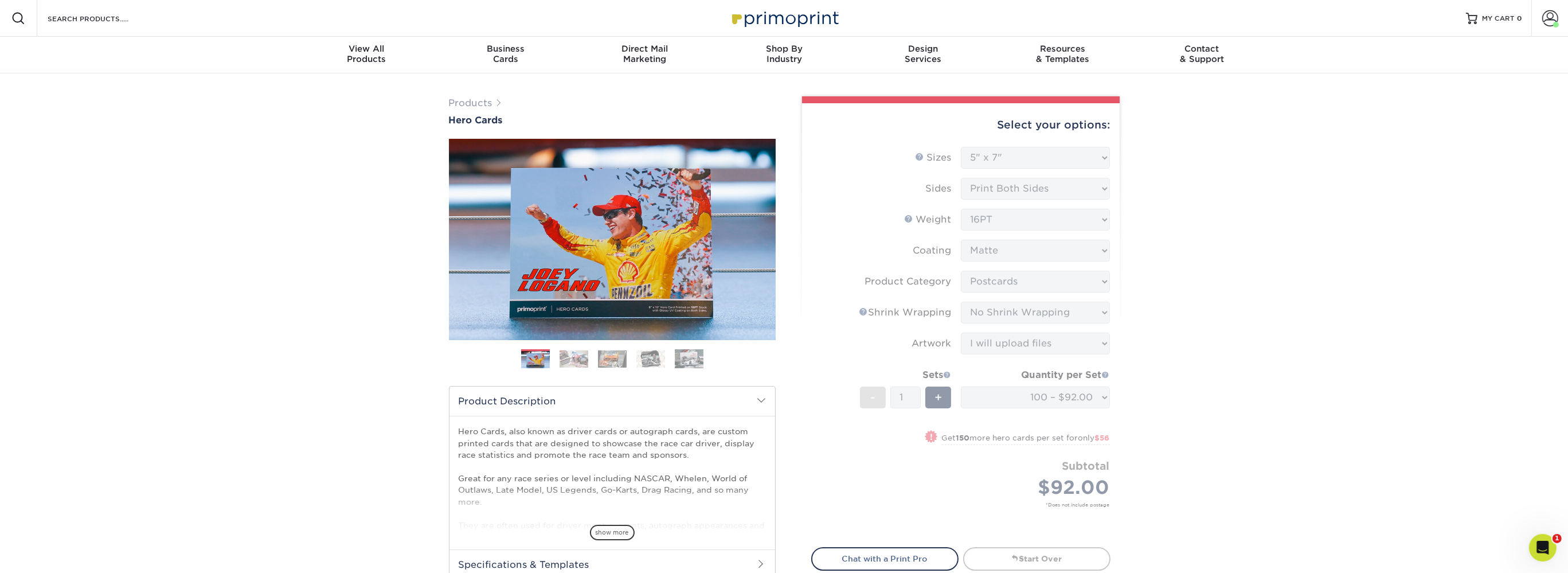
click at [308, 148] on div "Products Hero Cards Previous Next ," at bounding box center [784, 578] width 1568 height 1010
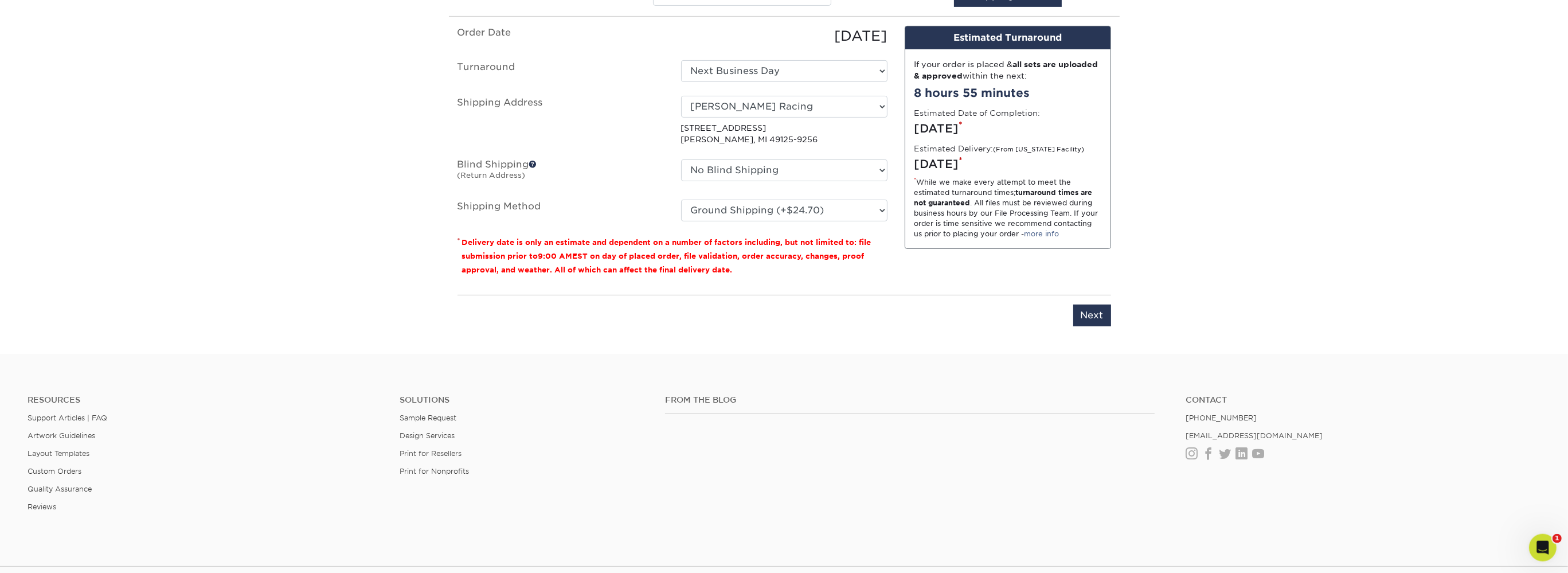
scroll to position [662, 0]
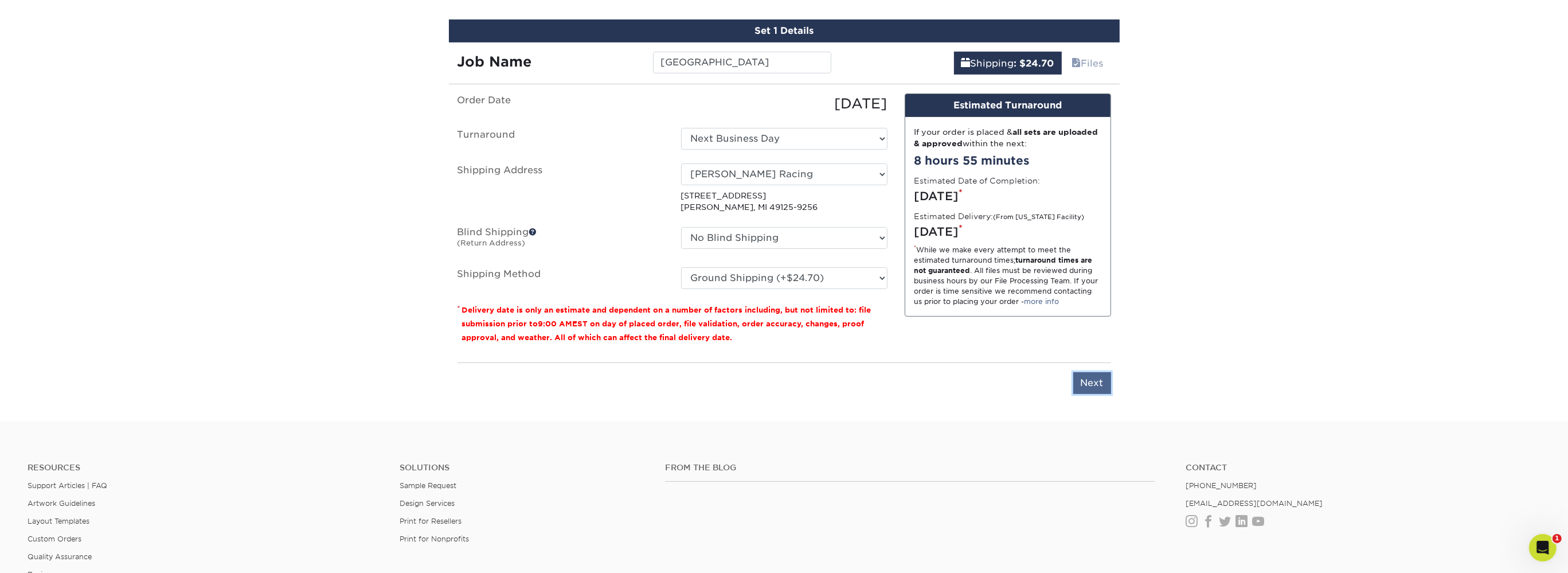
click at [1097, 380] on input "Next" at bounding box center [1092, 383] width 38 height 22
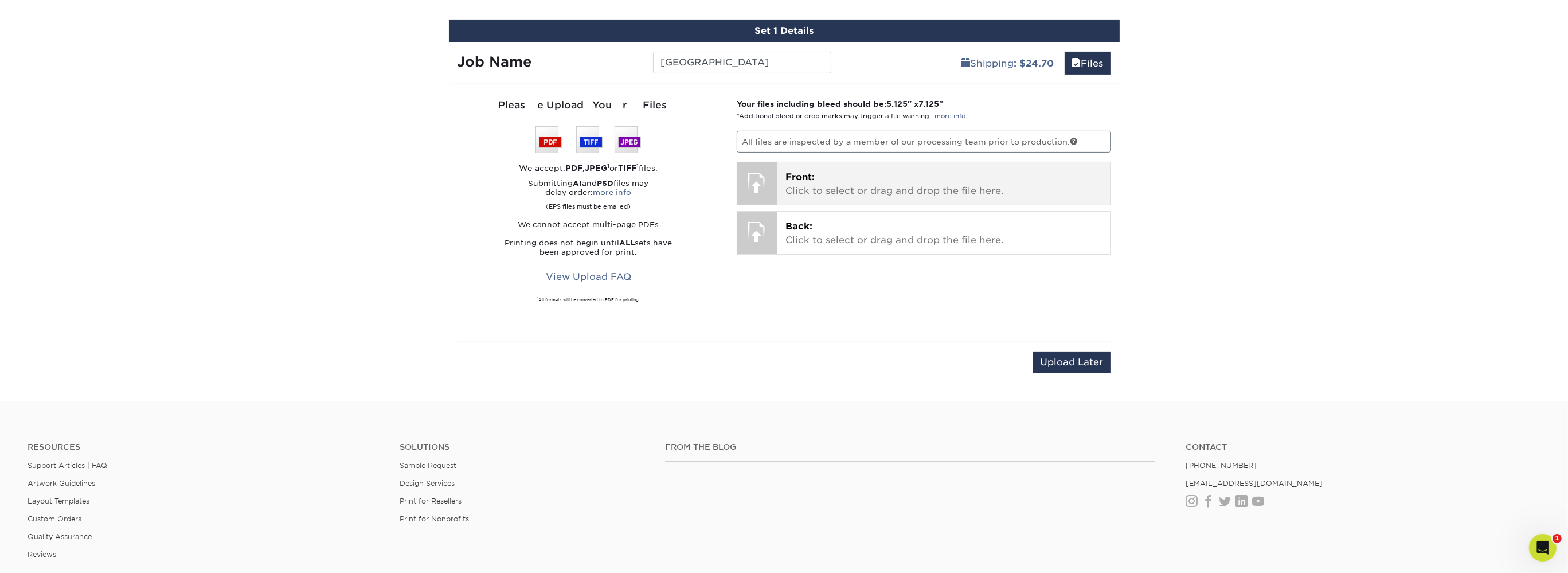
click at [809, 174] on span "Front:" at bounding box center [800, 177] width 29 height 11
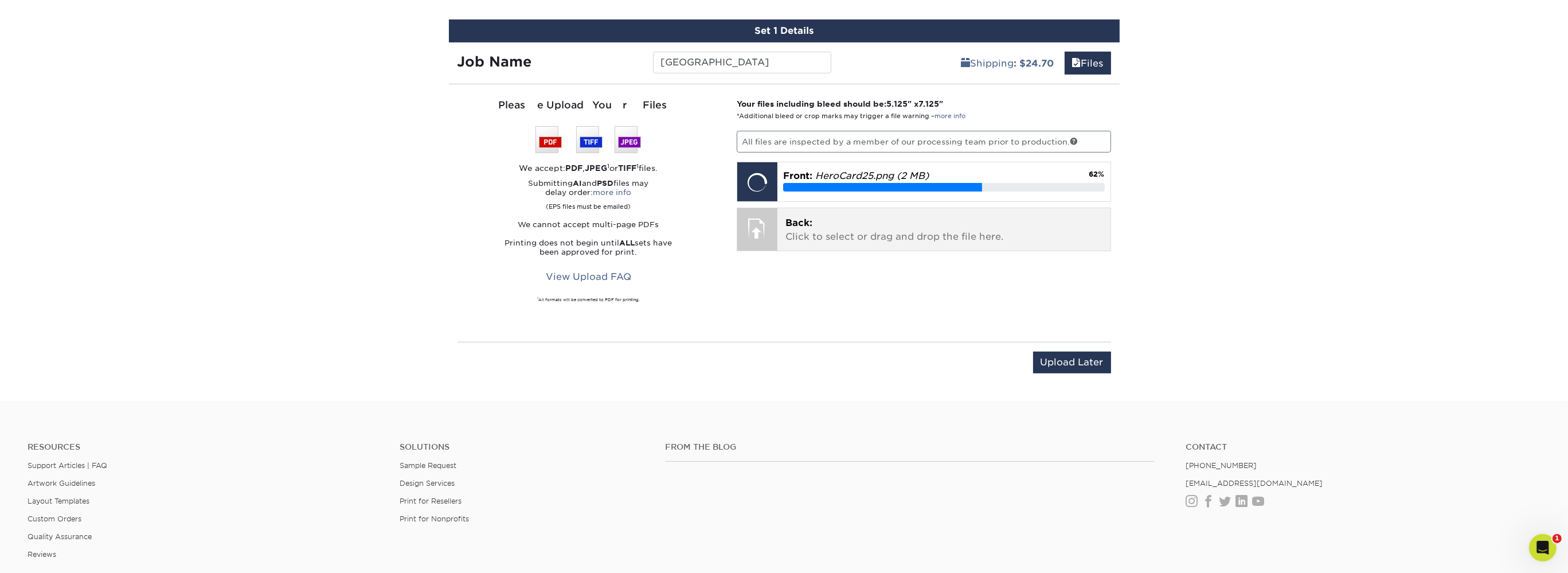
click at [898, 242] on p "Back: Click to select or drag and drop the file here." at bounding box center [944, 230] width 317 height 27
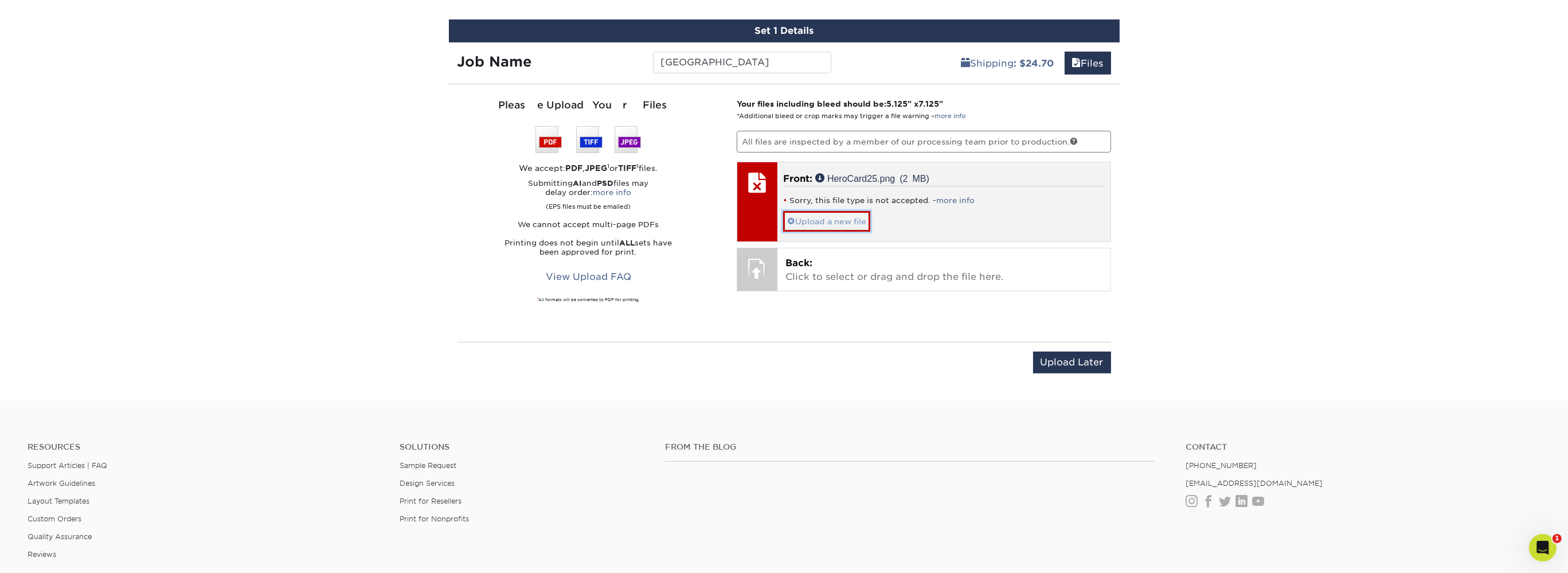
click at [845, 221] on link "Upload a new file" at bounding box center [827, 221] width 88 height 20
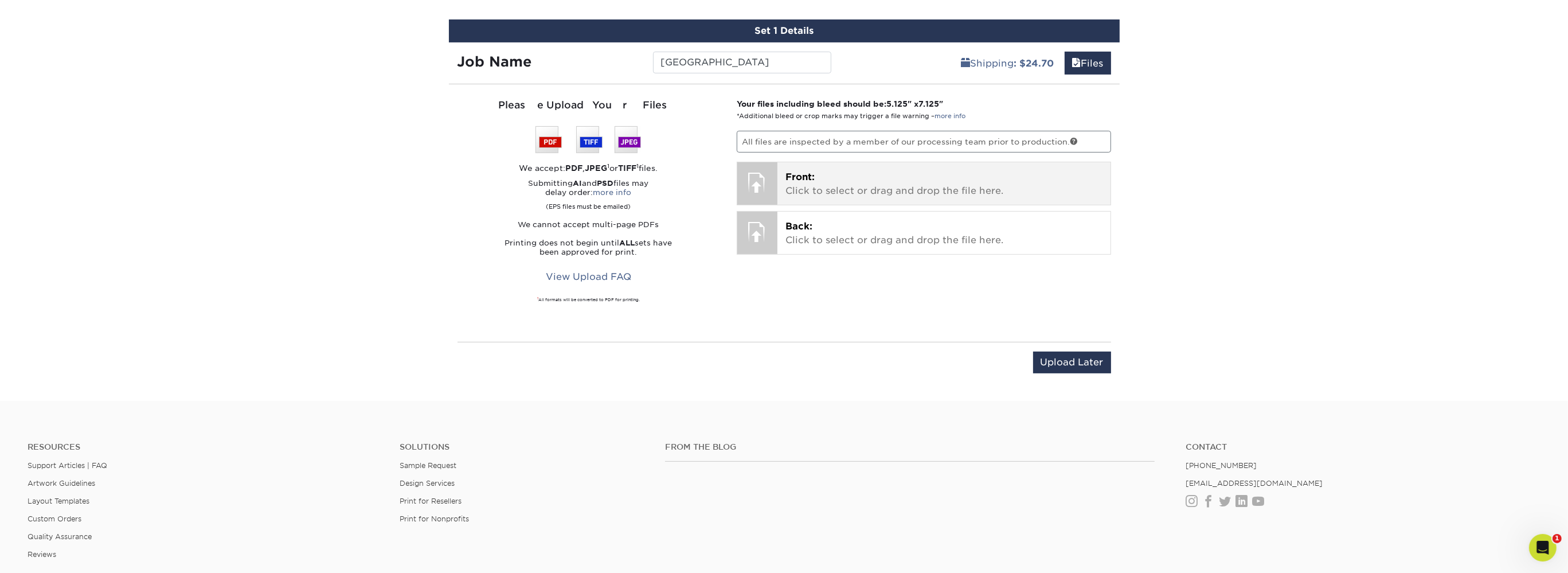
click at [829, 183] on p "Front: Click to select or drag and drop the file here." at bounding box center [944, 184] width 317 height 27
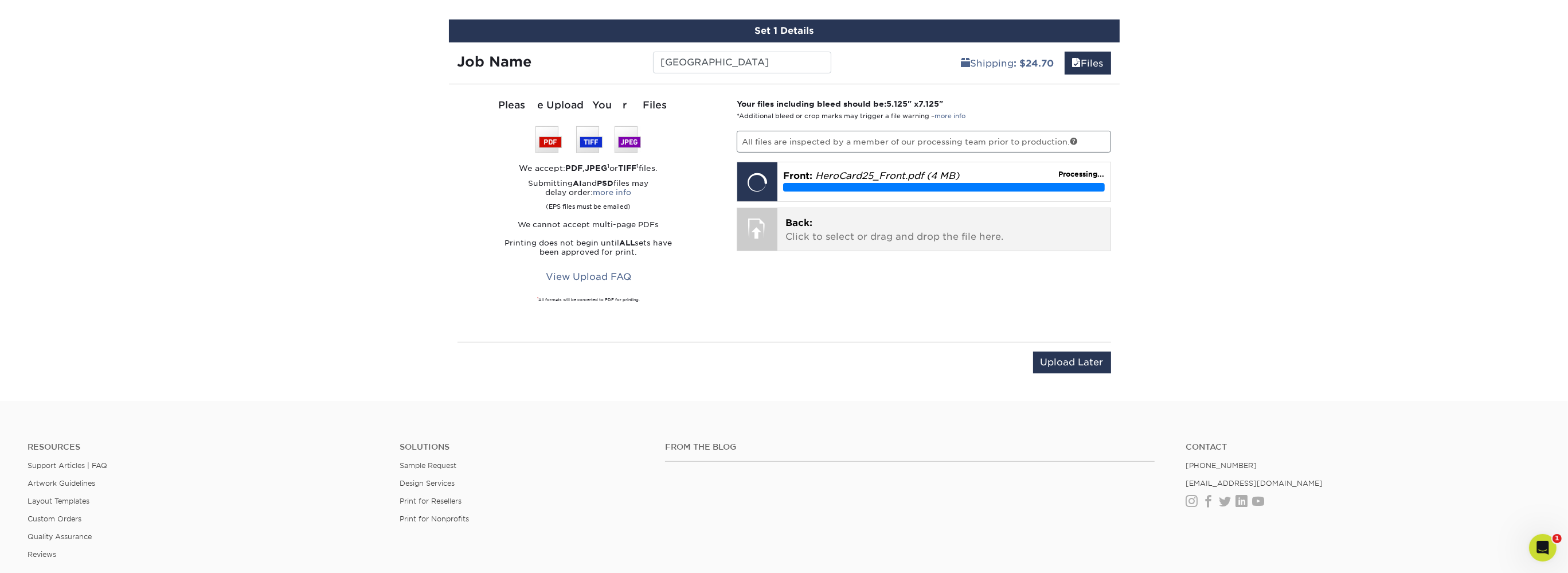
click at [872, 227] on p "Back: Click to select or drag and drop the file here." at bounding box center [944, 230] width 317 height 27
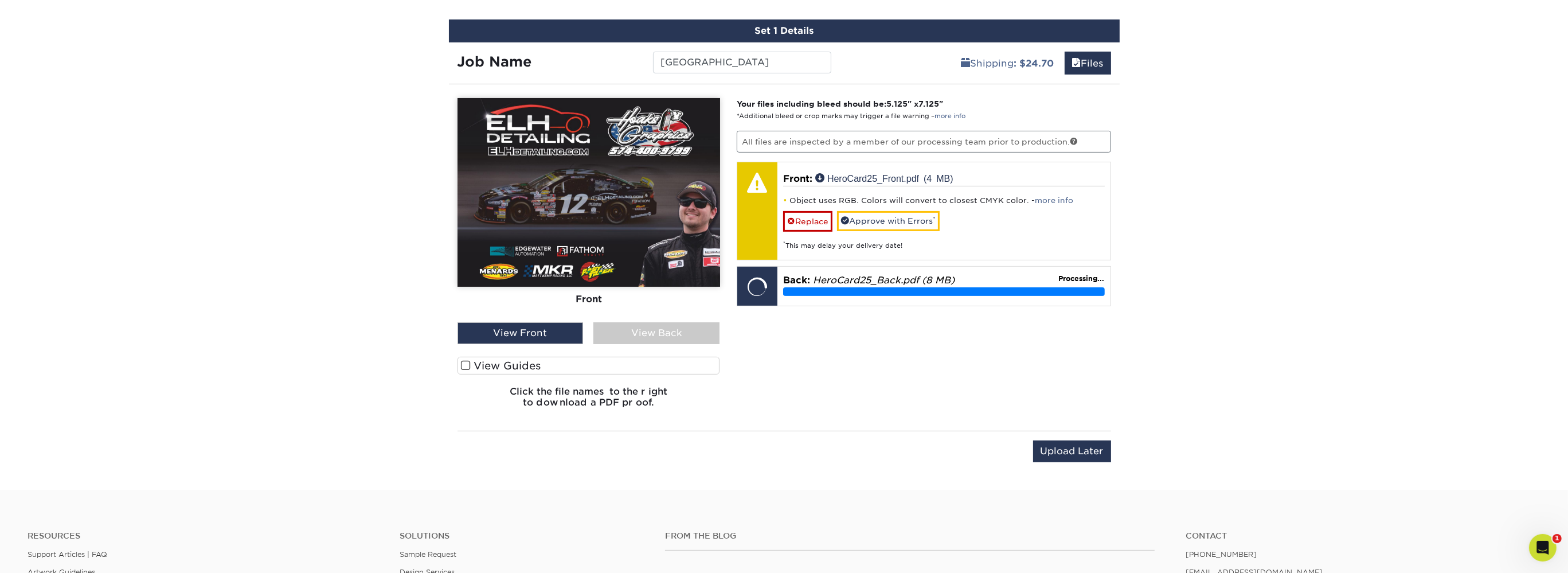
click at [620, 329] on div "View Back" at bounding box center [656, 333] width 126 height 22
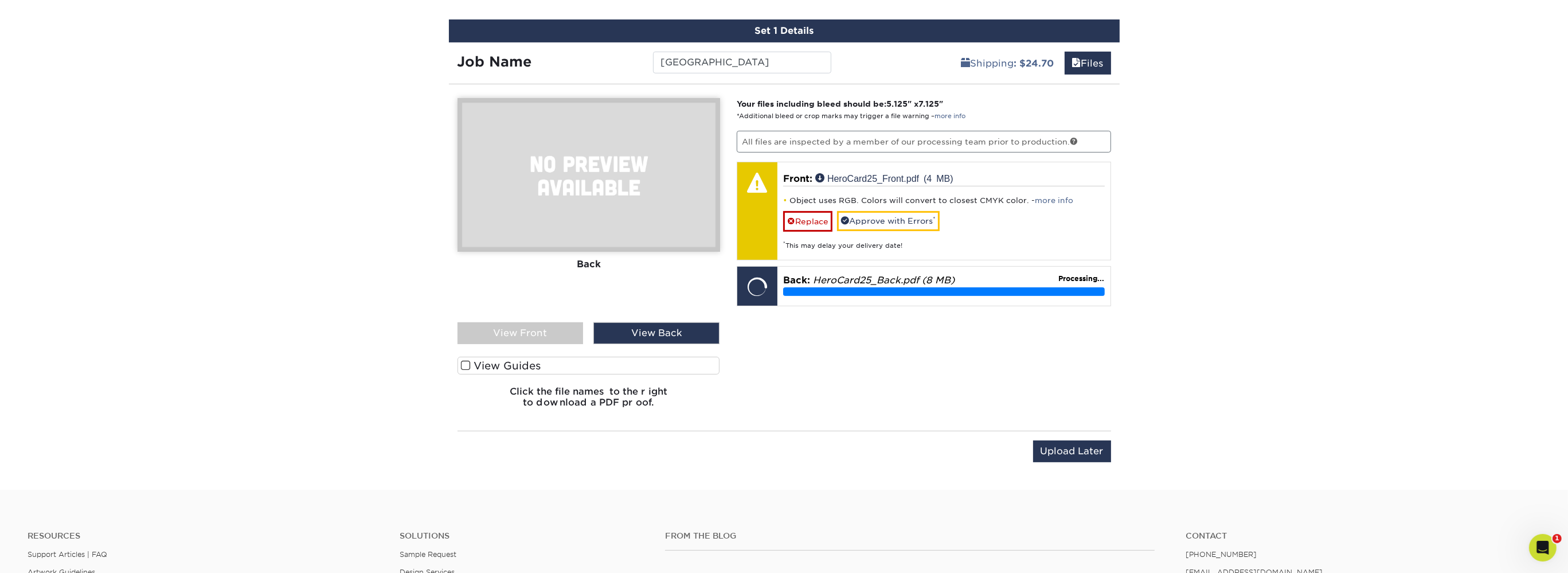
click at [563, 329] on div "View Front" at bounding box center [521, 333] width 126 height 22
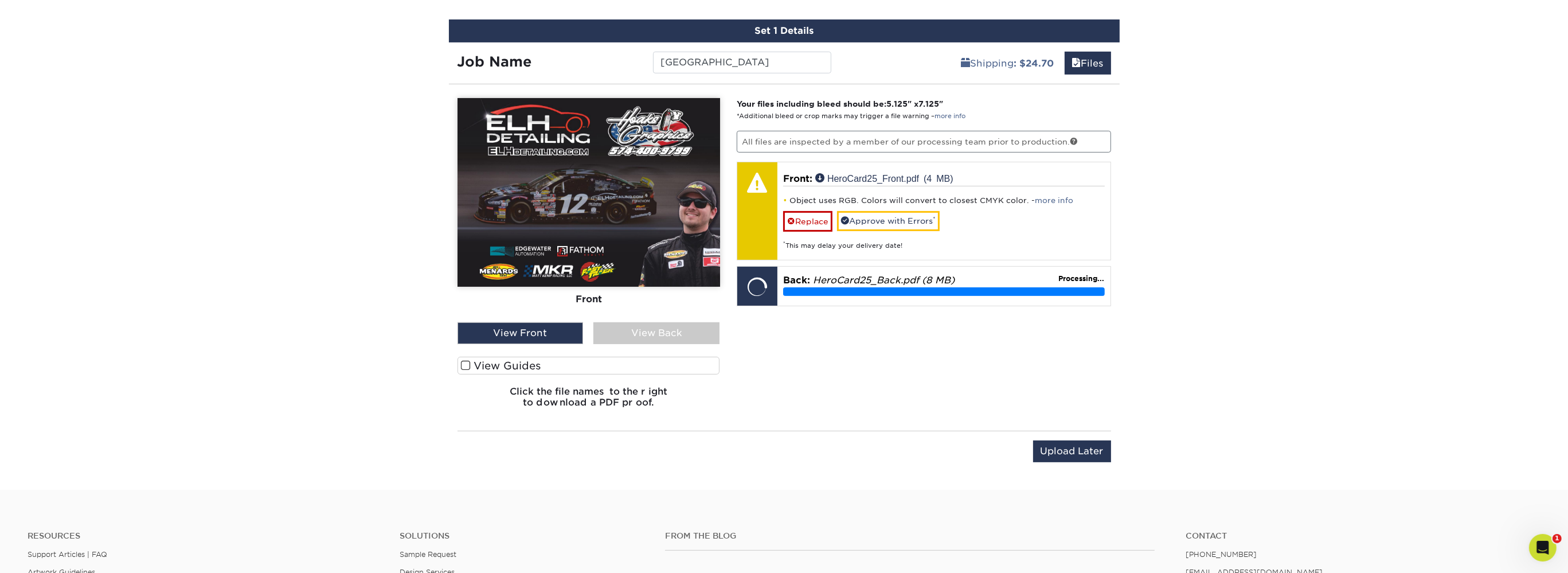
click at [652, 328] on div "View Back" at bounding box center [656, 333] width 126 height 22
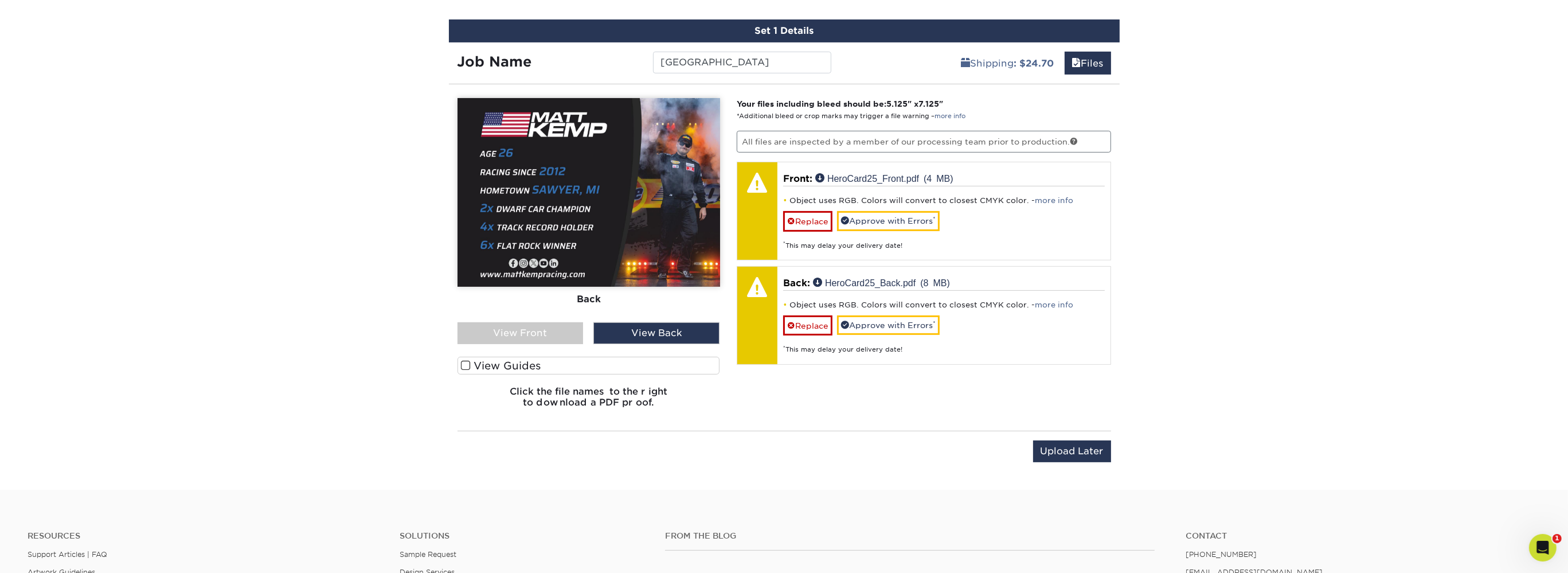
click at [578, 328] on div "View Front" at bounding box center [521, 333] width 126 height 22
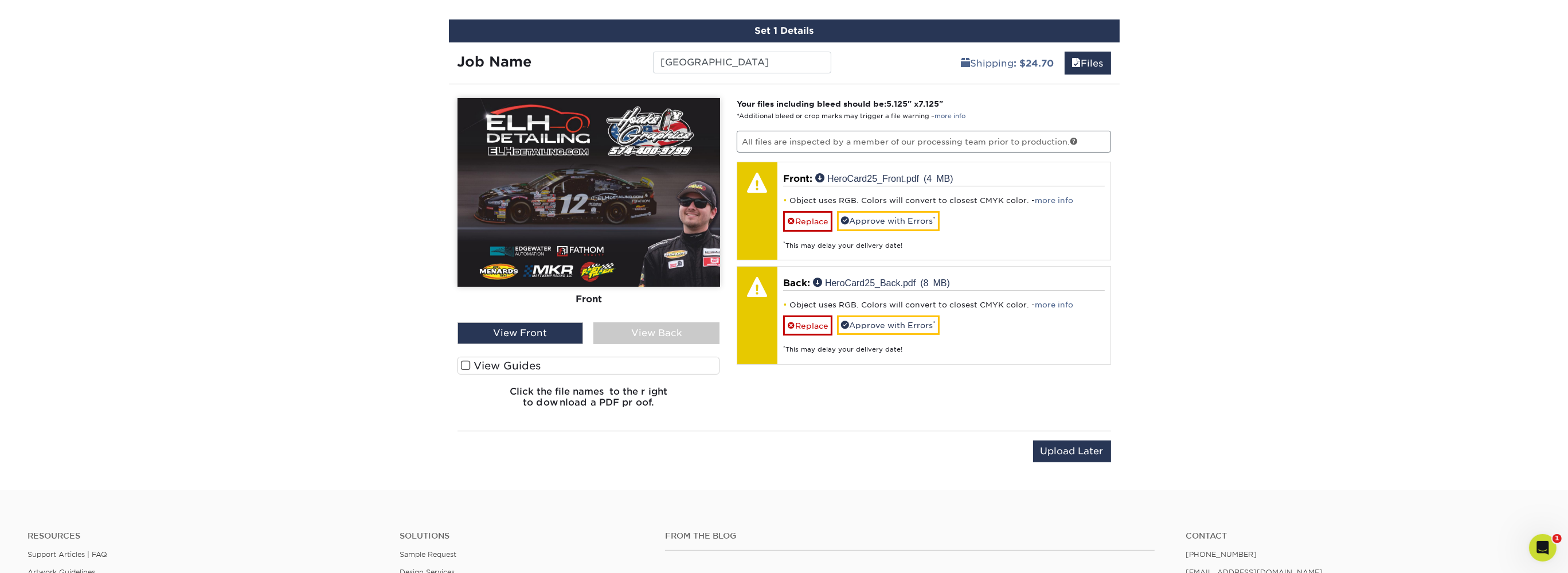
click at [668, 328] on div "View Back" at bounding box center [656, 333] width 126 height 22
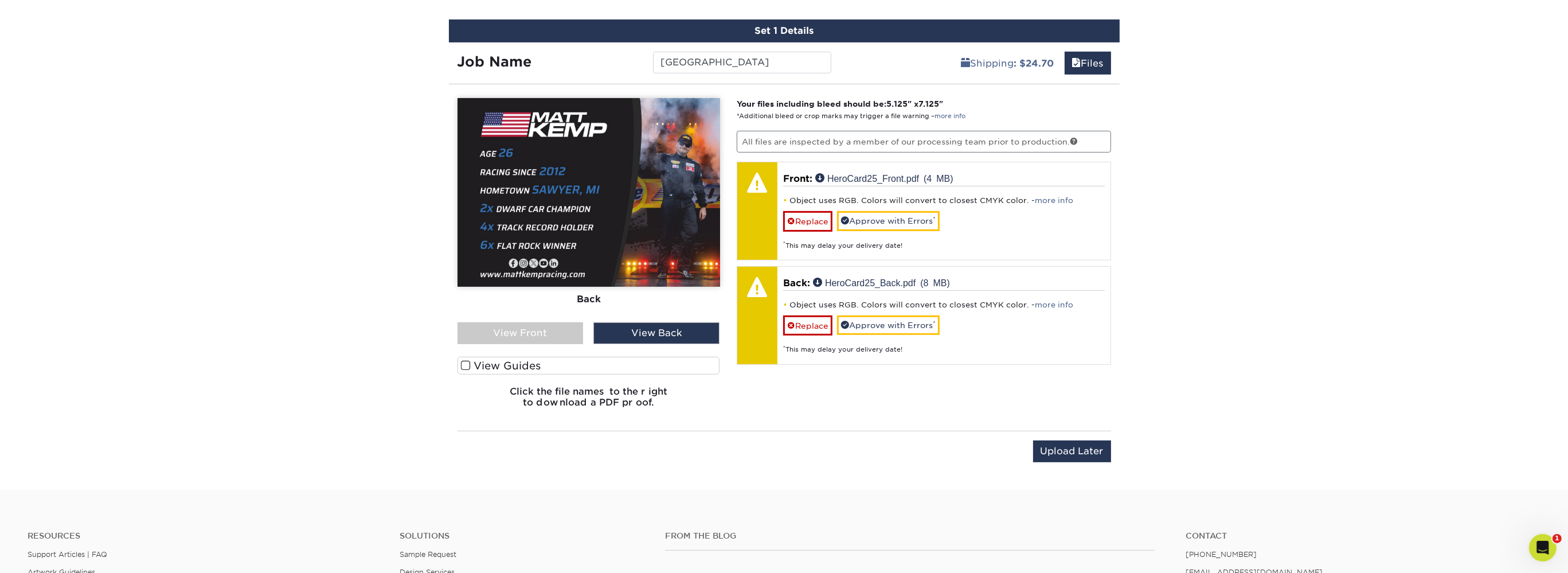
click at [549, 328] on div "View Front" at bounding box center [521, 333] width 126 height 22
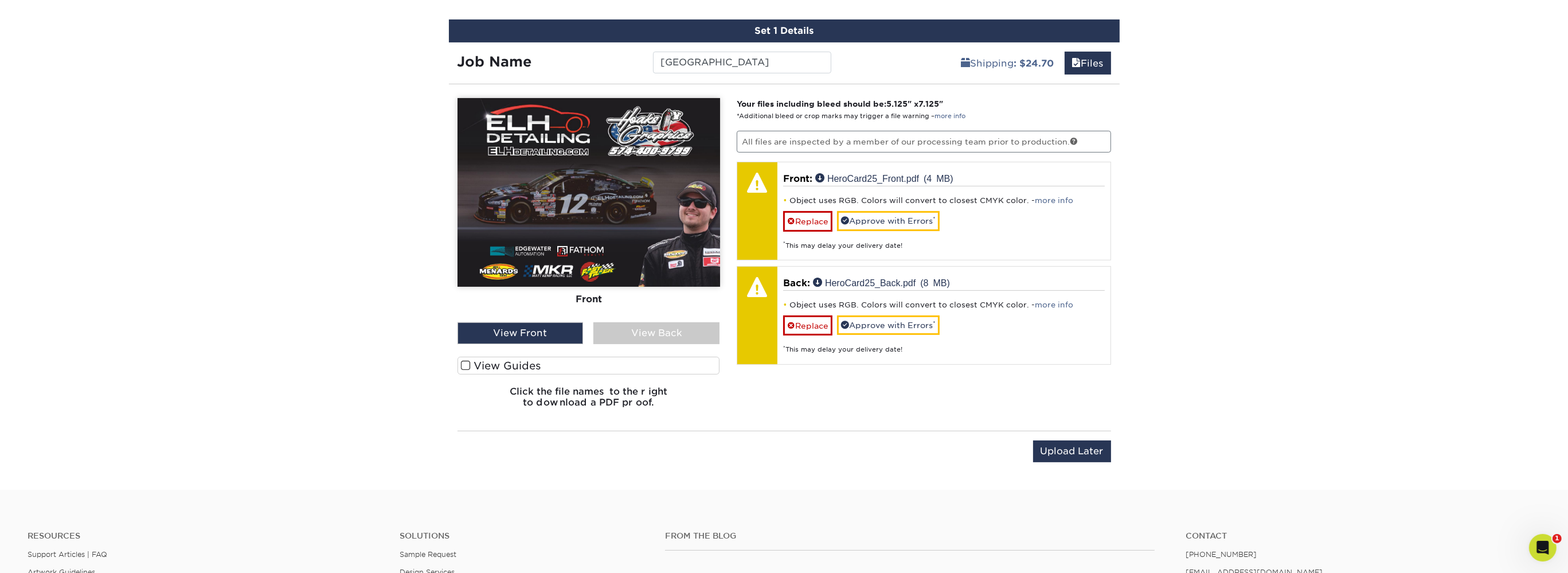
click at [616, 327] on div "View Back" at bounding box center [656, 333] width 126 height 22
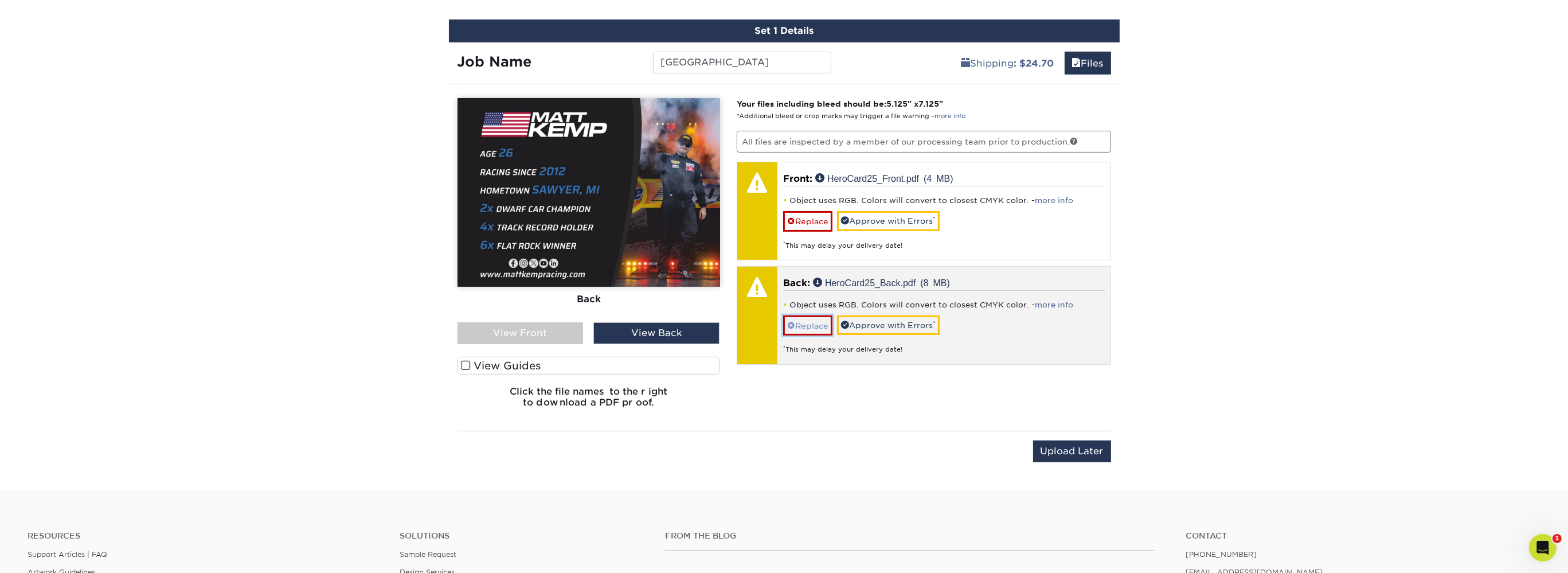
click at [809, 322] on link "Replace" at bounding box center [807, 325] width 49 height 20
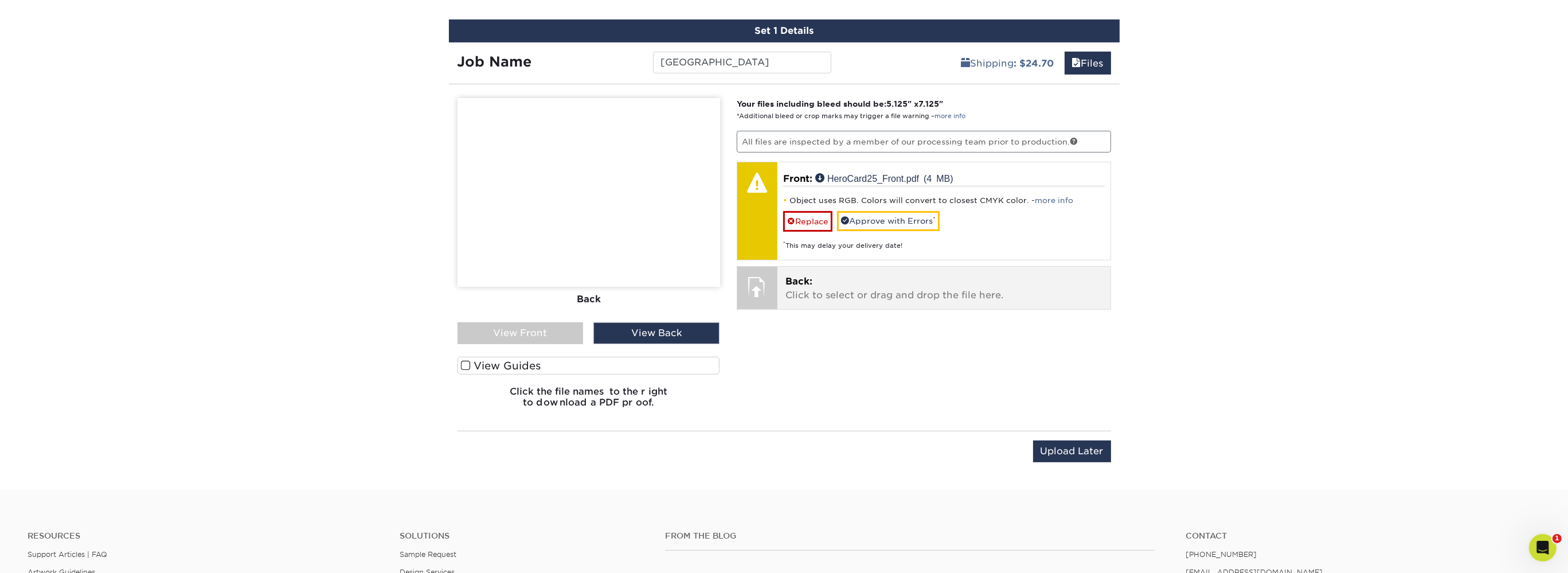
click at [829, 292] on p "Back: Click to select or drag and drop the file here." at bounding box center [944, 289] width 317 height 27
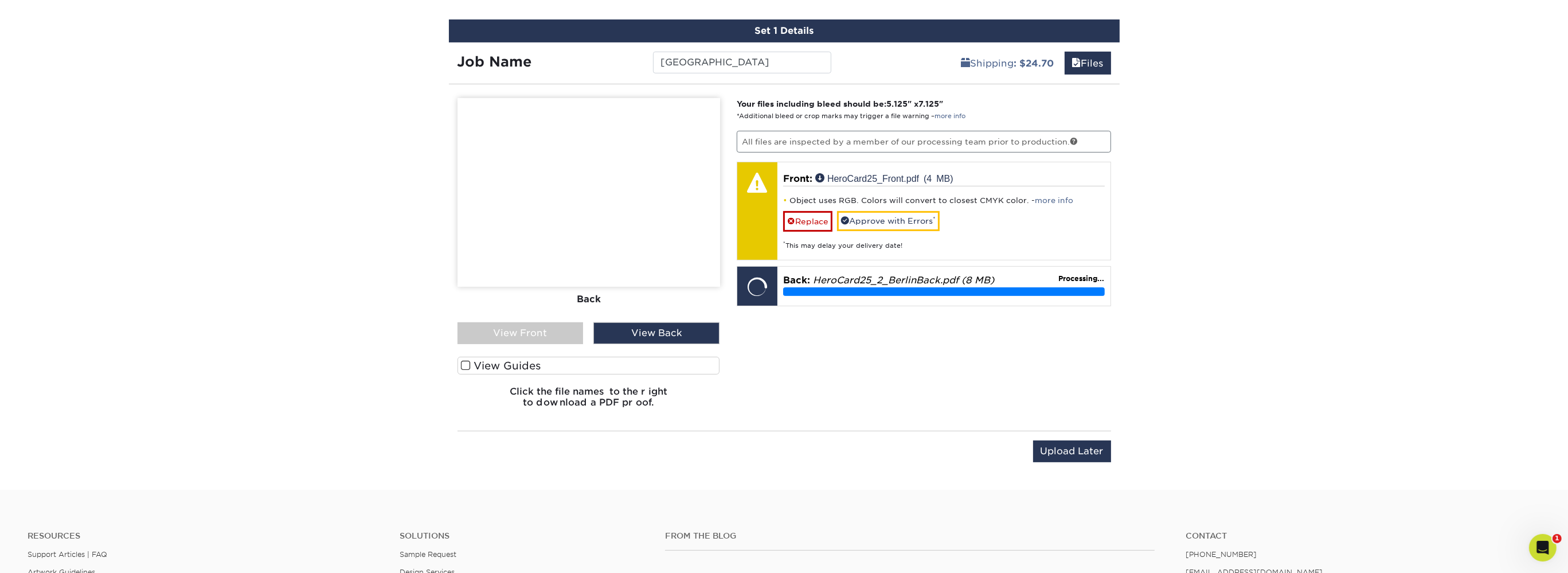
click at [502, 324] on div "View Front" at bounding box center [521, 333] width 126 height 22
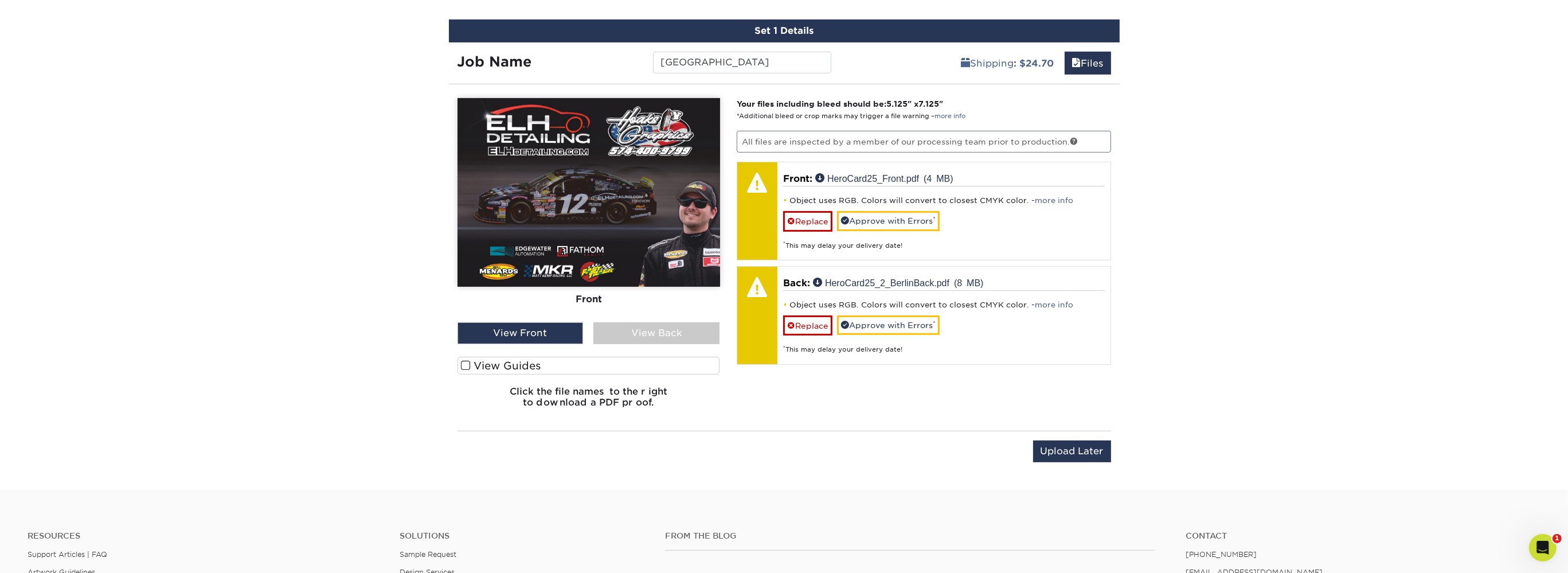
click at [640, 330] on div "View Back" at bounding box center [656, 333] width 126 height 22
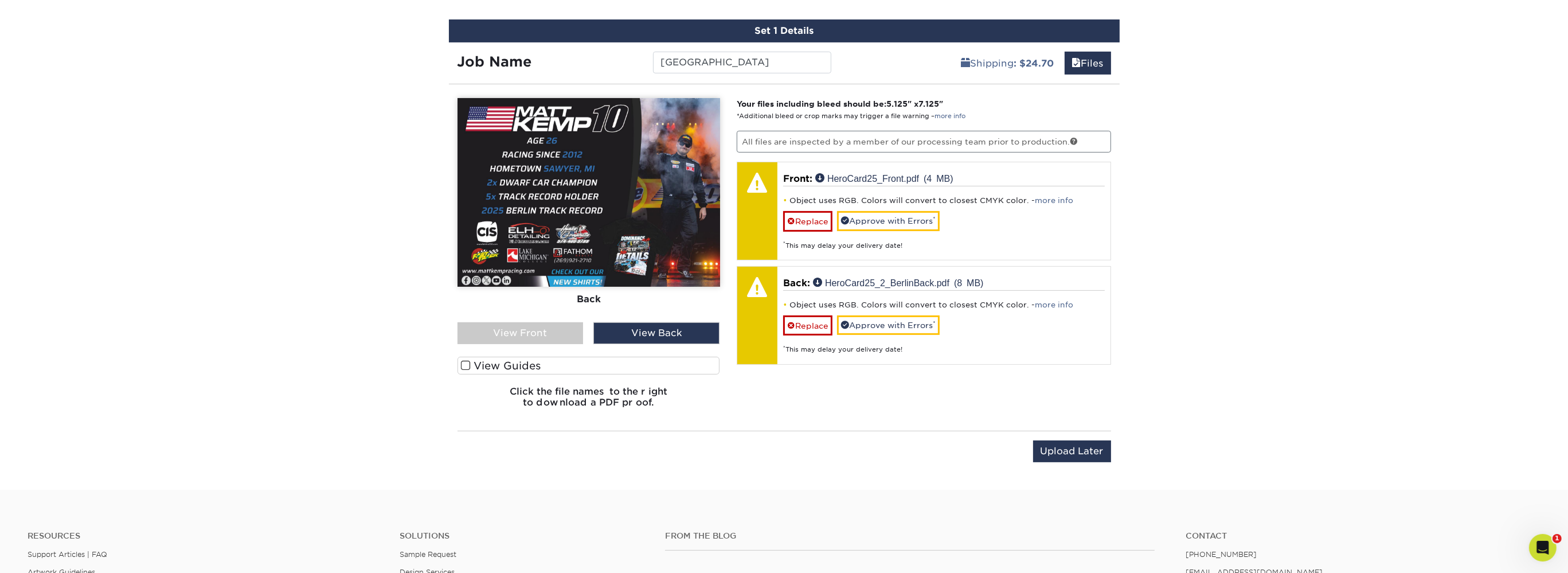
click at [570, 333] on div "View Front" at bounding box center [521, 333] width 126 height 22
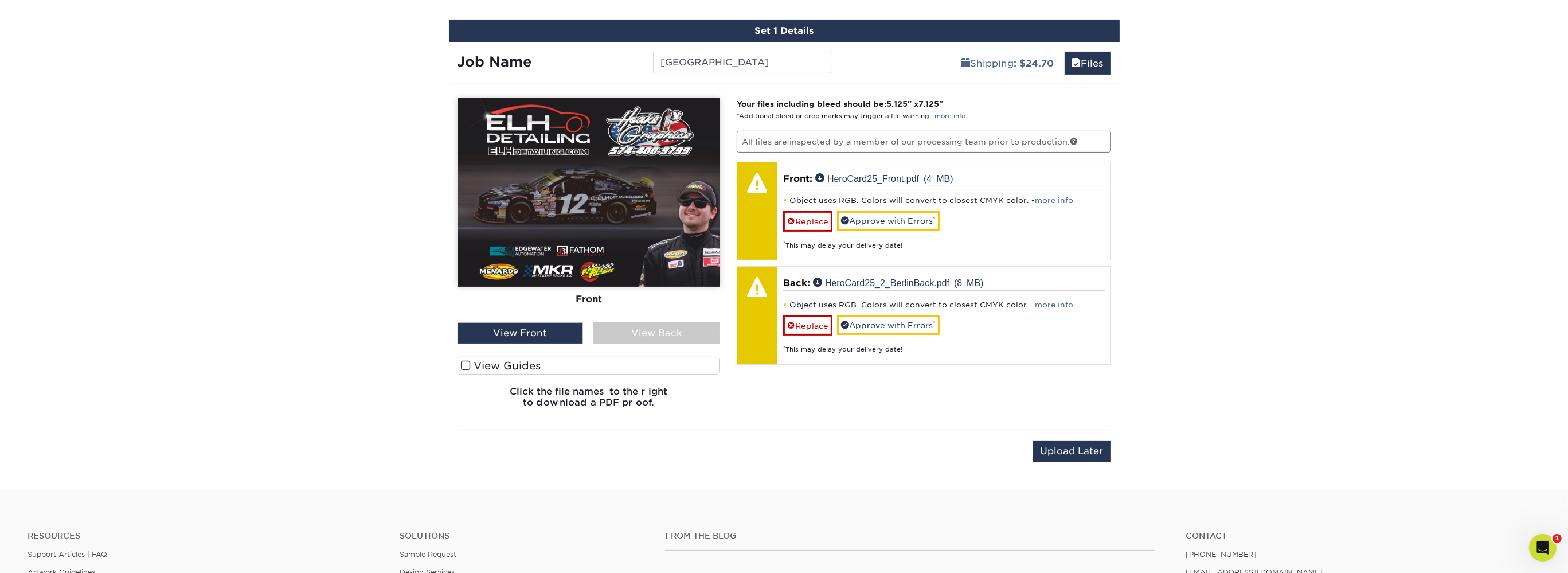
click at [639, 329] on div "View Back" at bounding box center [656, 333] width 126 height 22
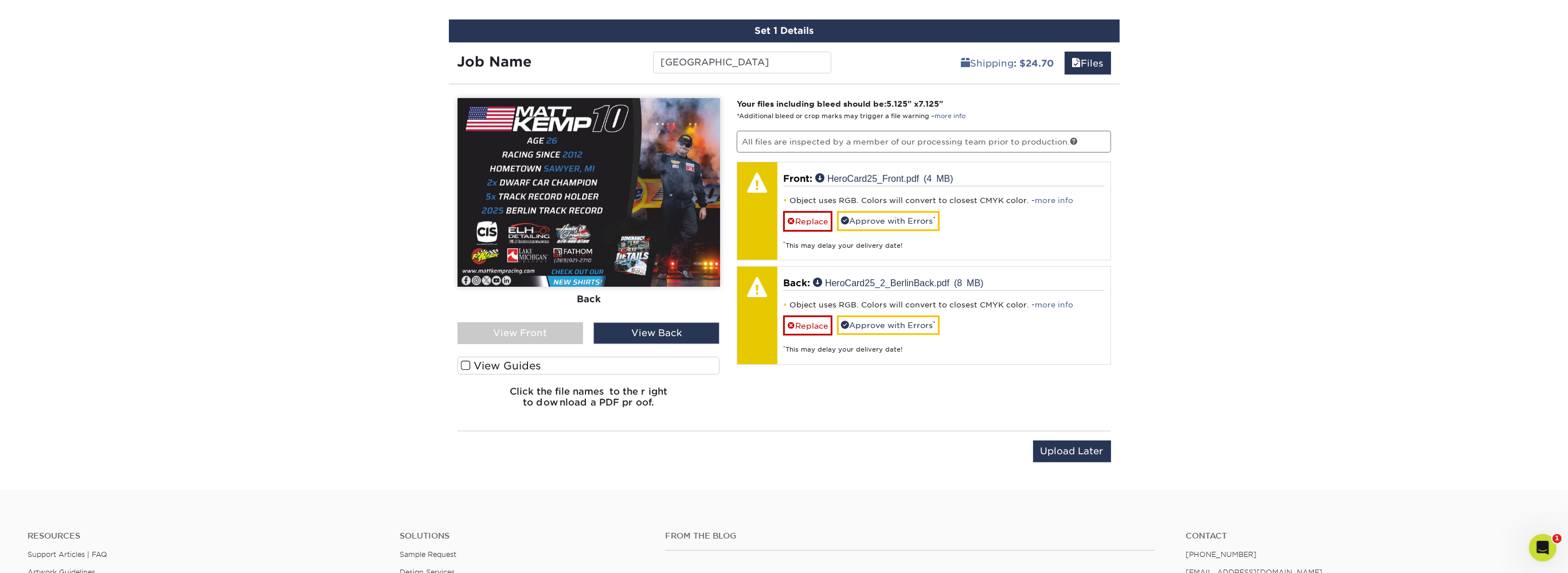
click at [566, 332] on div "View Front" at bounding box center [521, 333] width 126 height 22
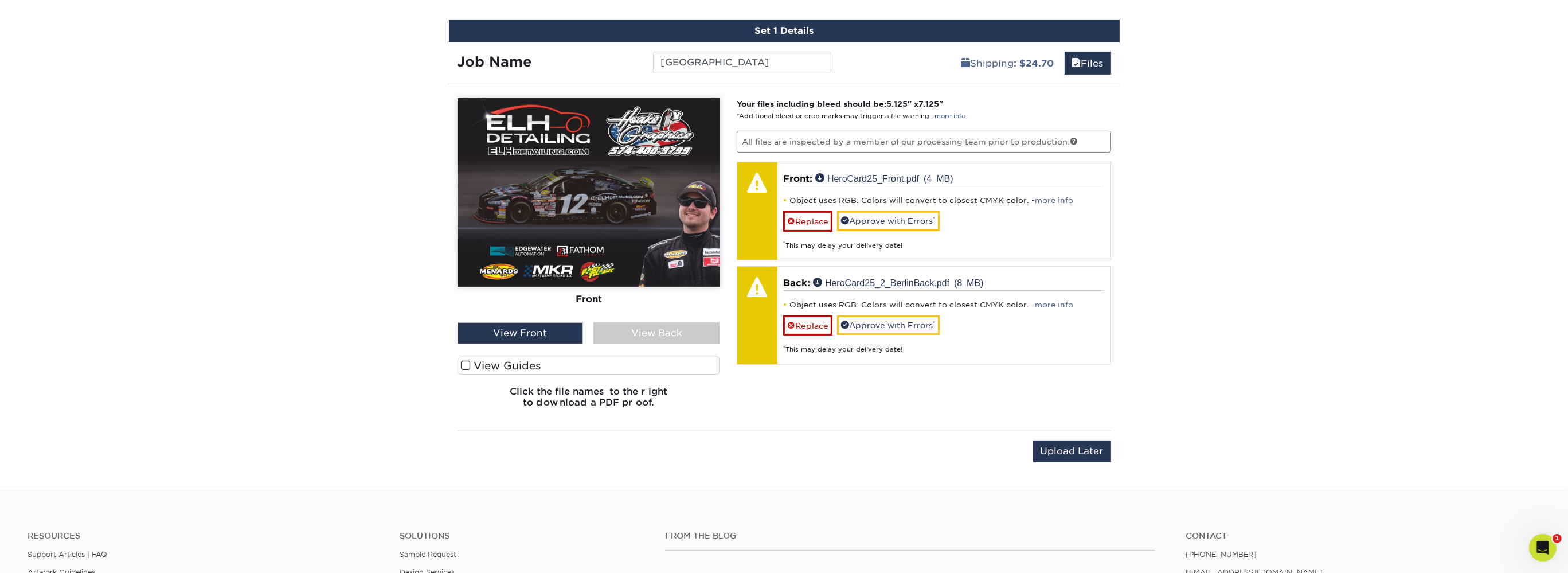
click at [635, 332] on div "View Back" at bounding box center [656, 333] width 126 height 22
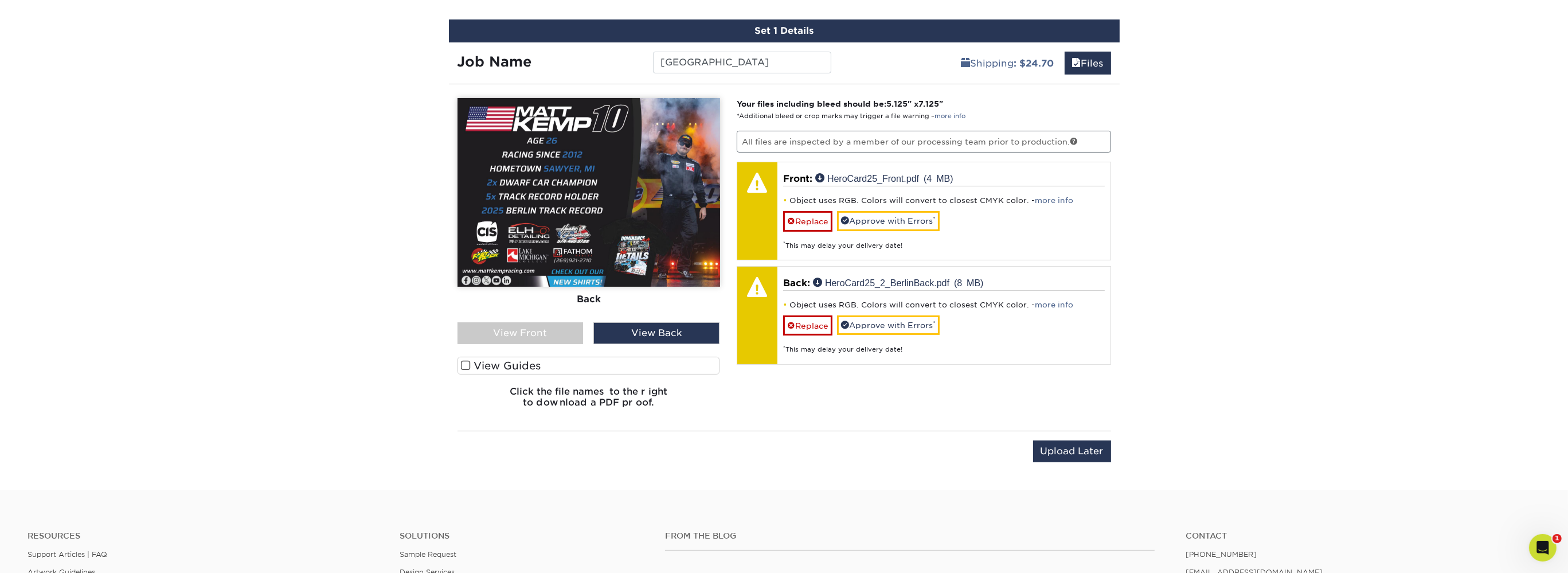
click at [561, 331] on div "View Front" at bounding box center [521, 333] width 126 height 22
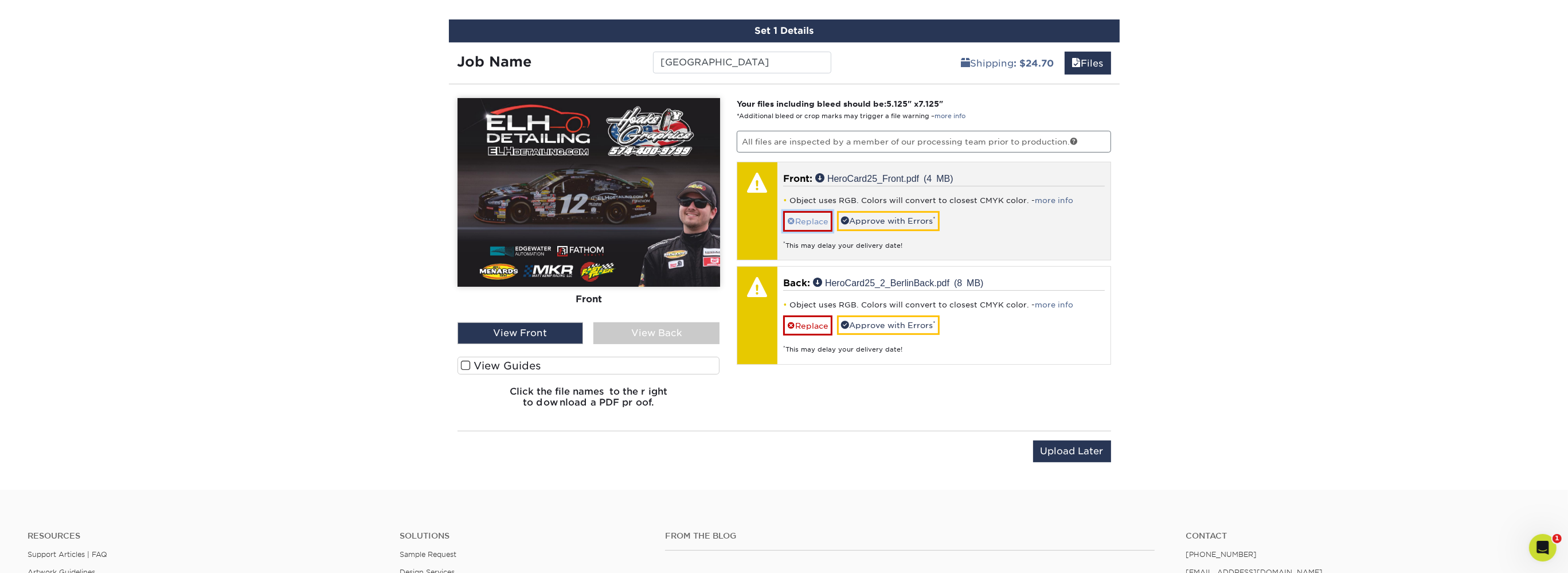
click at [809, 219] on link "Replace" at bounding box center [807, 221] width 49 height 20
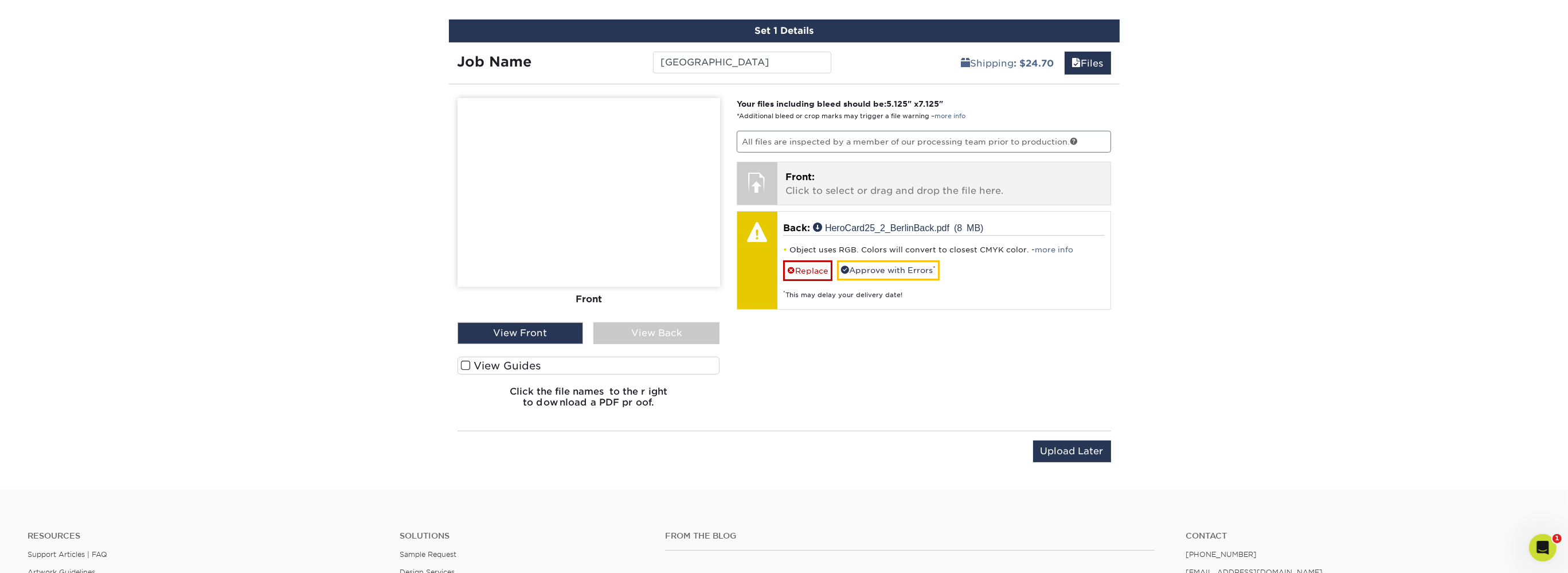
click at [836, 183] on p "Front: Click to select or drag and drop the file here." at bounding box center [944, 184] width 317 height 27
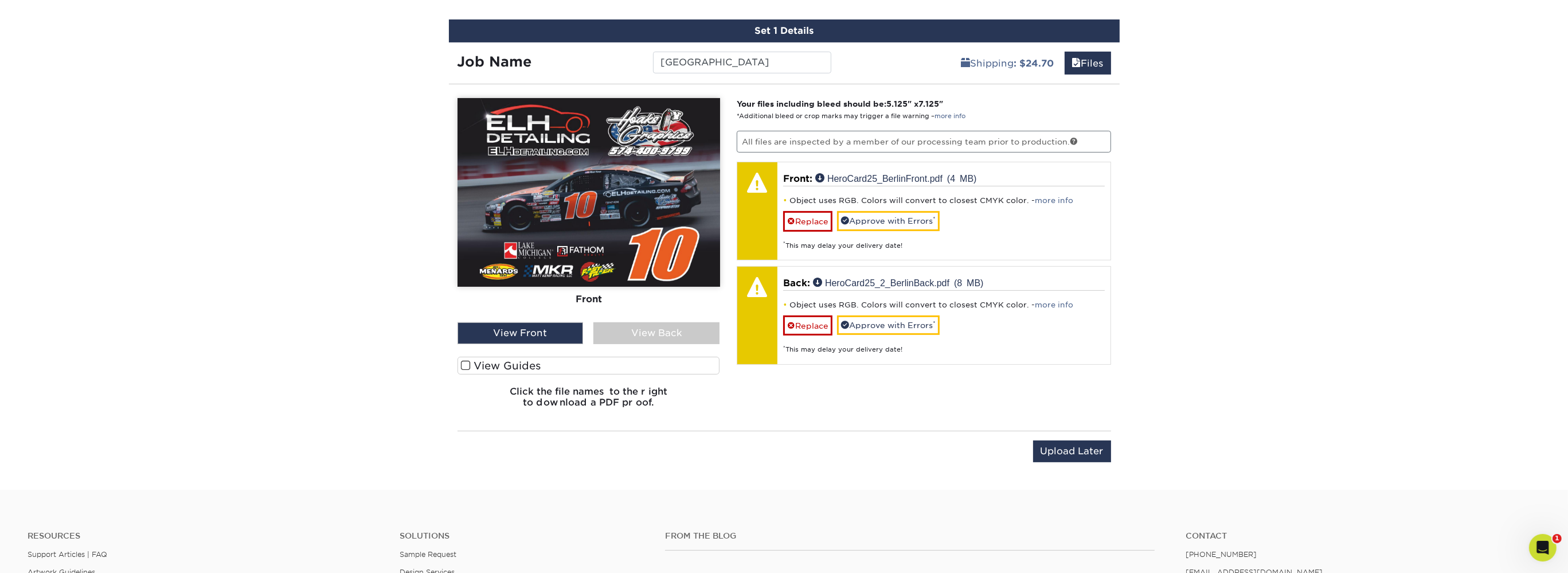
click at [645, 334] on div "View Back" at bounding box center [656, 333] width 126 height 22
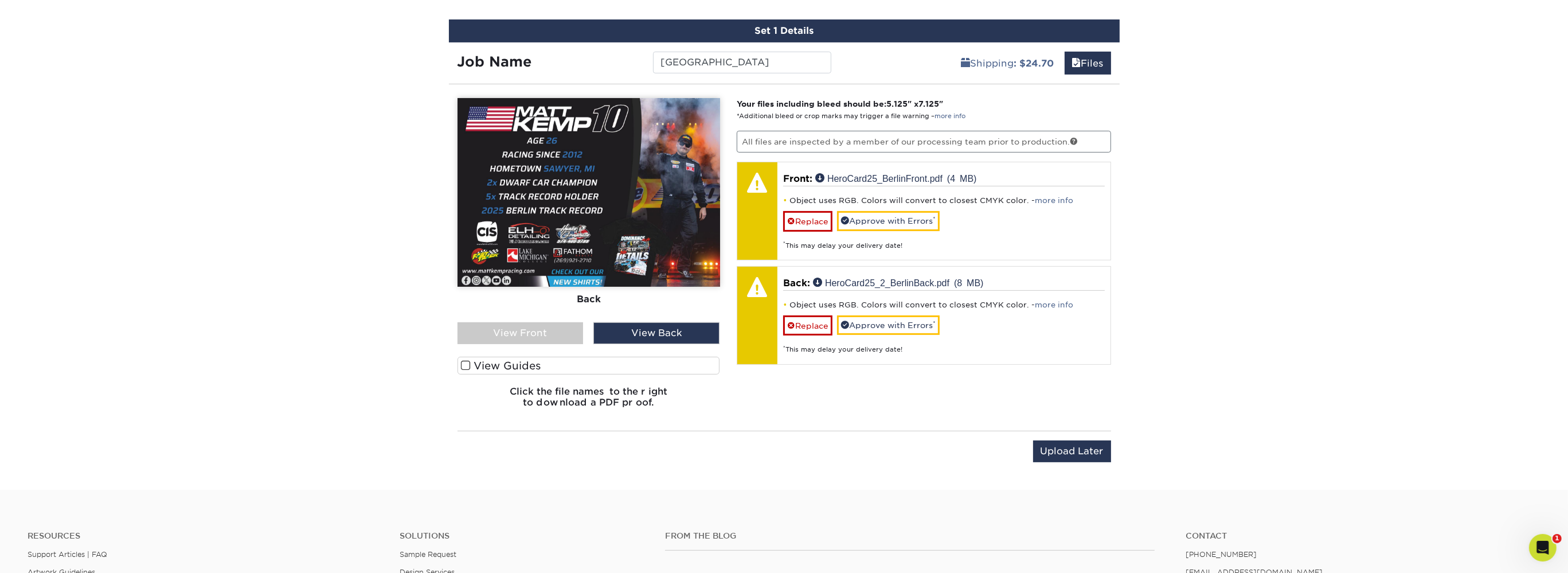
click at [566, 334] on div "View Front" at bounding box center [521, 333] width 126 height 22
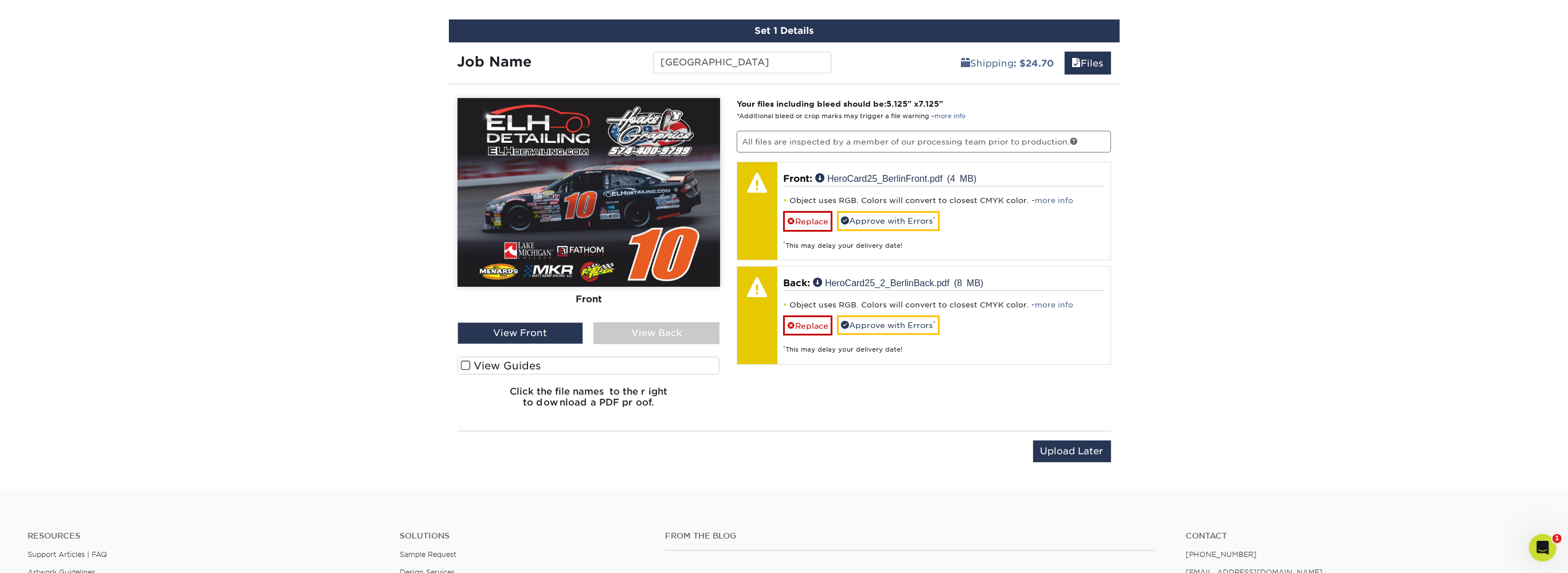
click at [641, 332] on div "View Back" at bounding box center [656, 333] width 126 height 22
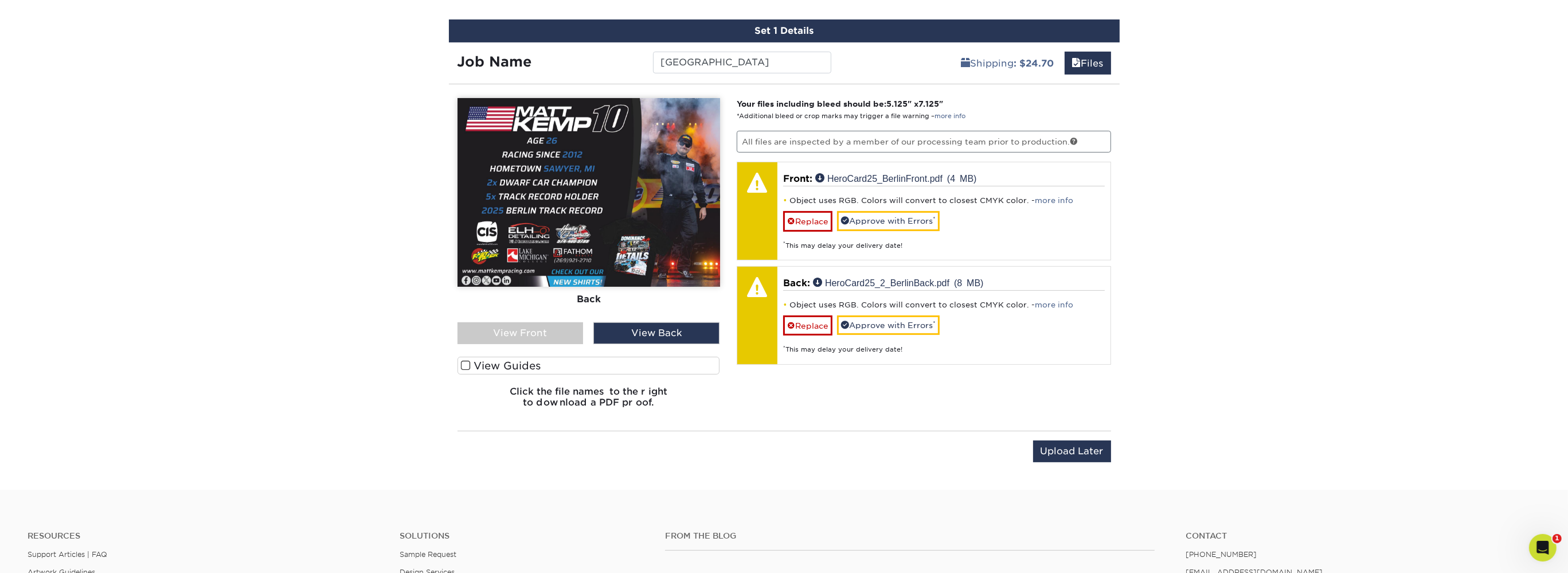
click at [583, 334] on div "View Front" at bounding box center [521, 333] width 126 height 22
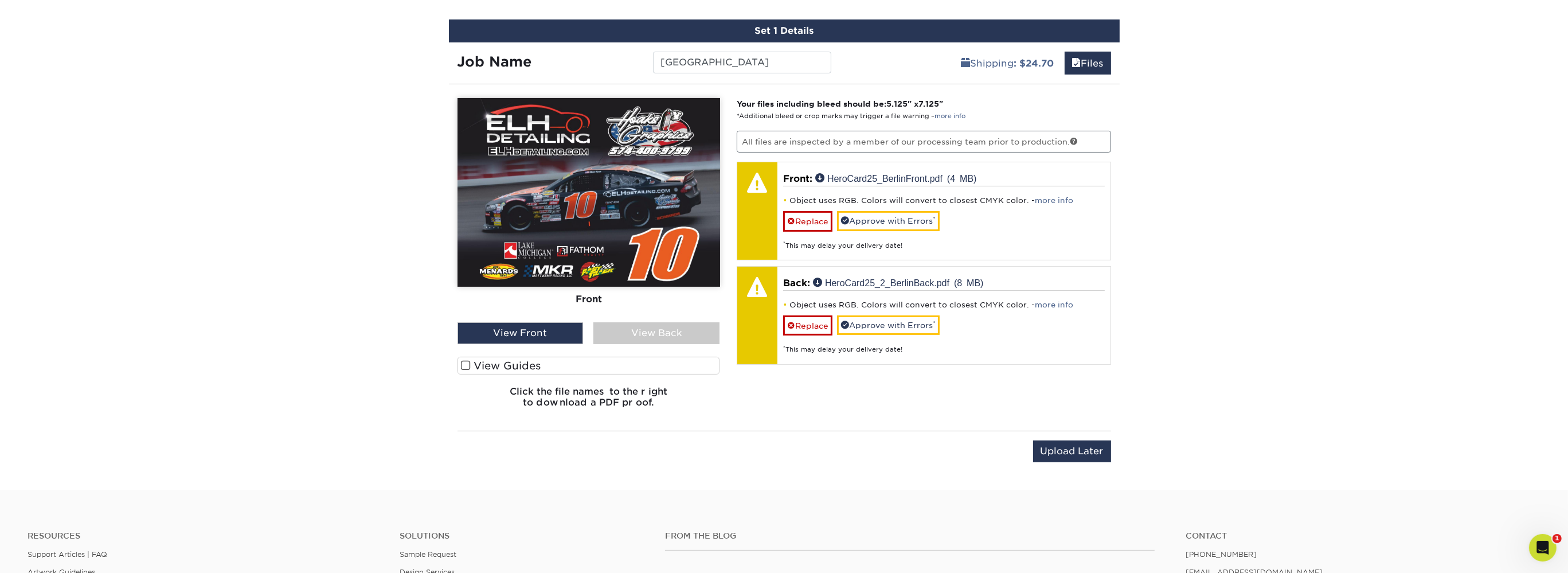
click at [643, 331] on div "View Back" at bounding box center [656, 333] width 126 height 22
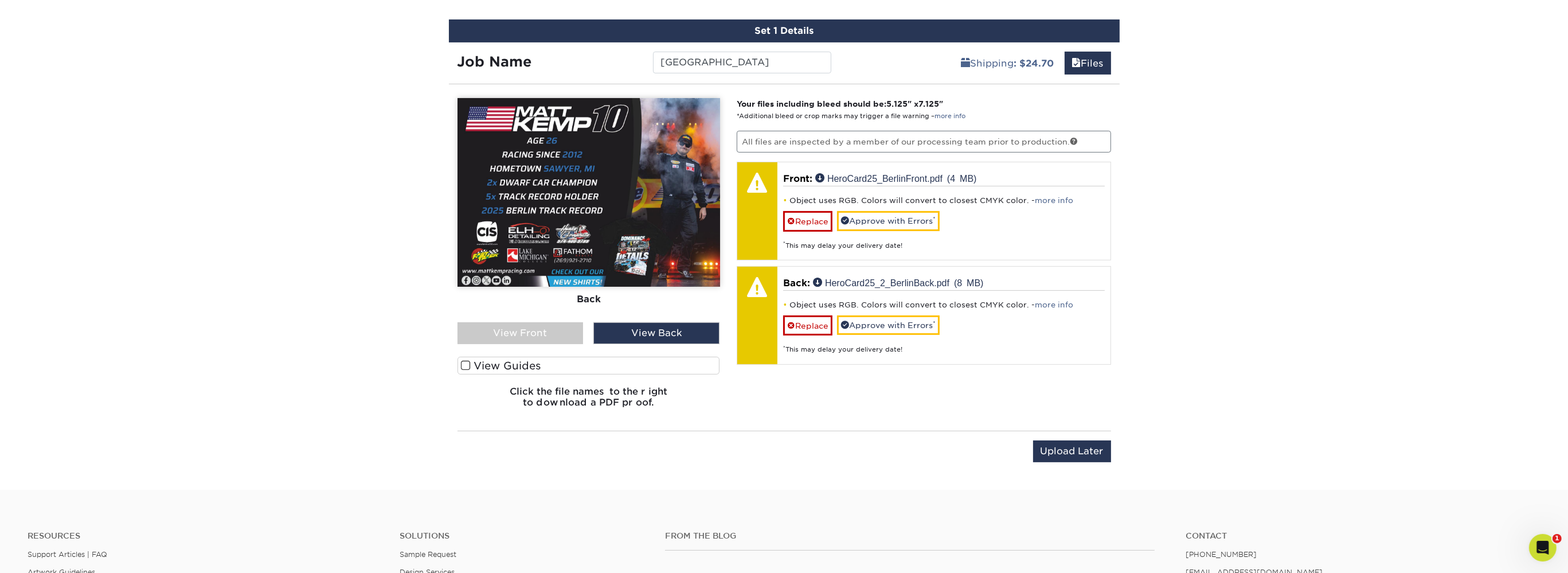
click at [537, 327] on div "View Front" at bounding box center [521, 333] width 126 height 22
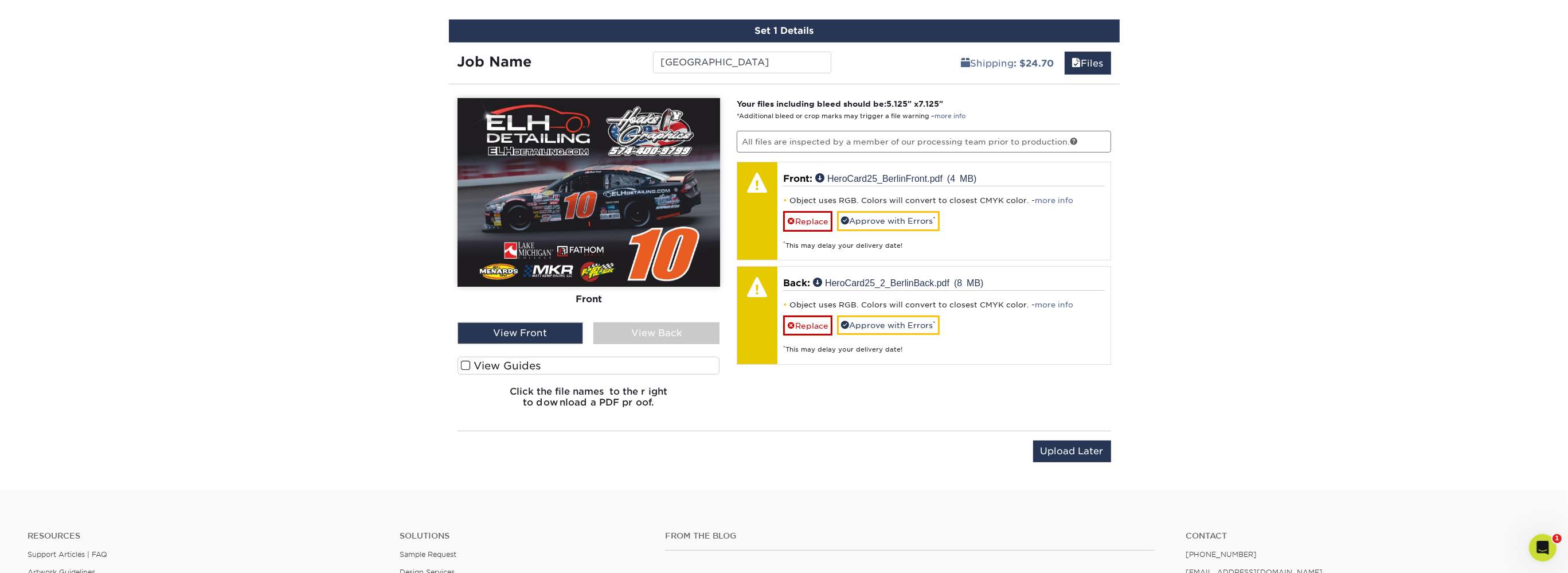
click at [657, 329] on div "View Back" at bounding box center [656, 333] width 126 height 22
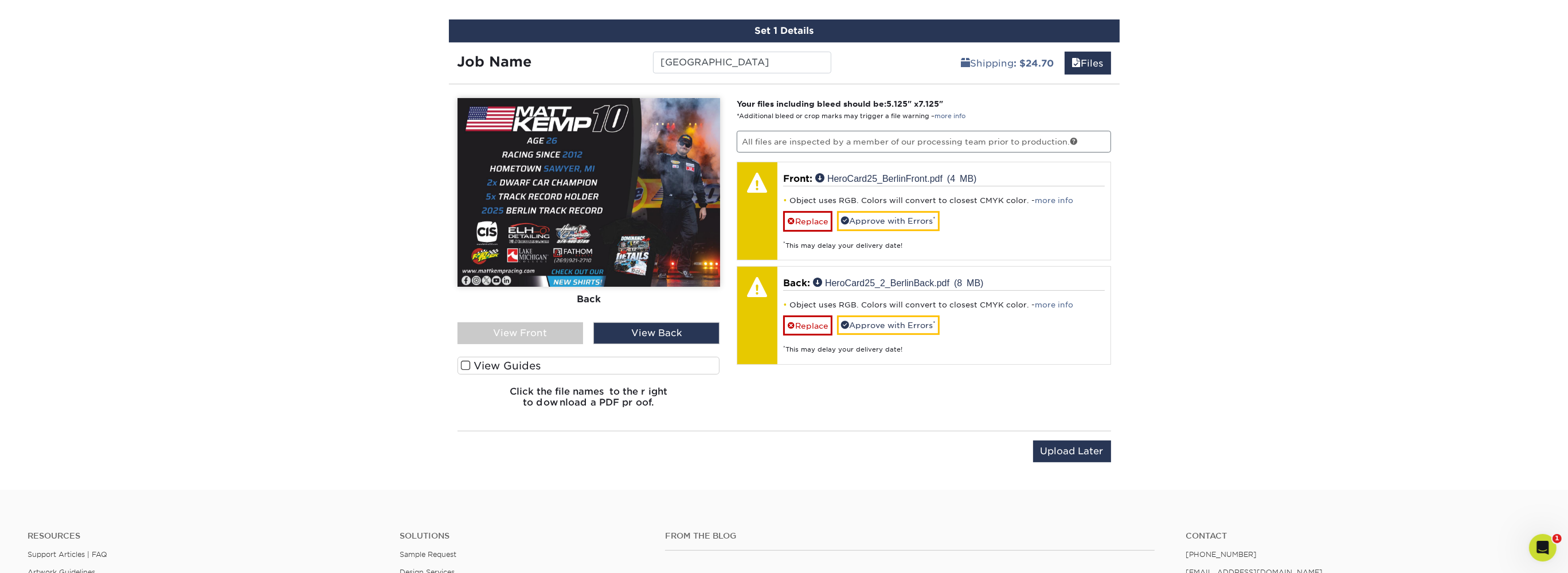
click at [547, 324] on div "View Front" at bounding box center [521, 333] width 126 height 22
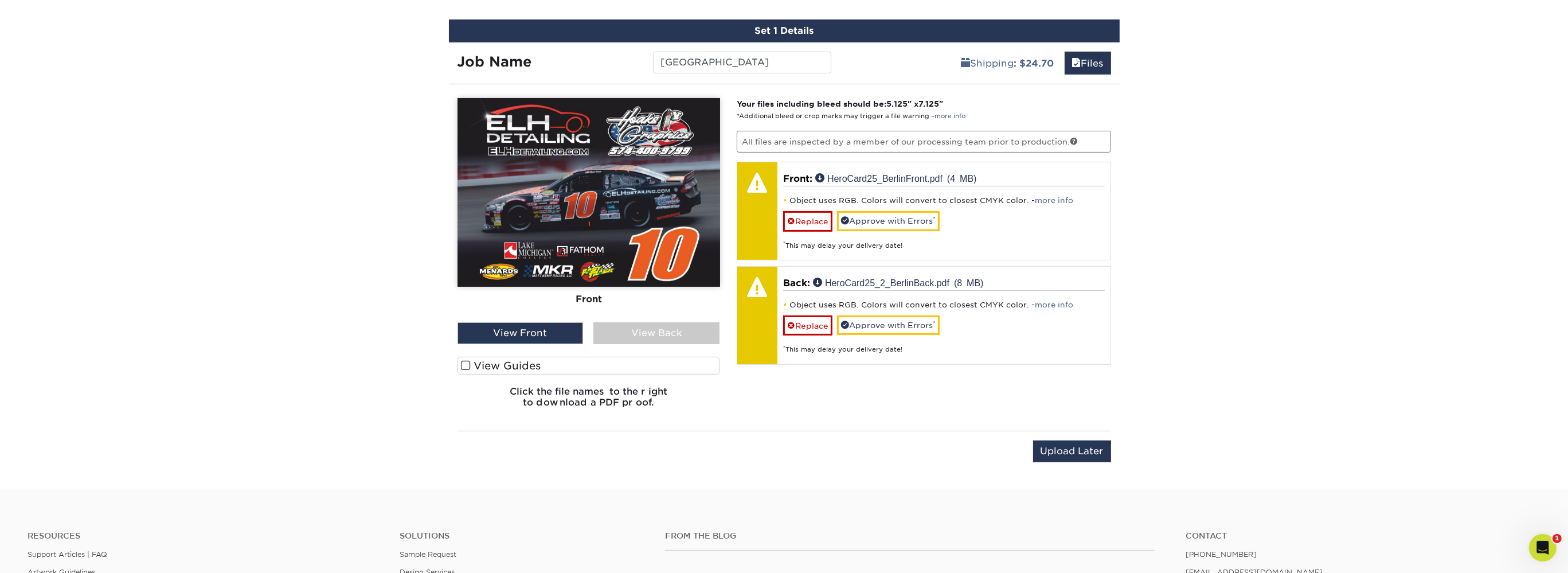
click at [639, 324] on div "View Back" at bounding box center [656, 333] width 126 height 22
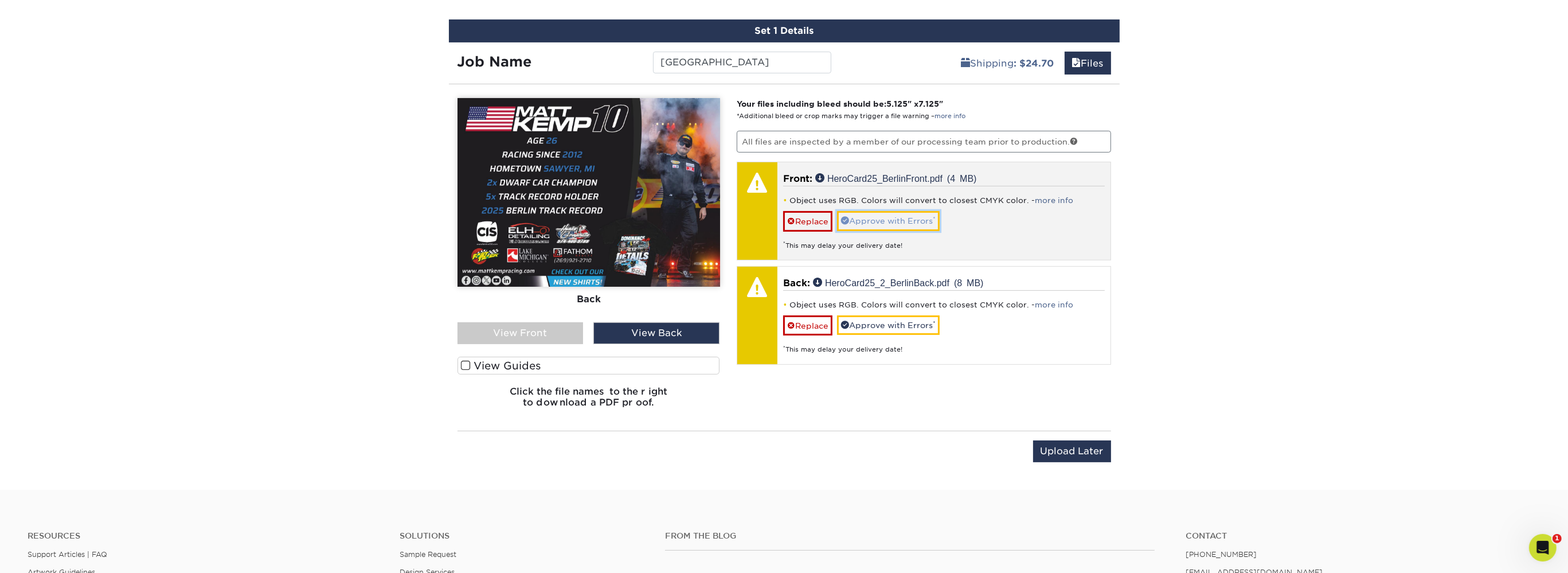
click at [895, 222] on link "Approve with Errors *" at bounding box center [888, 221] width 103 height 19
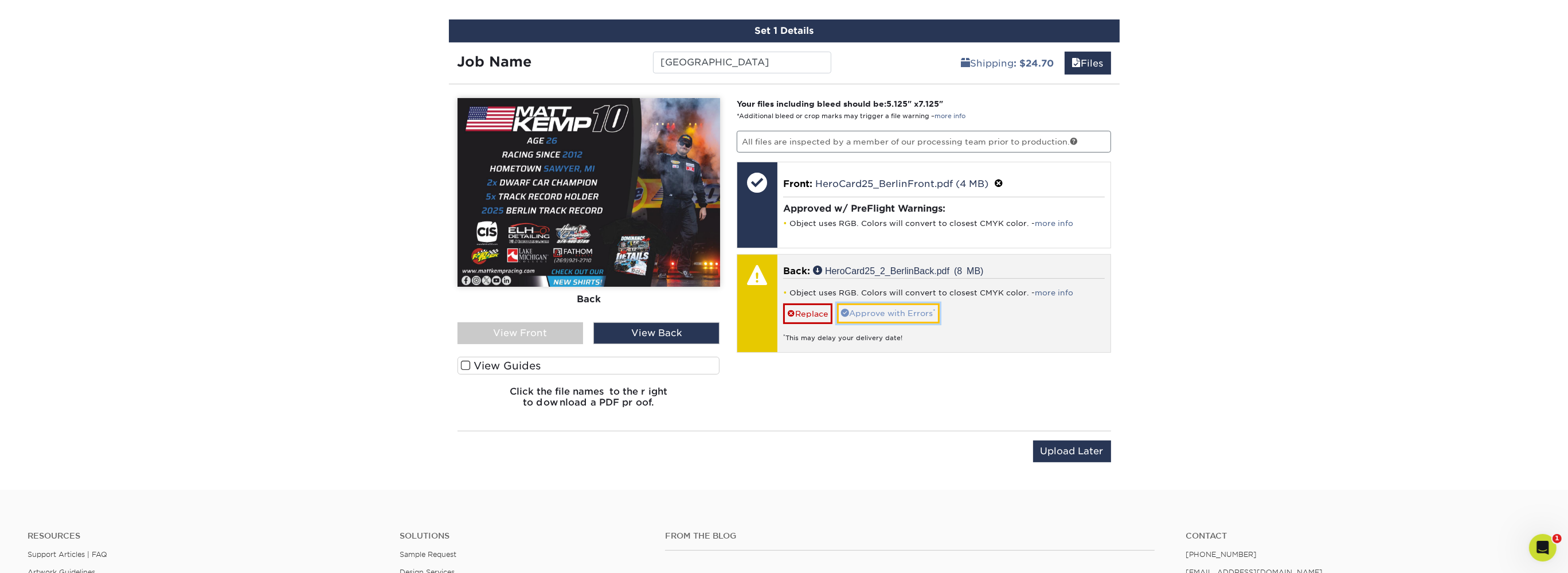
click at [884, 310] on link "Approve with Errors *" at bounding box center [888, 313] width 103 height 19
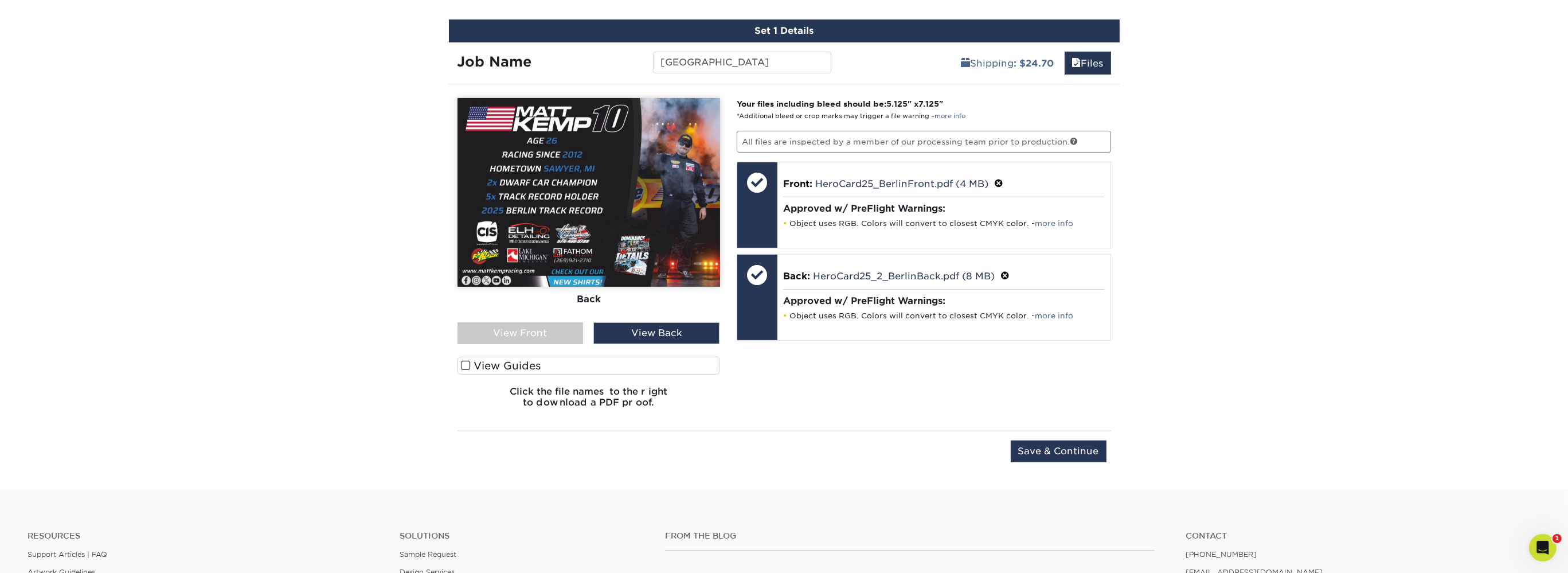
click at [670, 334] on div "View Back" at bounding box center [656, 333] width 126 height 22
click at [629, 327] on div "View Back" at bounding box center [656, 333] width 126 height 22
click at [538, 328] on div "View Front" at bounding box center [521, 333] width 126 height 22
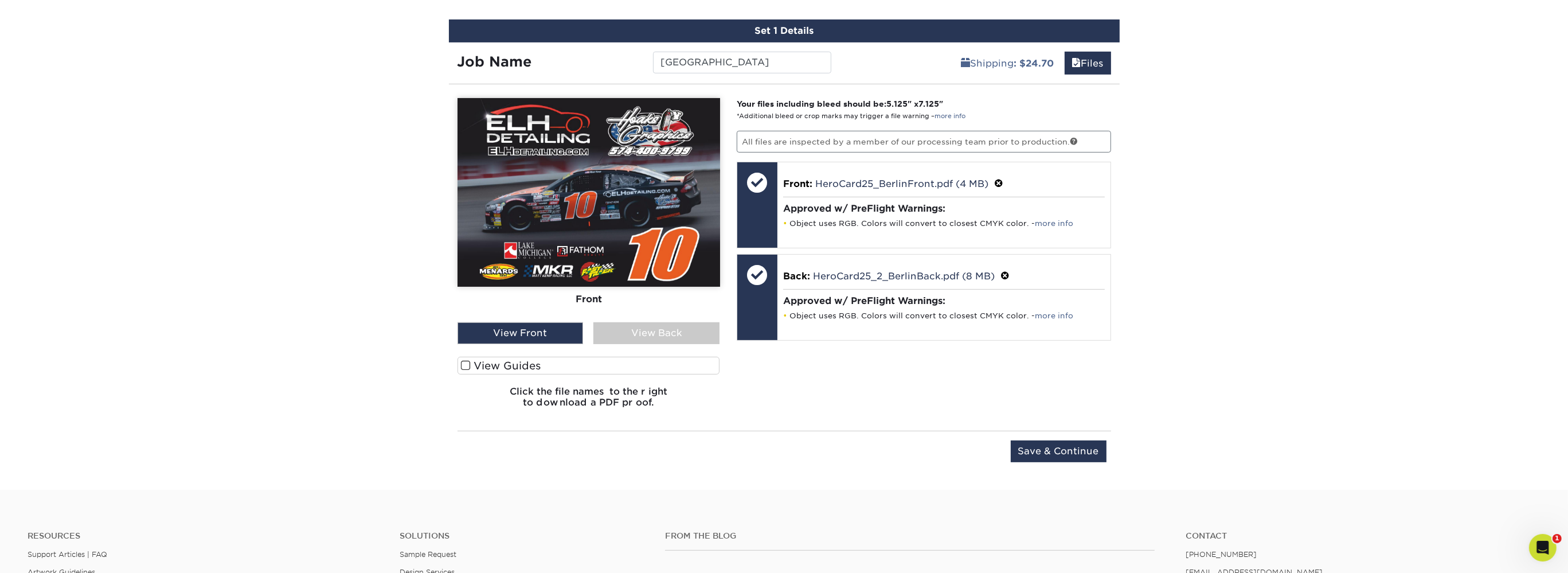
click at [623, 329] on div "View Back" at bounding box center [656, 333] width 126 height 22
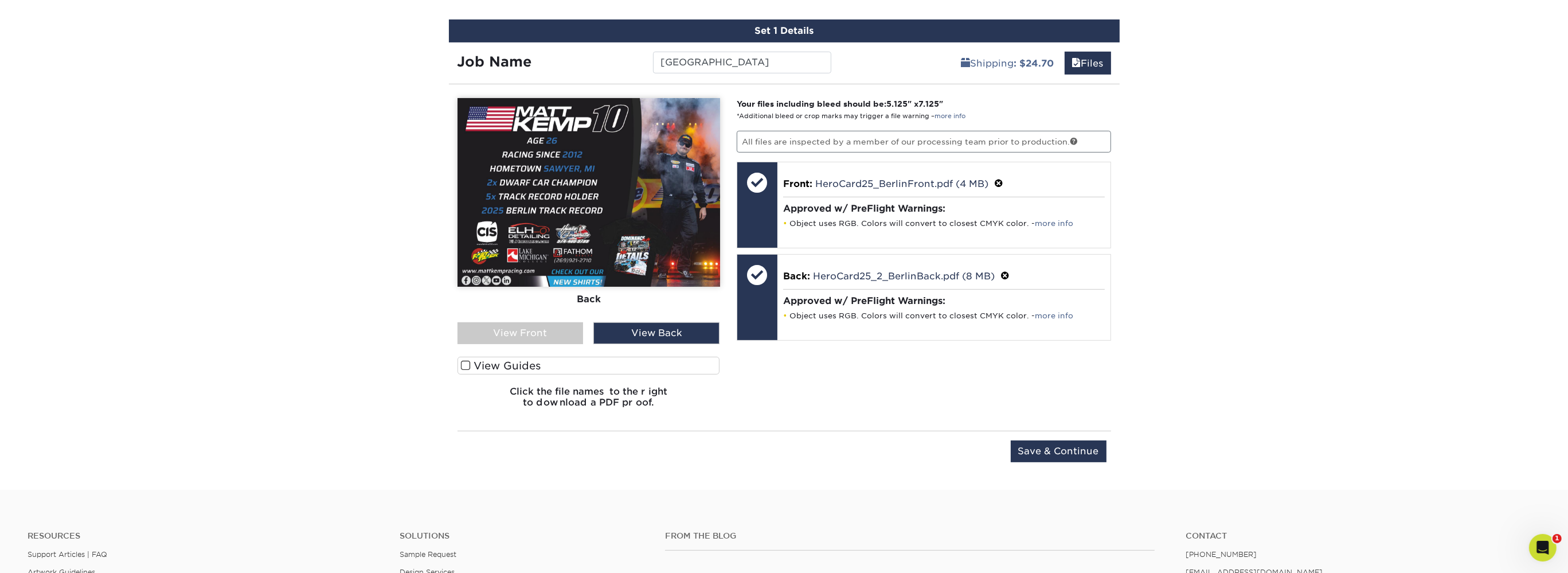
click at [549, 332] on div "View Front" at bounding box center [521, 333] width 126 height 22
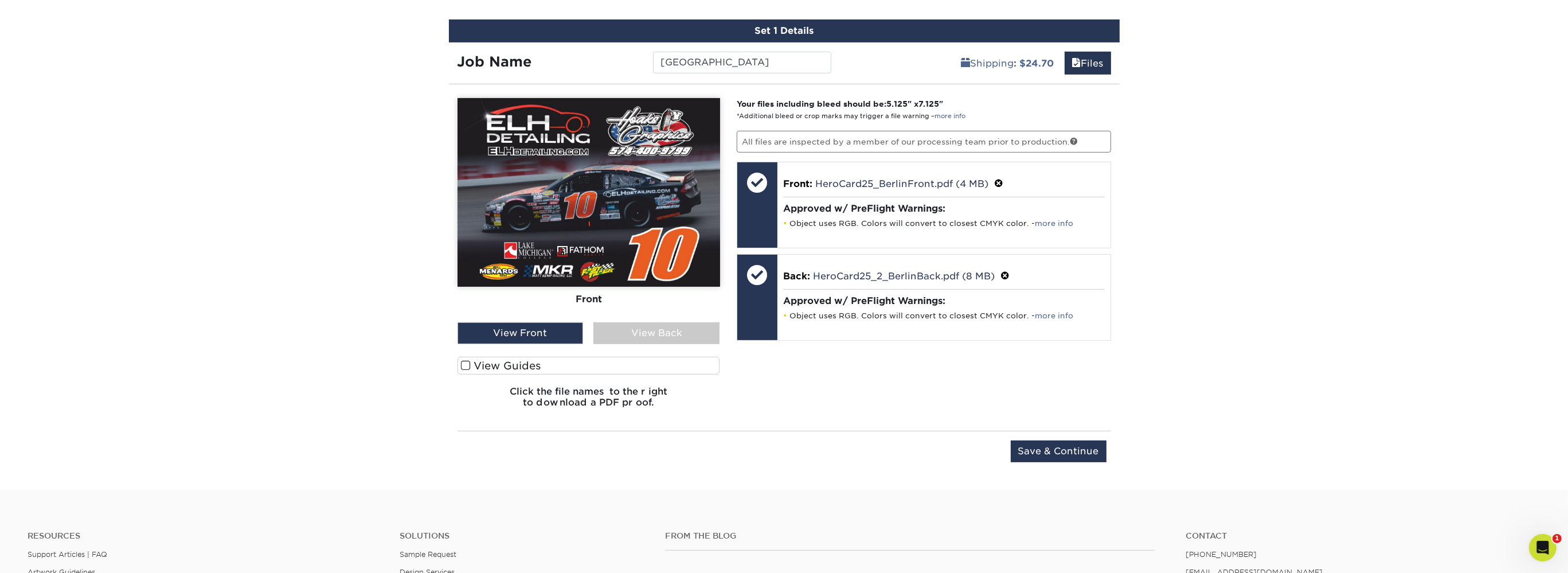
click at [632, 332] on div "View Back" at bounding box center [656, 333] width 126 height 22
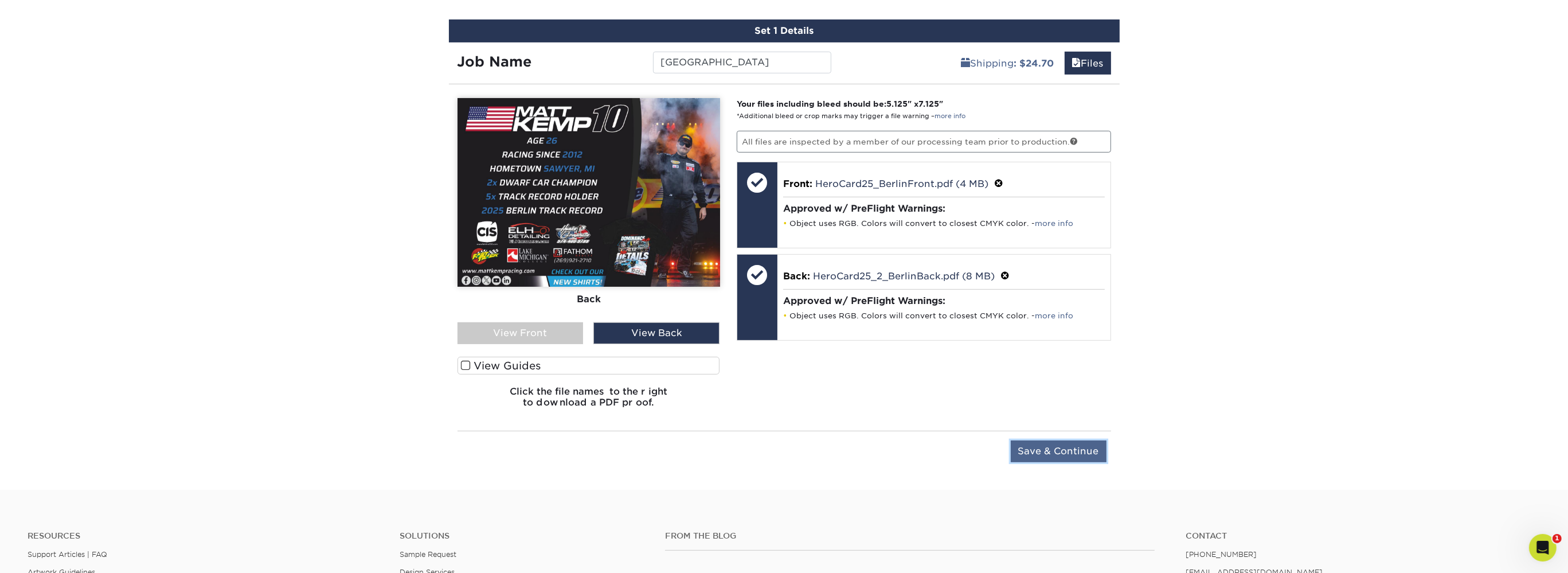
click at [1037, 442] on input "Save & Continue" at bounding box center [1059, 451] width 96 height 22
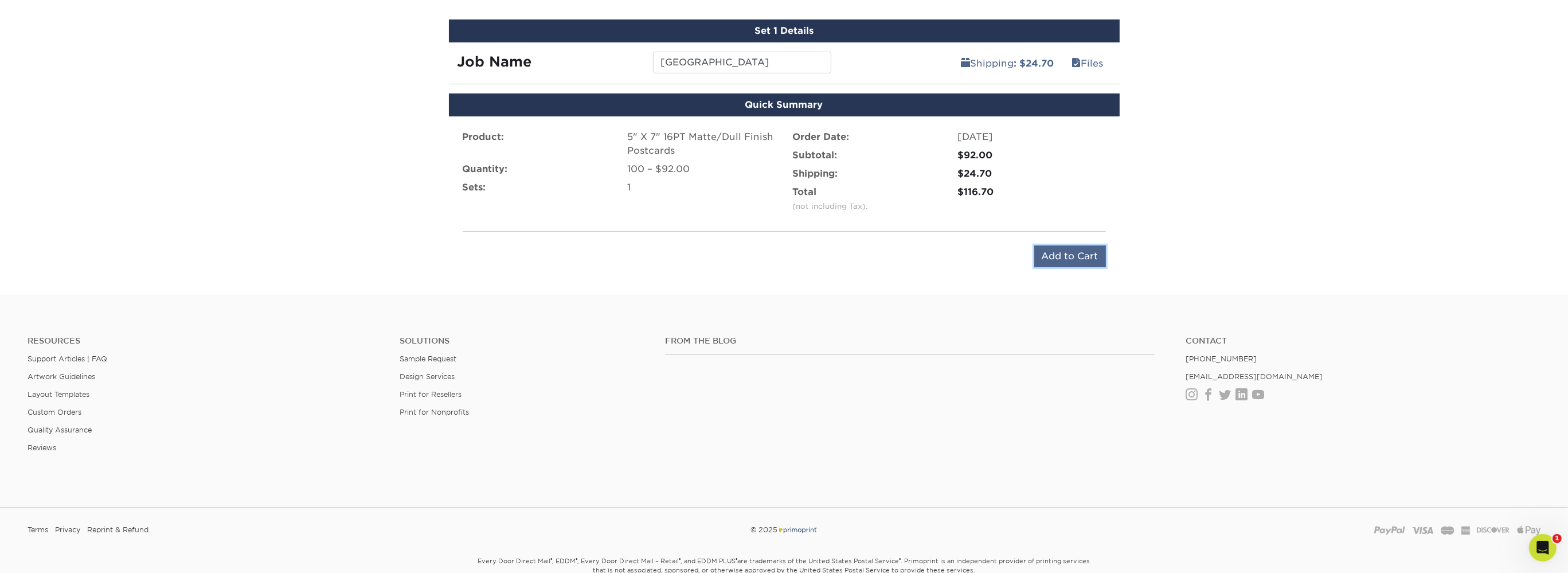
click at [1080, 258] on input "Add to Cart" at bounding box center [1070, 256] width 71 height 22
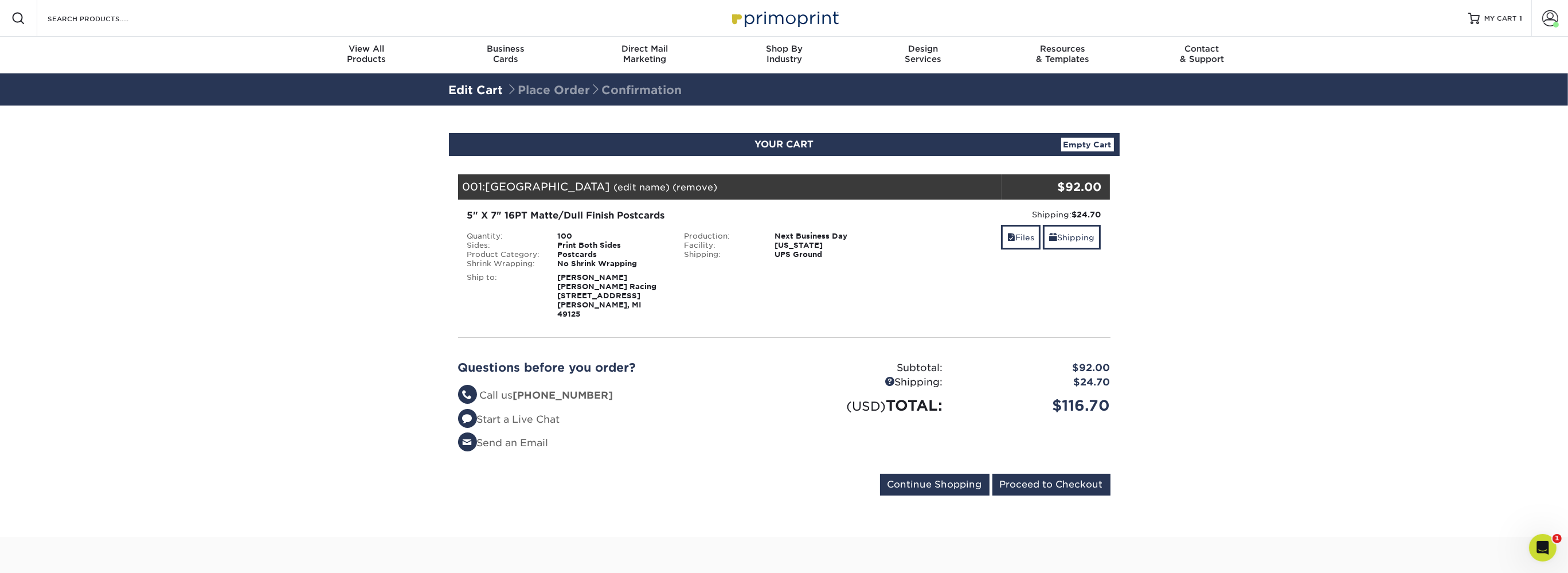
click at [949, 240] on div "Files Shipping" at bounding box center [1001, 239] width 200 height 27
click at [1080, 232] on link "Shipping" at bounding box center [1072, 237] width 58 height 25
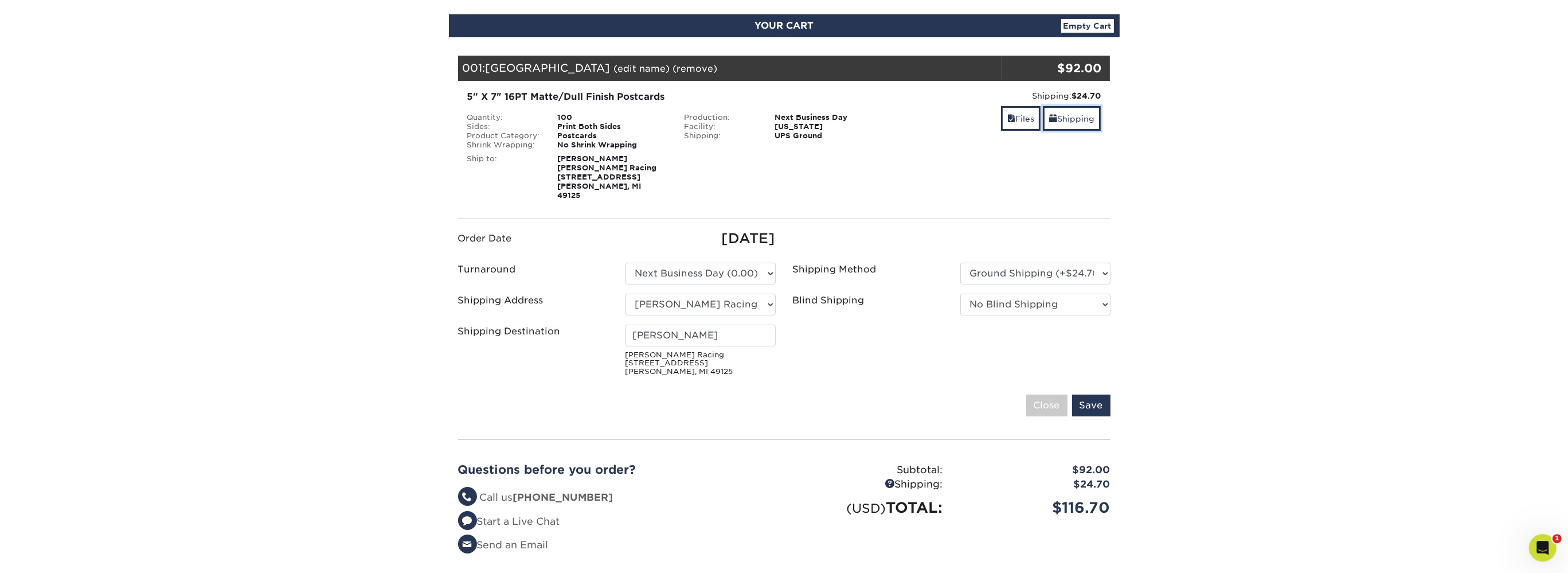
scroll to position [121, 0]
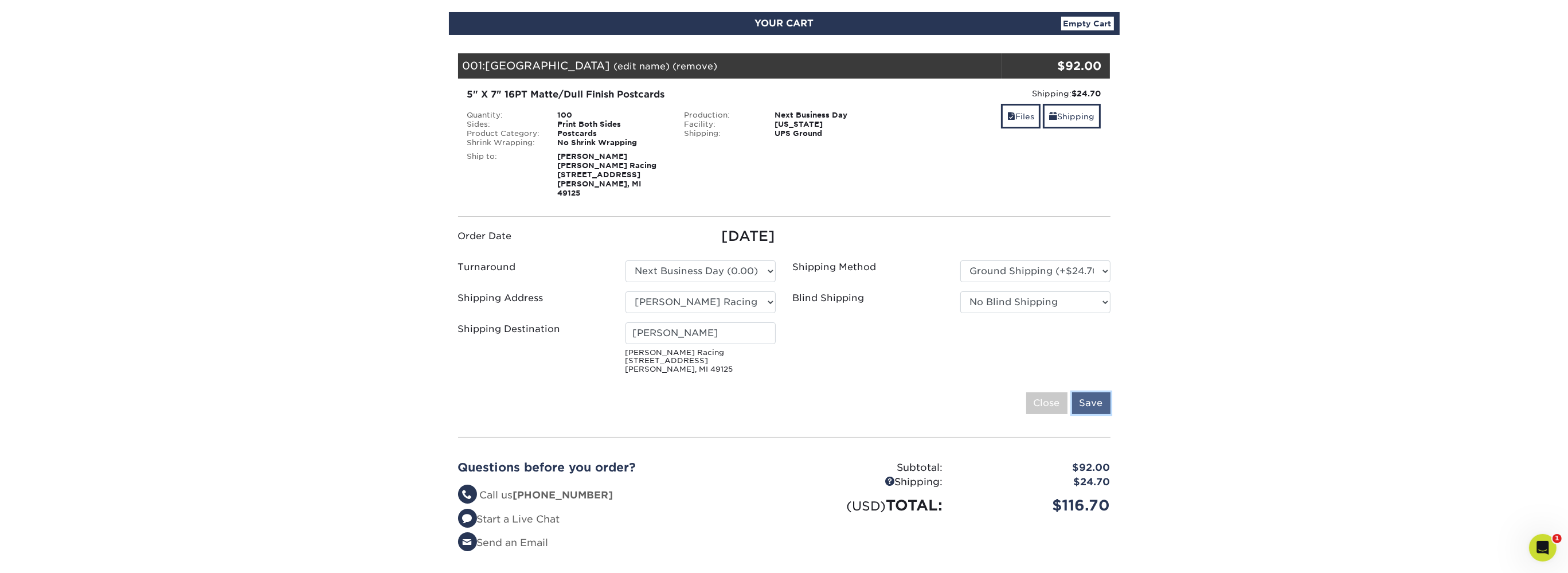
click at [1105, 396] on input "Save" at bounding box center [1092, 403] width 39 height 22
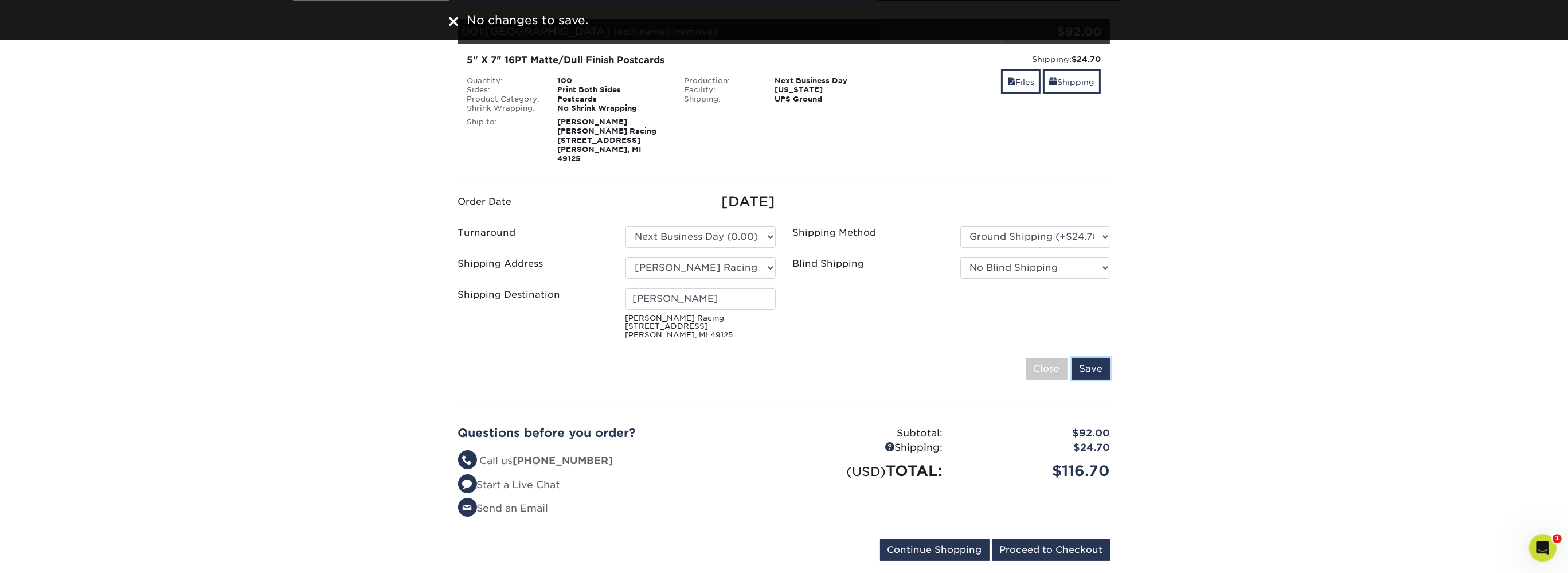
scroll to position [242, 0]
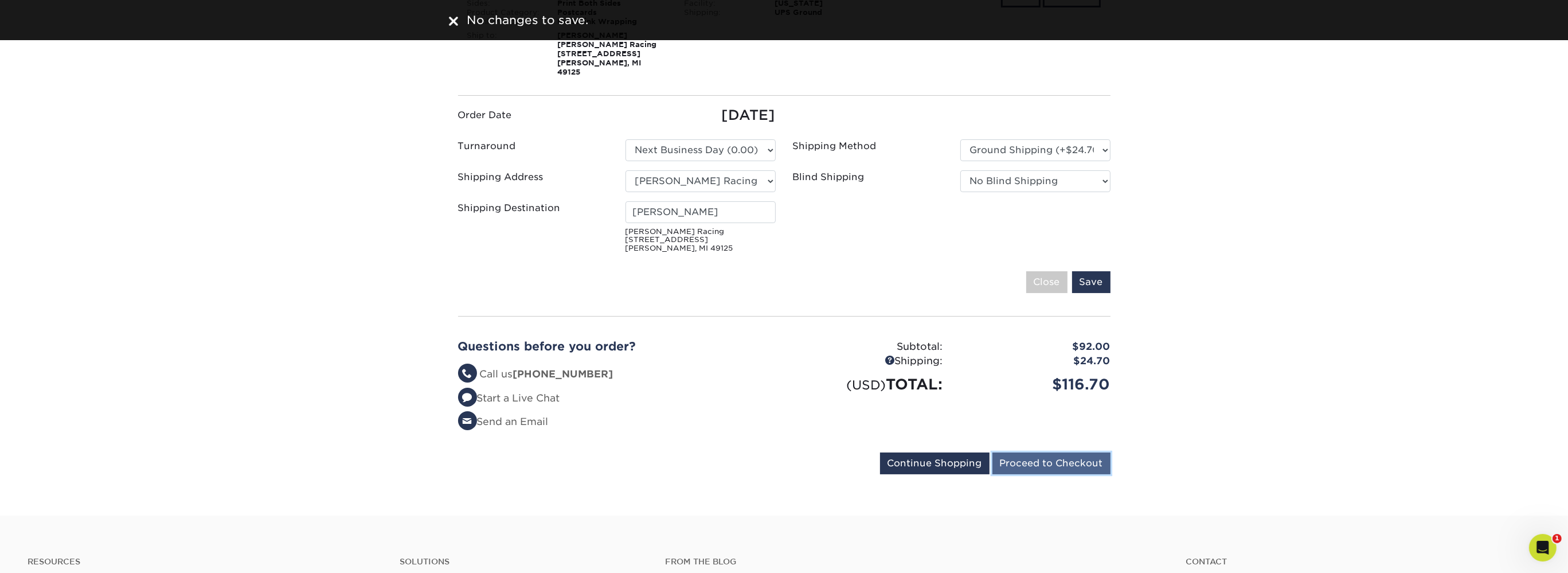
click at [1051, 454] on input "Proceed to Checkout" at bounding box center [1051, 463] width 118 height 22
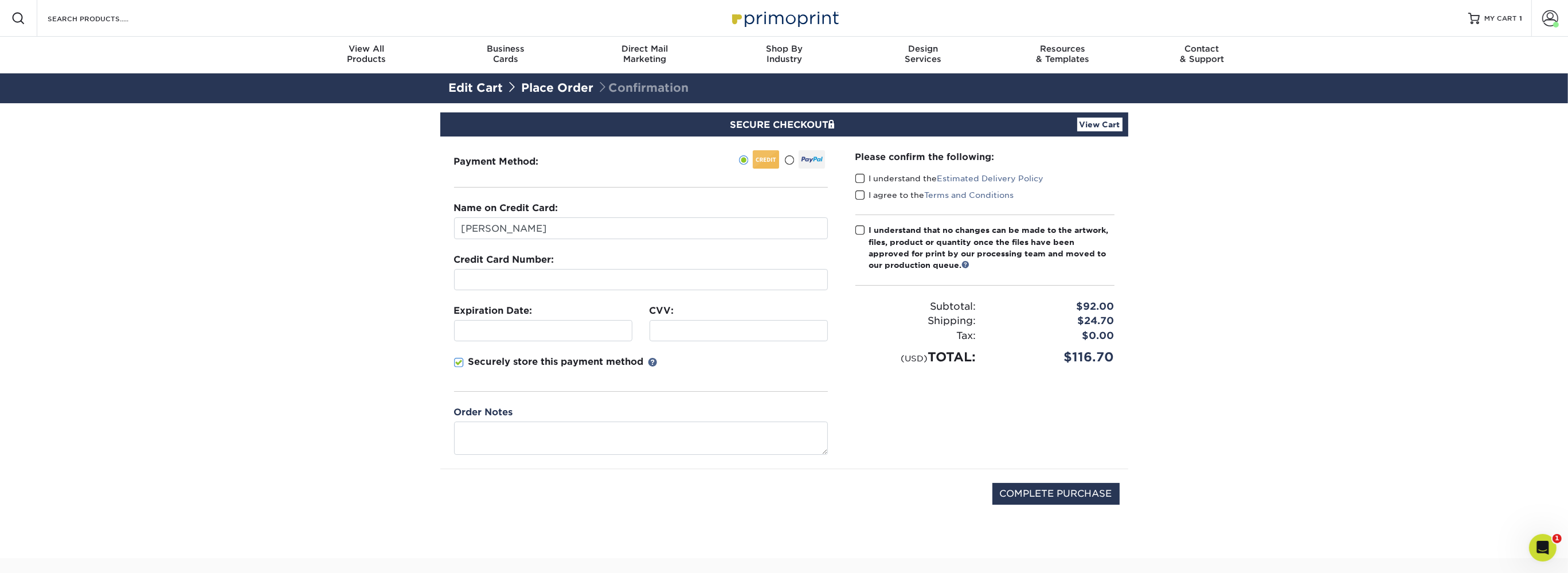
click at [550, 286] on div at bounding box center [640, 280] width 374 height 21
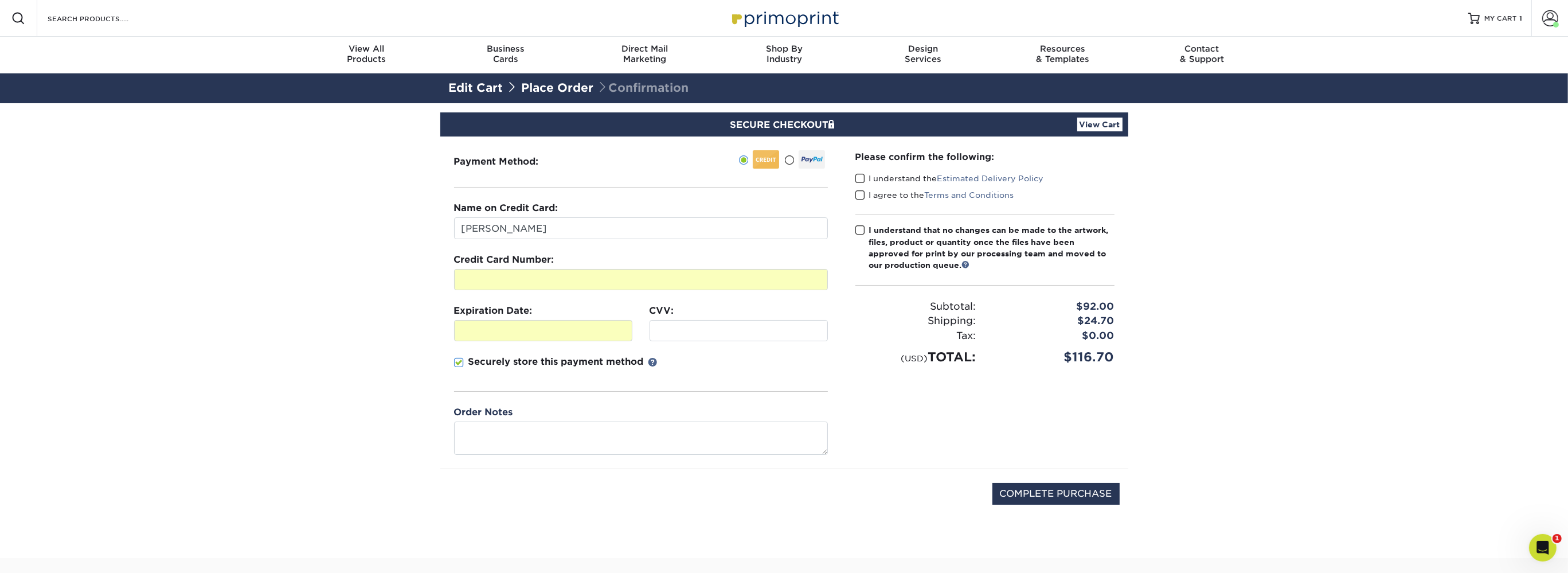
click at [696, 338] on div at bounding box center [739, 330] width 178 height 21
drag, startPoint x: 554, startPoint y: 421, endPoint x: 558, endPoint y: 435, distance: 14.6
click at [554, 422] on textarea at bounding box center [640, 438] width 374 height 33
click at [892, 252] on div "I understand that no changes can be made to the artwork, files, product or quan…" at bounding box center [992, 248] width 246 height 47
click at [0, 0] on input "I understand that no changes can be made to the artwork, files, product or quan…" at bounding box center [0, 0] width 0 height 0
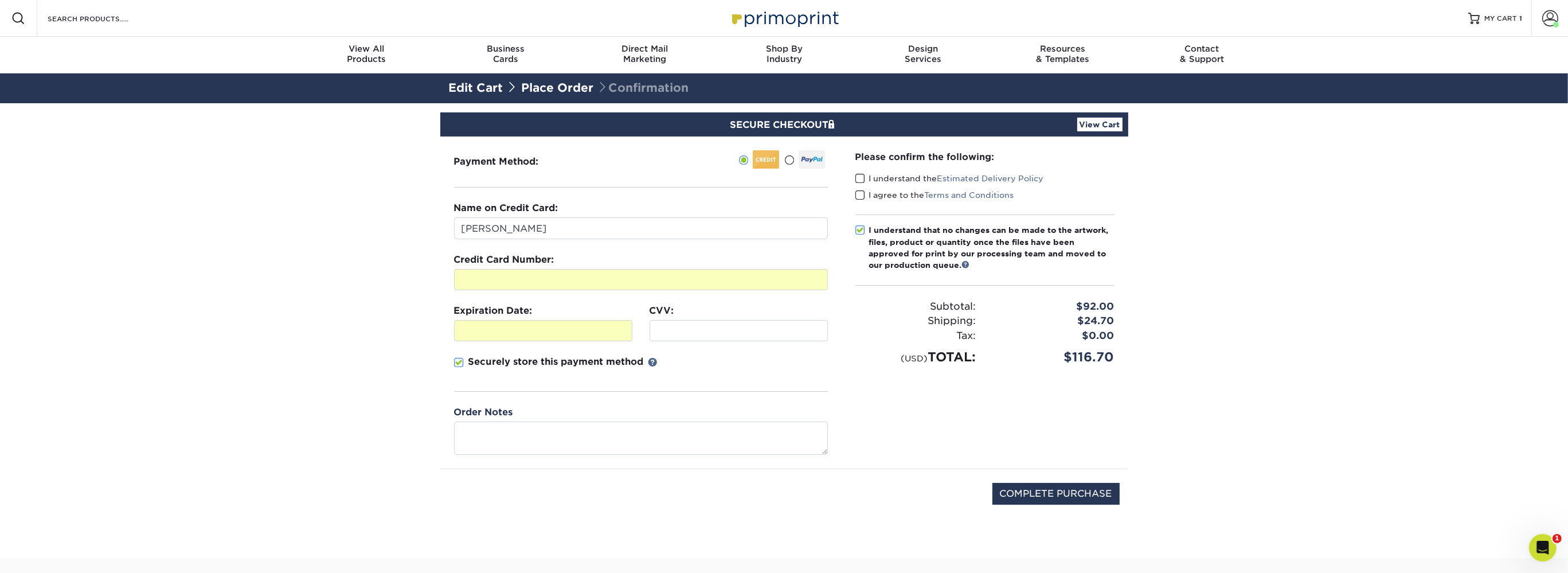
click at [887, 179] on label "I understand the Estimated Delivery Policy" at bounding box center [949, 178] width 189 height 11
click at [0, 0] on input "I understand the Estimated Delivery Policy" at bounding box center [0, 0] width 0 height 0
click at [888, 198] on label "I agree to the Terms and Conditions" at bounding box center [935, 195] width 159 height 11
click at [0, 0] on input "I agree to the Terms and Conditions" at bounding box center [0, 0] width 0 height 0
click at [373, 392] on section "SECURE CHECKOUT View Cart Payment Method: Name on Credit Card:" at bounding box center [784, 330] width 1568 height 455
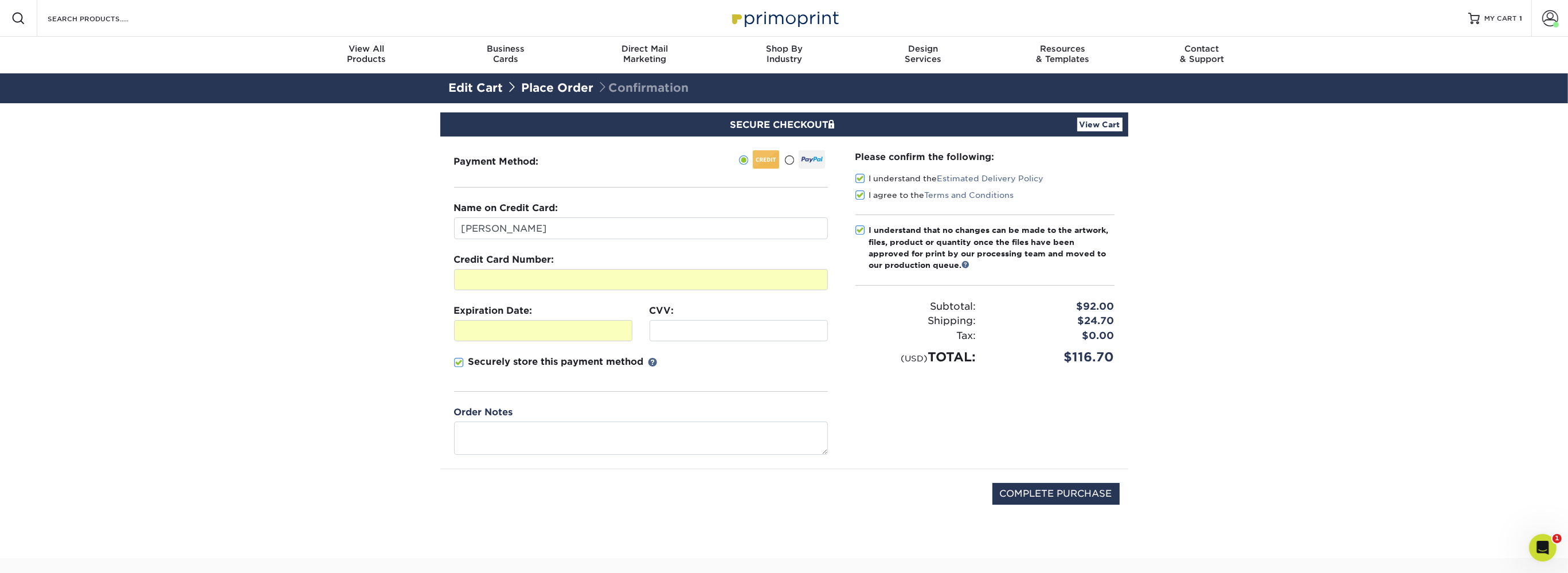
click at [370, 392] on section "SECURE CHECKOUT View Cart Payment Method: Name on Credit Card:" at bounding box center [784, 330] width 1568 height 455
click at [363, 391] on section "SECURE CHECKOUT View Cart Payment Method: Name on Credit Card:" at bounding box center [784, 330] width 1568 height 455
click at [361, 390] on section "SECURE CHECKOUT View Cart Payment Method: Name on Credit Card:" at bounding box center [784, 330] width 1568 height 455
click at [359, 388] on section "SECURE CHECKOUT View Cart Payment Method: Name on Credit Card:" at bounding box center [784, 330] width 1568 height 455
click at [370, 387] on section "SECURE CHECKOUT View Cart Payment Method: Name on Credit Card:" at bounding box center [784, 330] width 1568 height 455
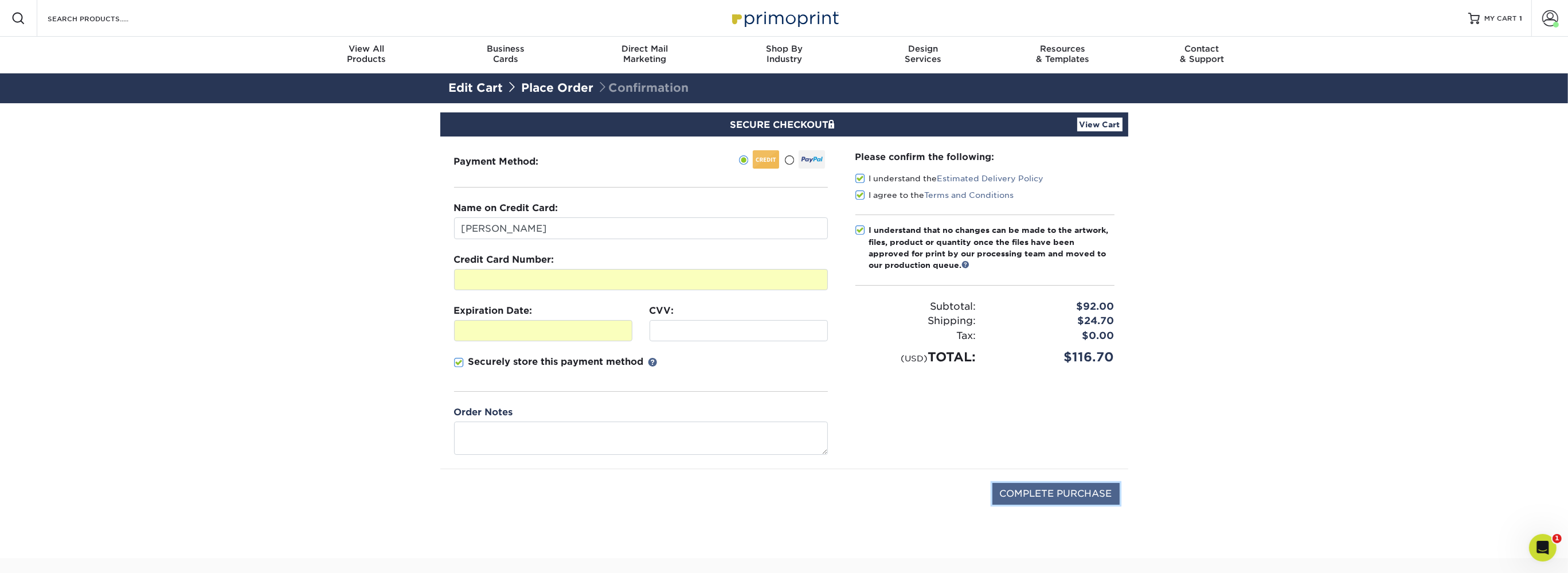
click at [1068, 494] on input "COMPLETE PURCHASE" at bounding box center [1056, 493] width 127 height 22
type input "PROCESSING, PLEASE WAIT..."
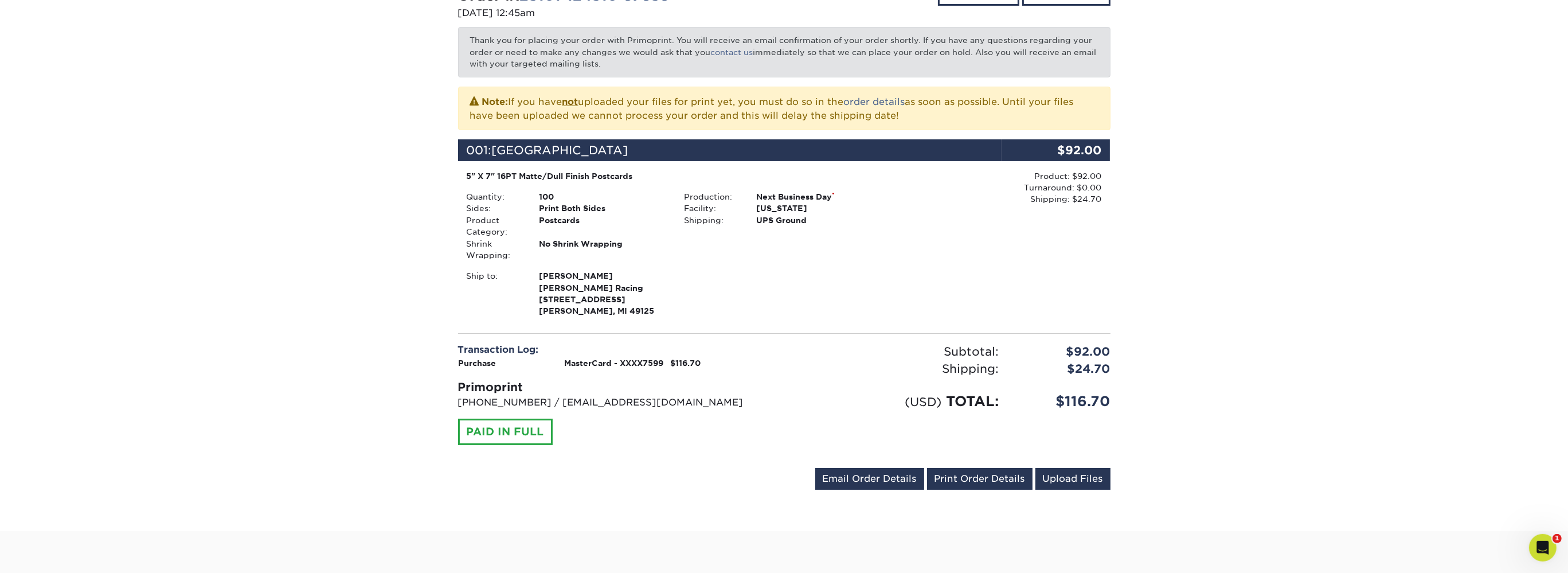
scroll to position [182, 0]
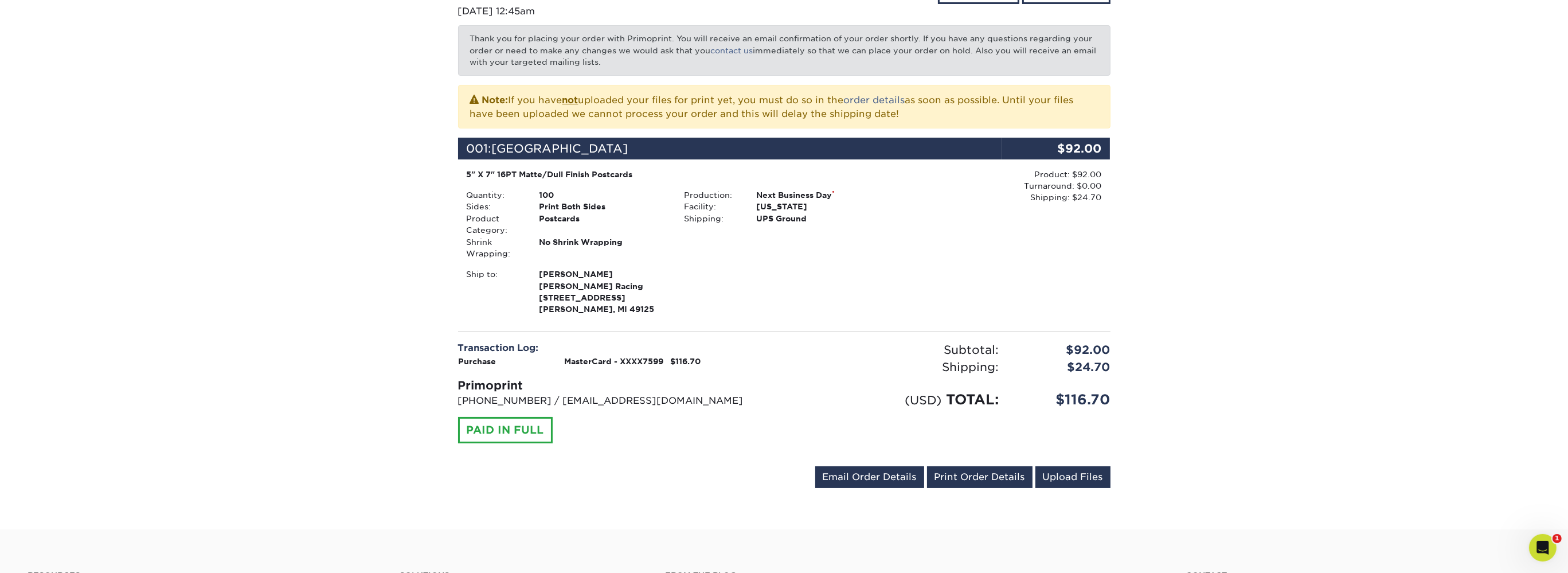
click at [1194, 374] on div "Your order has been placed! Order #: 25101-124510-87838 10/01/2025 12:45am Go t…" at bounding box center [784, 226] width 1568 height 607
click at [1174, 374] on div "Your order has been placed! Order #: 25101-124510-87838 10/01/2025 12:45am Go t…" at bounding box center [784, 226] width 1568 height 607
click at [1171, 376] on div "Your order has been placed! Order #: 25101-124510-87838 10/01/2025 12:45am Go t…" at bounding box center [784, 226] width 1568 height 607
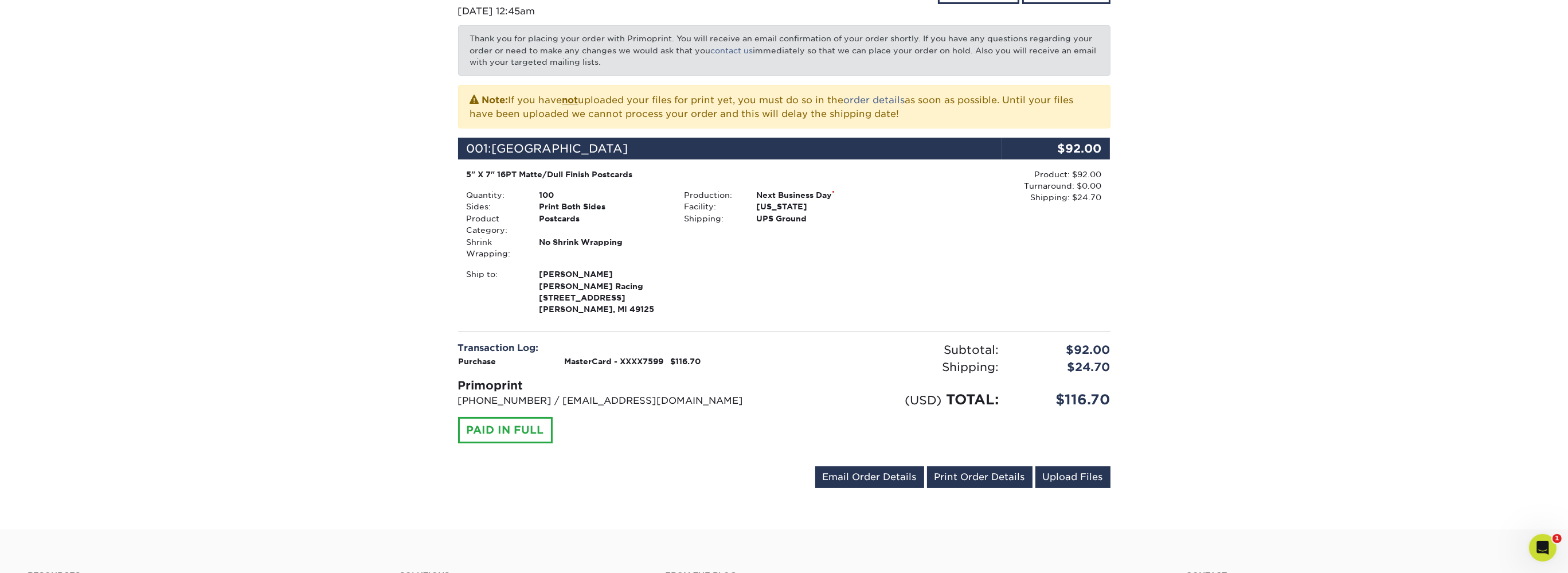
click at [1169, 378] on div "Your order has been placed! Order #: 25101-124510-87838 10/01/2025 12:45am Go t…" at bounding box center [784, 226] width 1568 height 607
click at [1168, 378] on div "Your order has been placed! Order #: 25101-124510-87838 10/01/2025 12:45am Go t…" at bounding box center [784, 226] width 1568 height 607
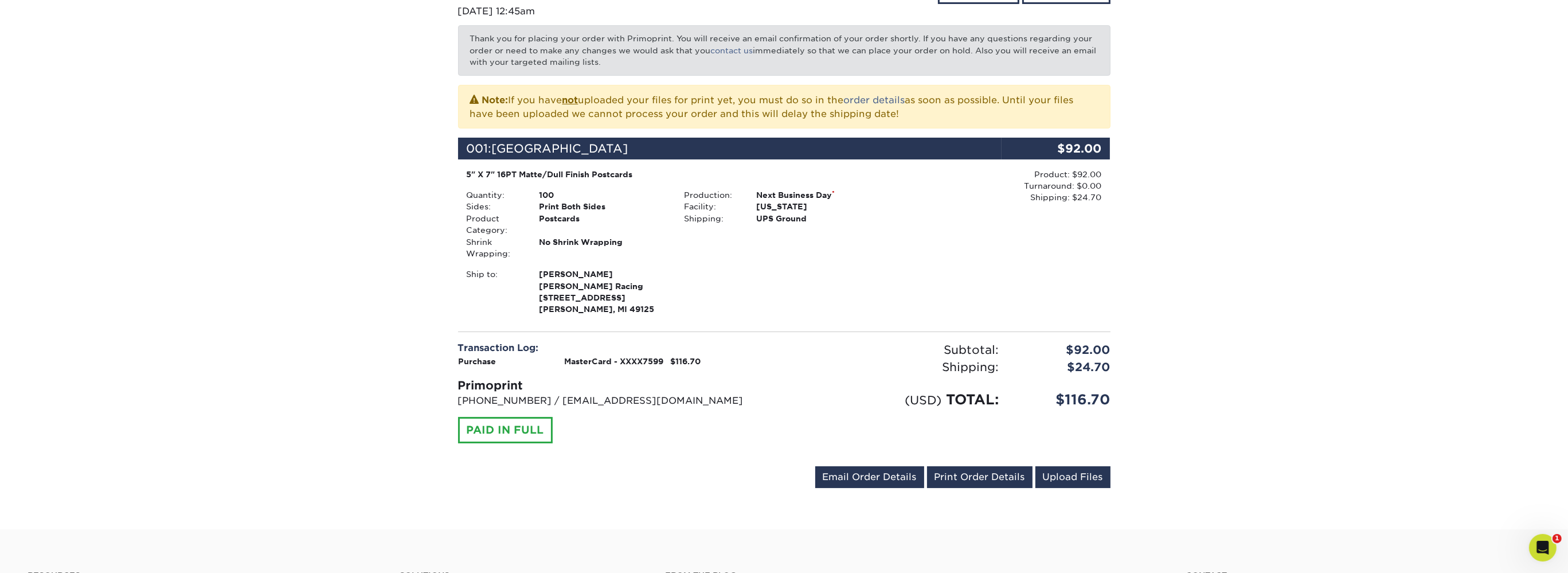
click at [1168, 378] on div "Your order has been placed! Order #: 25101-124510-87838 10/01/2025 12:45am Go t…" at bounding box center [784, 226] width 1568 height 607
click at [1168, 387] on div "Your order has been placed! Order #: 25101-124510-87838 10/01/2025 12:45am Go t…" at bounding box center [784, 226] width 1568 height 607
click at [1158, 387] on div "Your order has been placed! Order #: 25101-124510-87838 10/01/2025 12:45am Go t…" at bounding box center [784, 226] width 1568 height 607
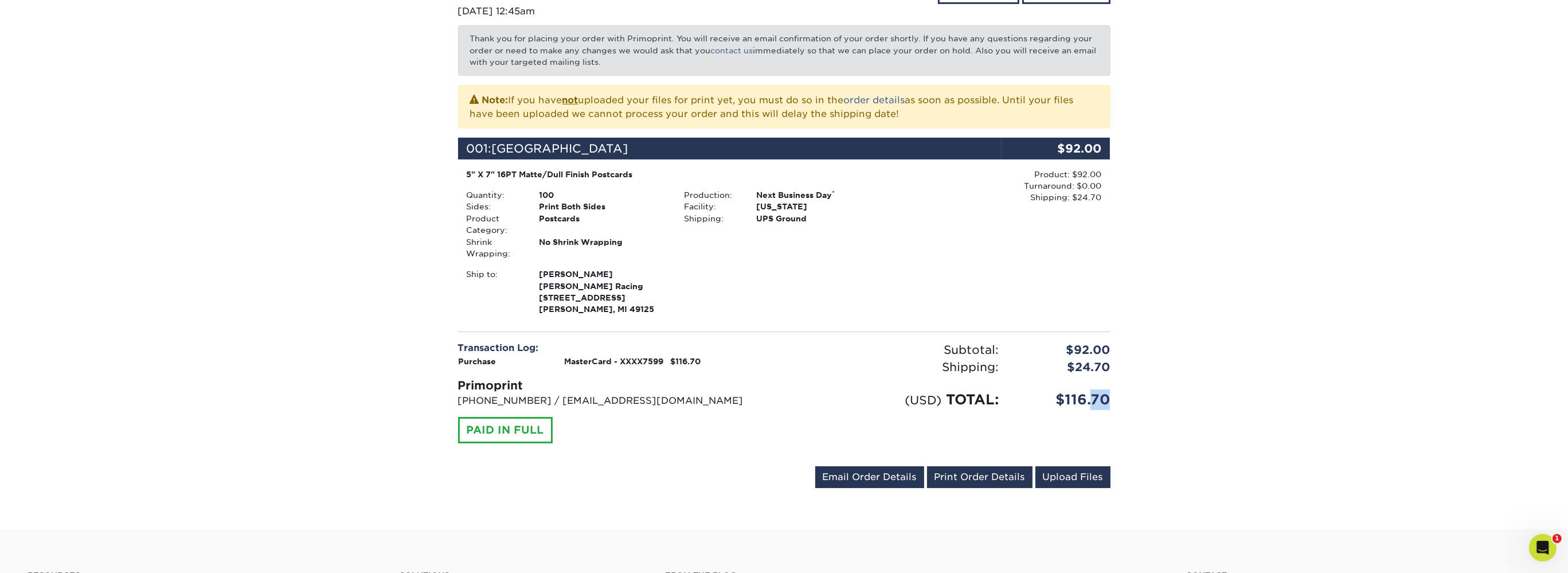
click at [1158, 387] on div "Your order has been placed! Order #: 25101-124510-87838 10/01/2025 12:45am Go t…" at bounding box center [784, 226] width 1568 height 607
click at [1158, 388] on div "Your order has been placed! Order #: 25101-124510-87838 10/01/2025 12:45am Go t…" at bounding box center [784, 226] width 1568 height 607
click at [1158, 394] on div "Your order has been placed! Order #: 25101-124510-87838 10/01/2025 12:45am Go t…" at bounding box center [784, 226] width 1568 height 607
click at [1158, 398] on div "Your order has been placed! Order #: 25101-124510-87838 10/01/2025 12:45am Go t…" at bounding box center [784, 226] width 1568 height 607
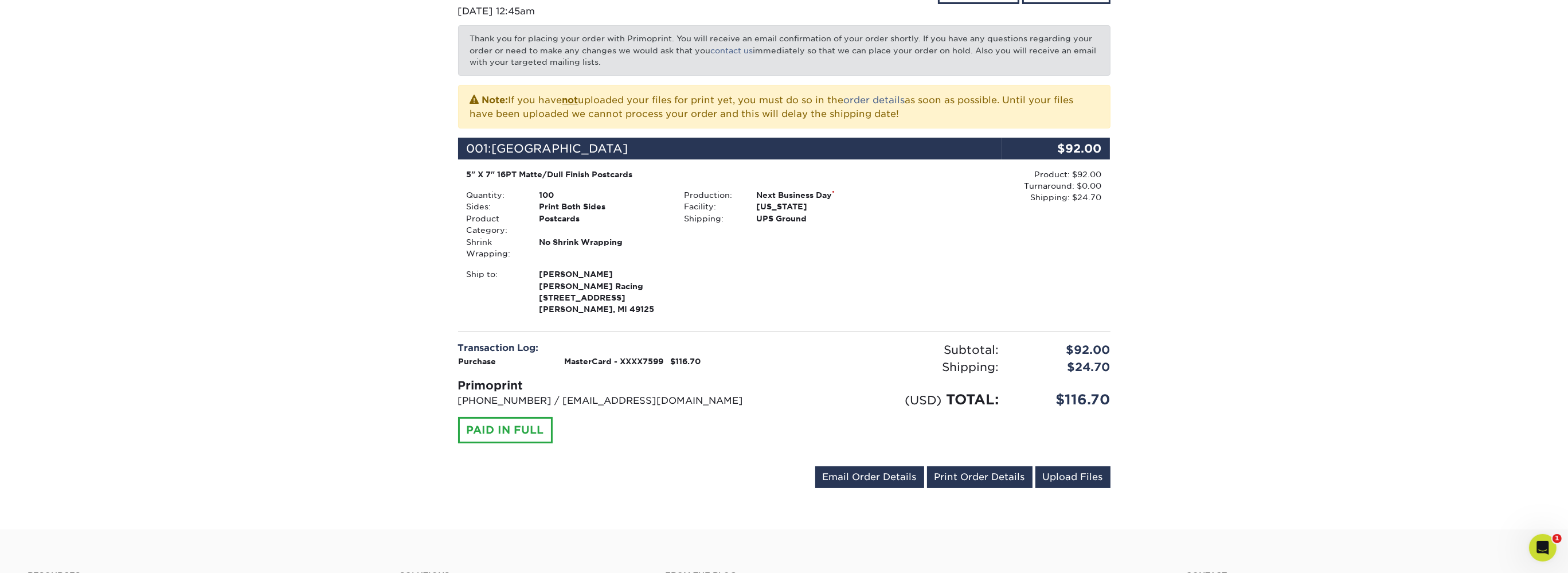
click at [1158, 398] on div "Your order has been placed! Order #: 25101-124510-87838 10/01/2025 12:45am Go t…" at bounding box center [784, 226] width 1568 height 607
click at [1155, 398] on div "Your order has been placed! Order #: 25101-124510-87838 10/01/2025 12:45am Go t…" at bounding box center [784, 226] width 1568 height 607
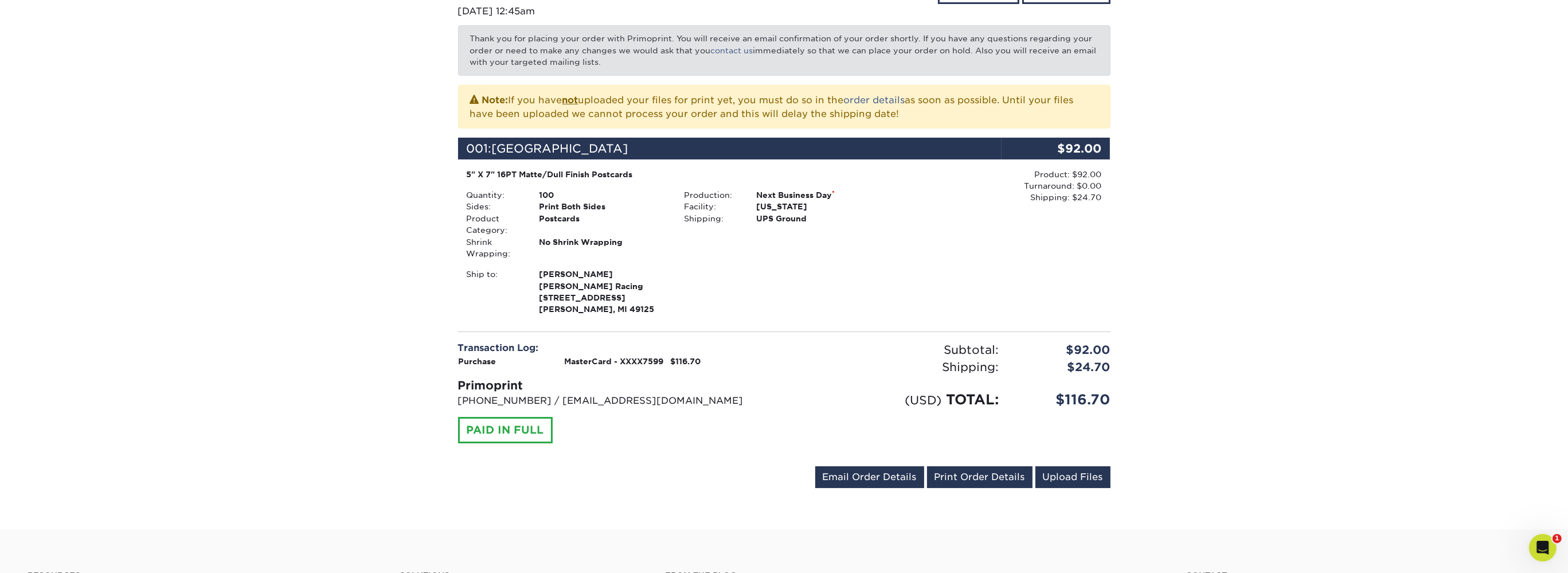
click at [1155, 398] on div "Your order has been placed! Order #: 25101-124510-87838 10/01/2025 12:45am Go t…" at bounding box center [784, 226] width 1568 height 607
drag, startPoint x: 1155, startPoint y: 398, endPoint x: 1134, endPoint y: 398, distance: 21.0
click at [1152, 398] on div "Your order has been placed! Order #: 25101-124510-87838 10/01/2025 12:45am Go t…" at bounding box center [784, 226] width 1568 height 607
click at [1134, 398] on div "Your order has been placed! Order #: 25101-124510-87838 10/01/2025 12:45am Go t…" at bounding box center [784, 226] width 1568 height 607
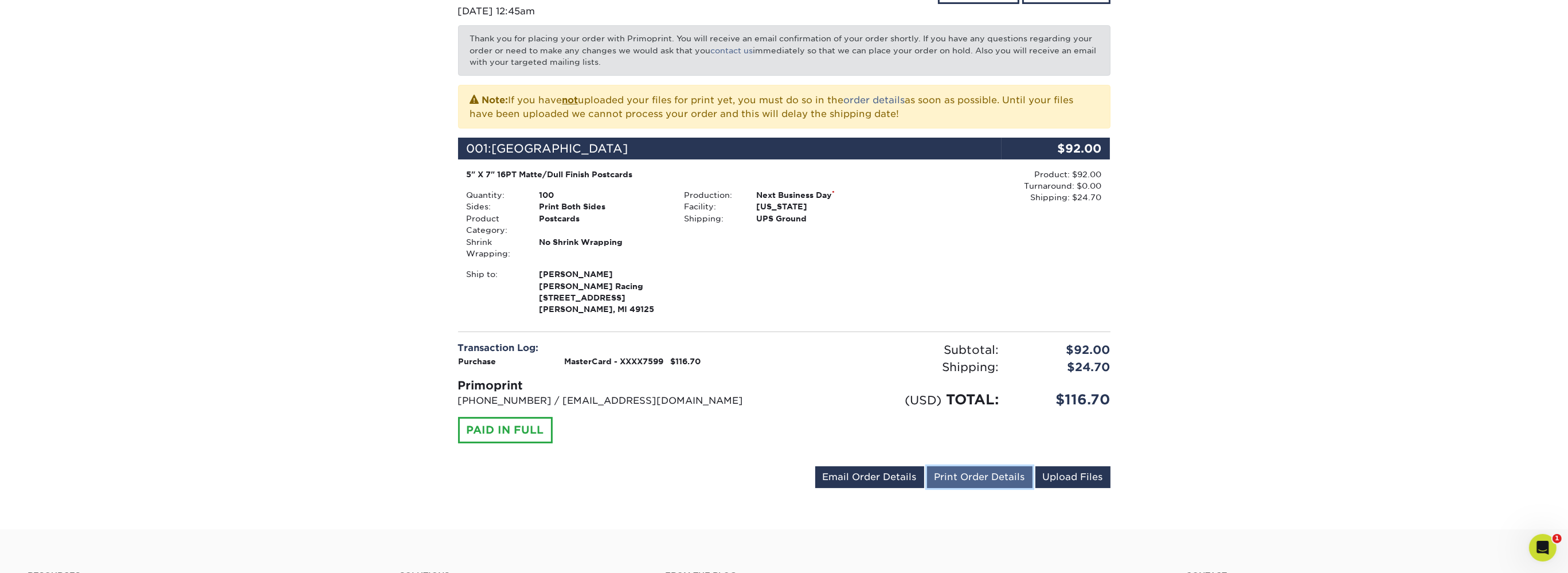
click at [1002, 476] on link "Print Order Details" at bounding box center [979, 477] width 105 height 22
click at [1067, 476] on link "Upload Files" at bounding box center [1073, 477] width 76 height 22
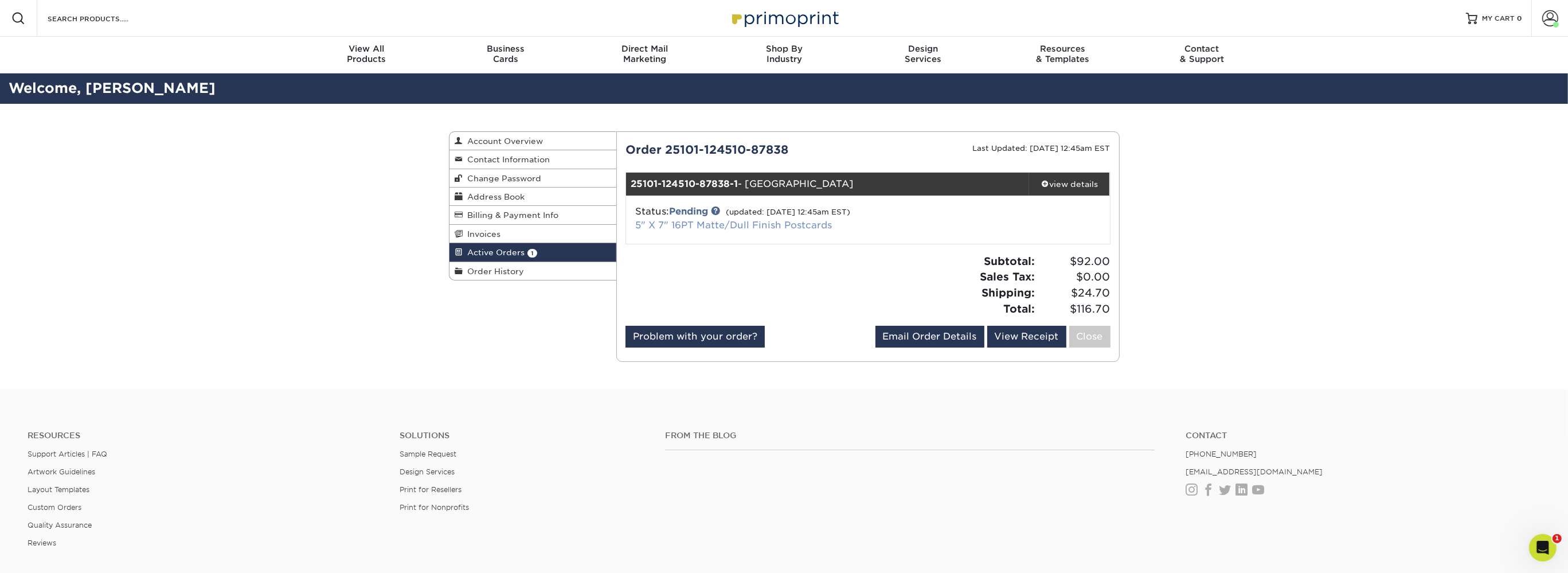
click at [705, 226] on link "5" X 7" 16PT Matte/Dull Finish Postcards" at bounding box center [733, 225] width 197 height 11
click at [1075, 183] on div "view details" at bounding box center [1069, 184] width 81 height 11
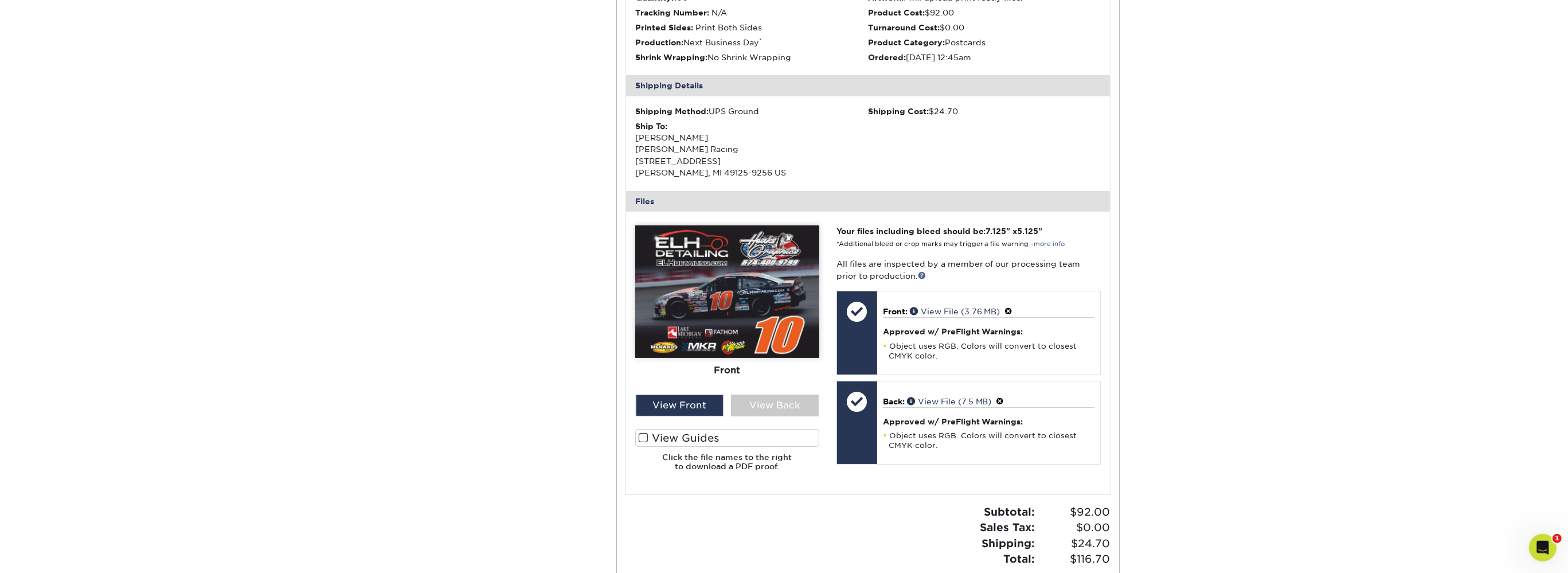
scroll to position [303, 0]
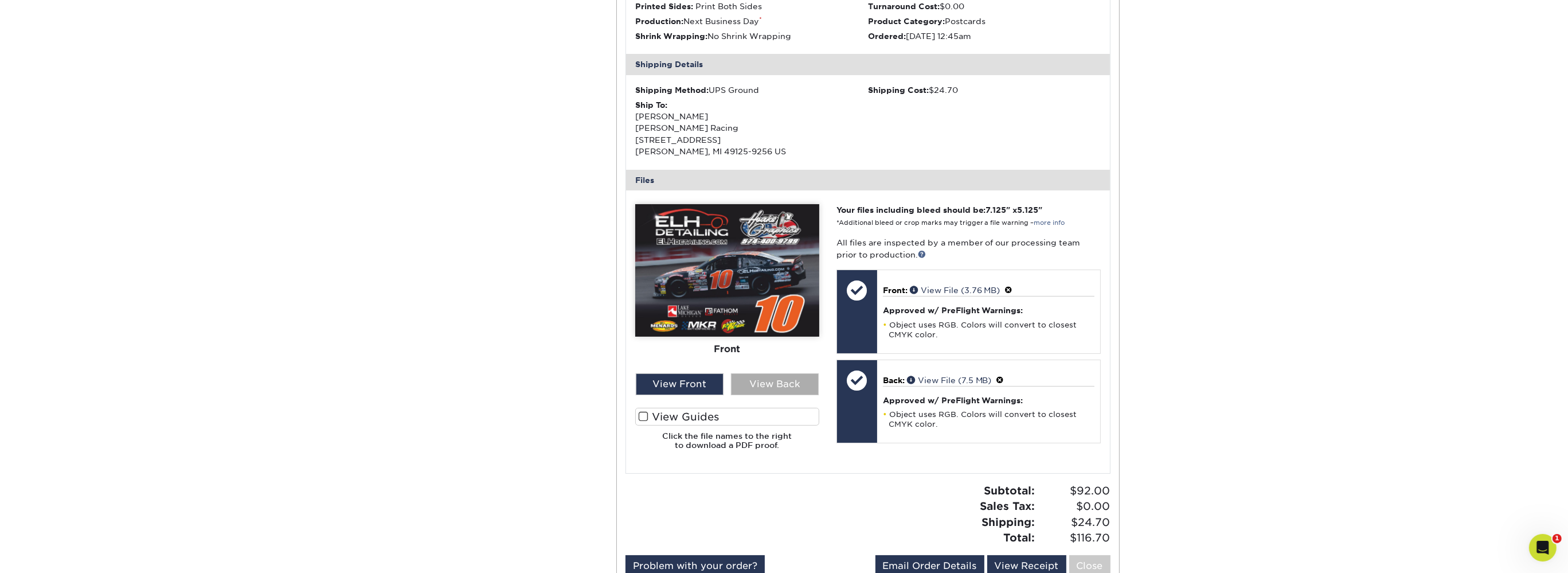
click at [781, 384] on div "View Back" at bounding box center [774, 384] width 88 height 22
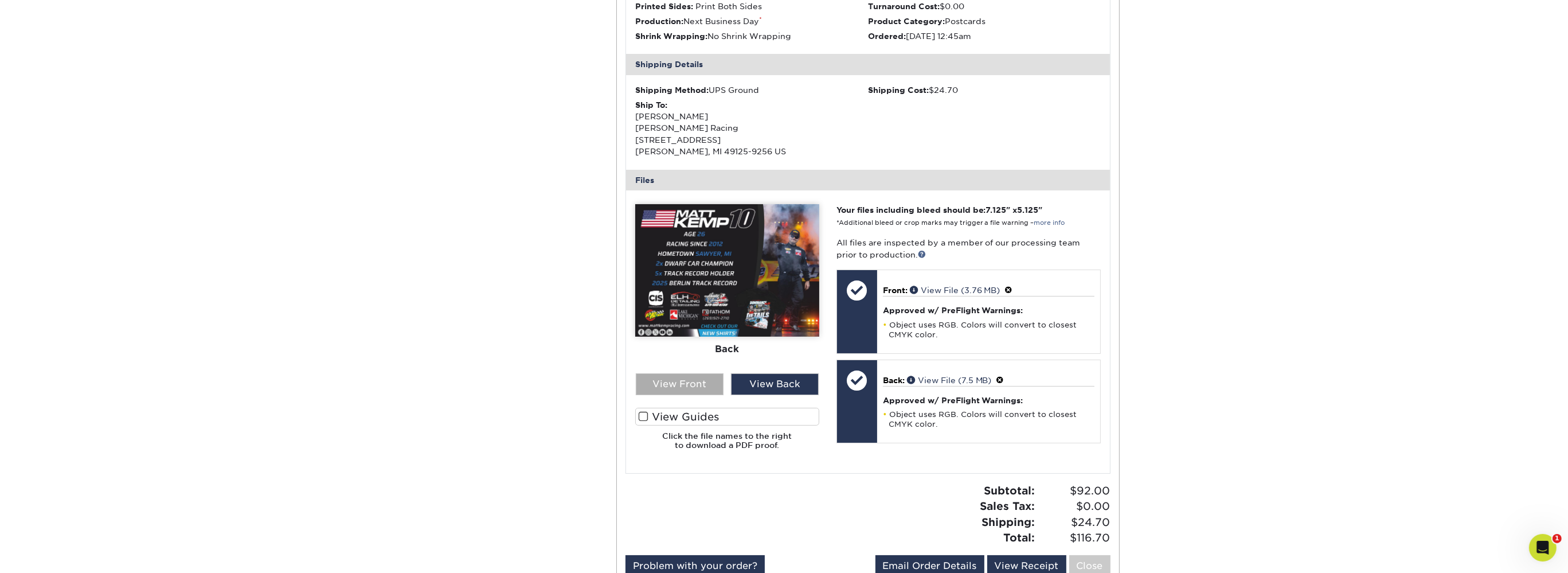
click at [710, 375] on div "View Front" at bounding box center [680, 384] width 88 height 22
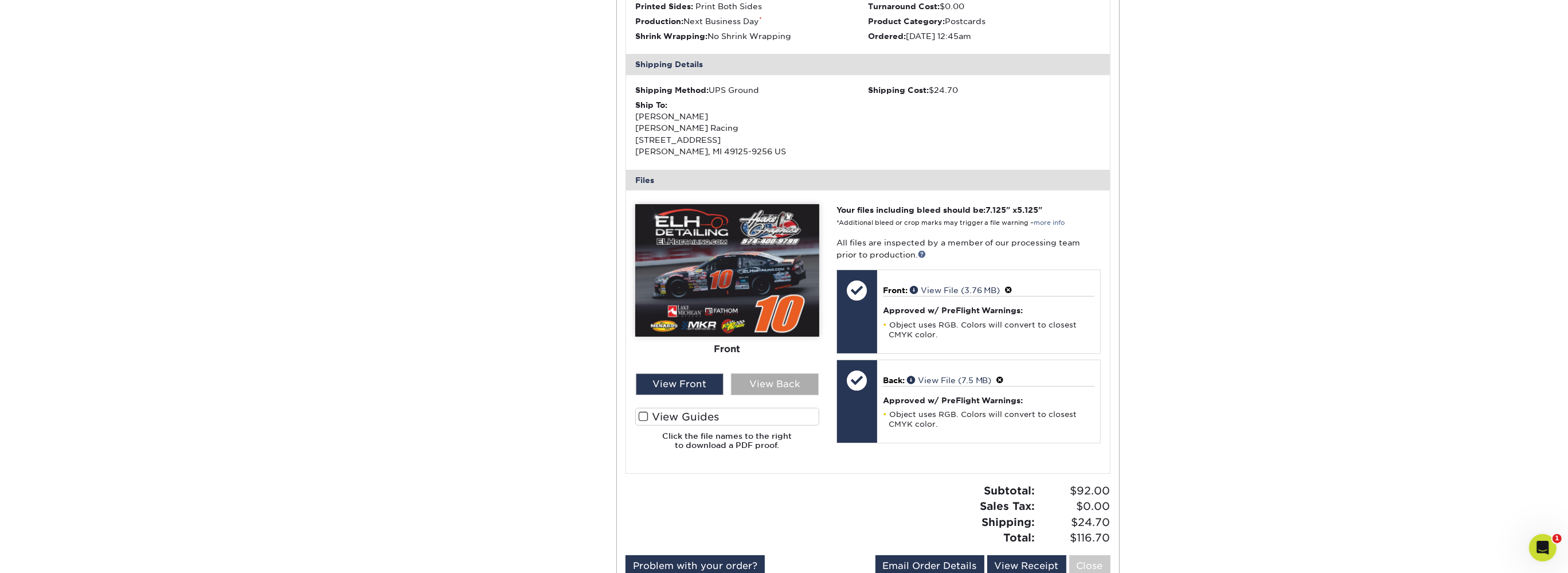
click at [773, 378] on div "View Back" at bounding box center [774, 384] width 88 height 22
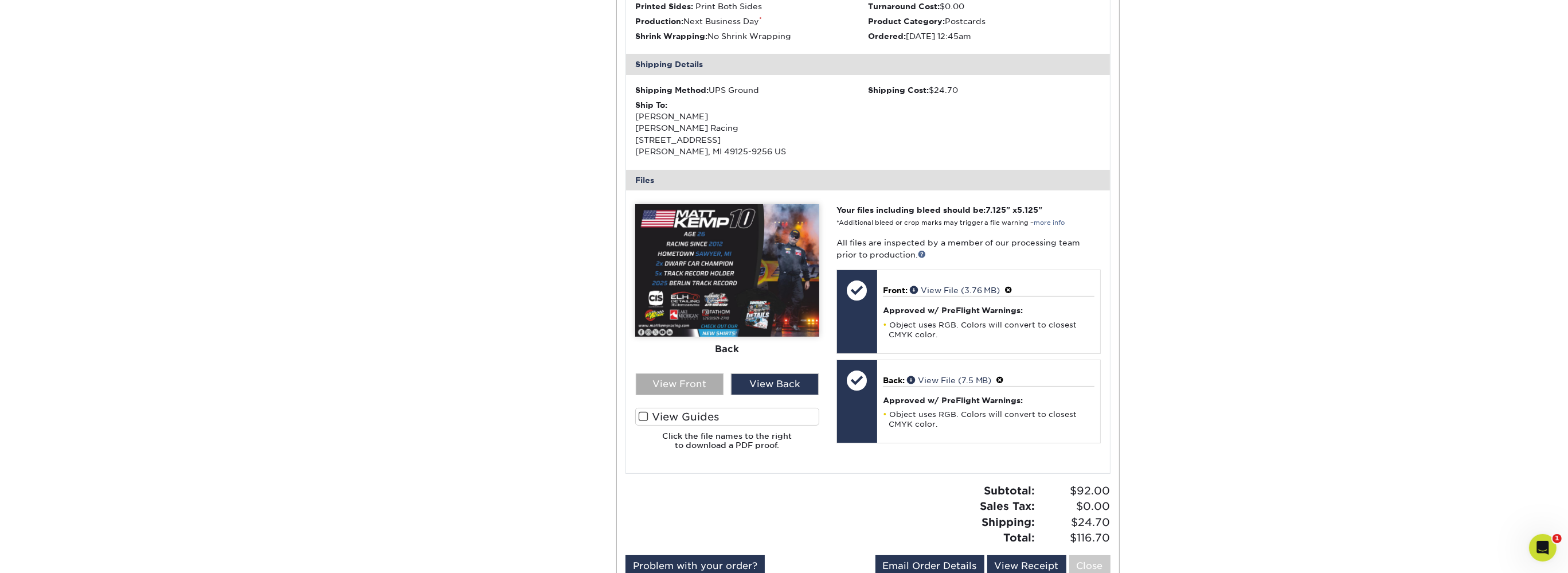
click at [717, 378] on div "View Front" at bounding box center [680, 384] width 88 height 22
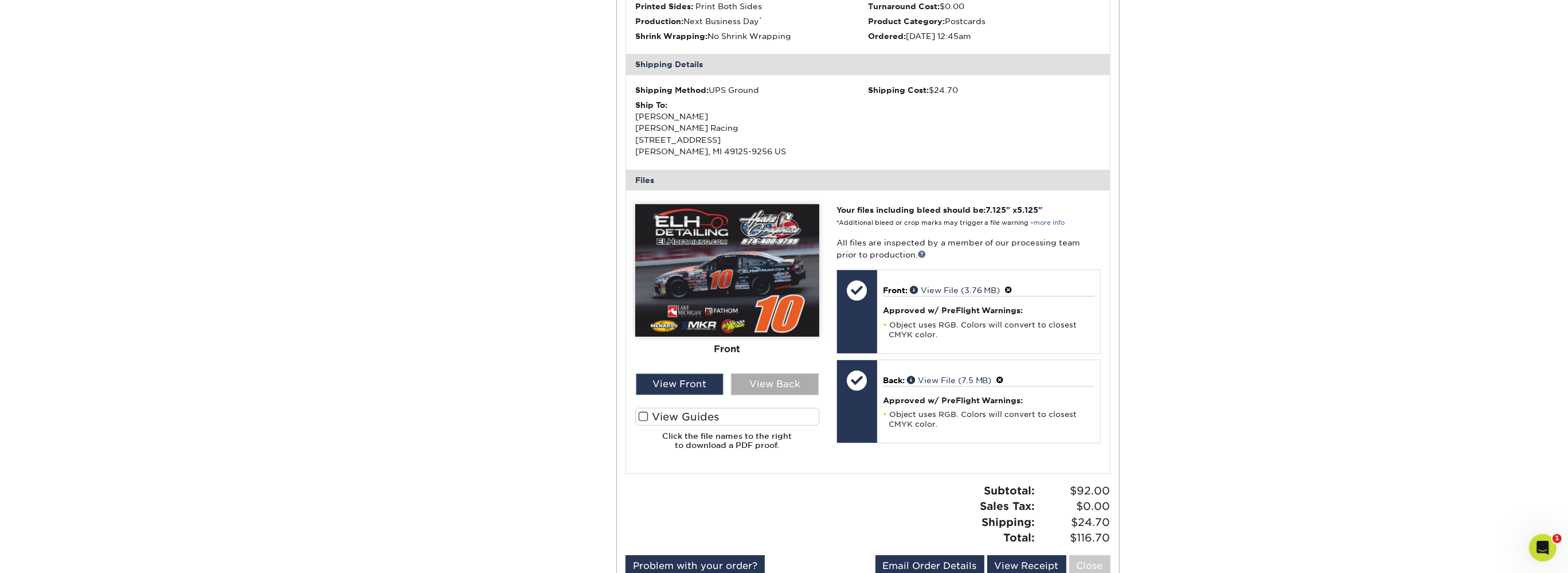
click at [780, 378] on div "View Back" at bounding box center [774, 384] width 88 height 22
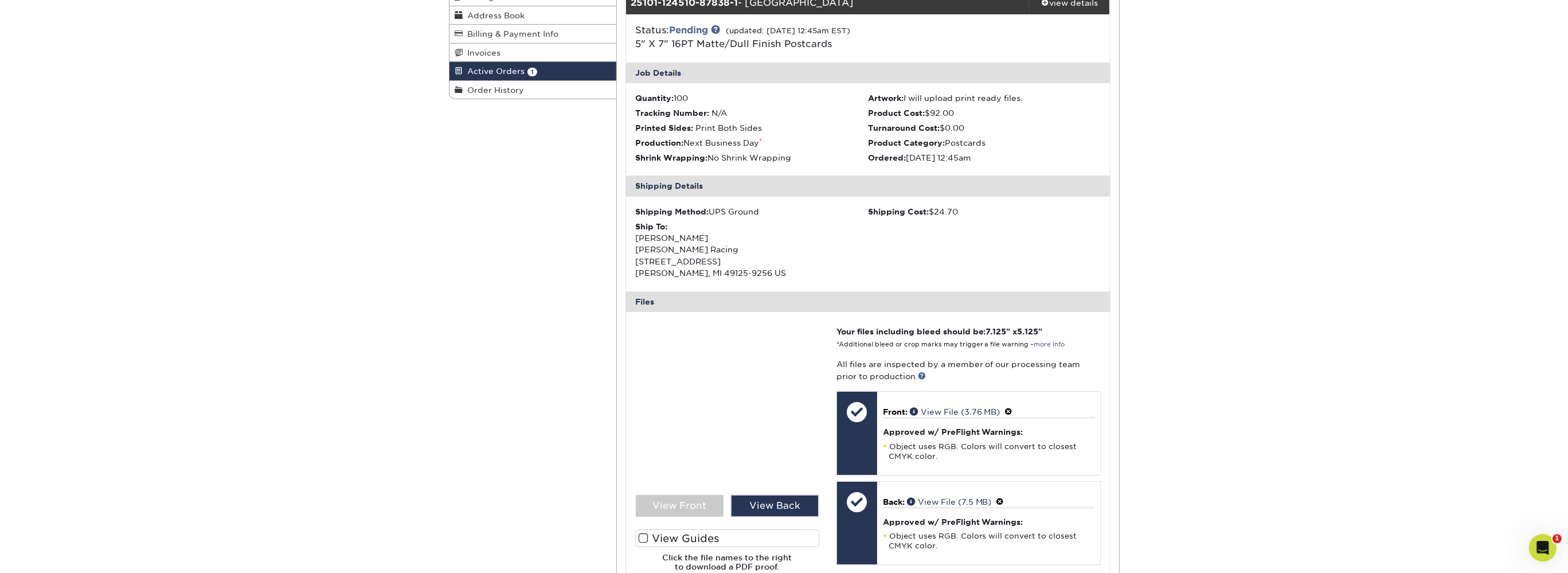
scroll to position [0, 0]
